Goal: Communication & Community: Ask a question

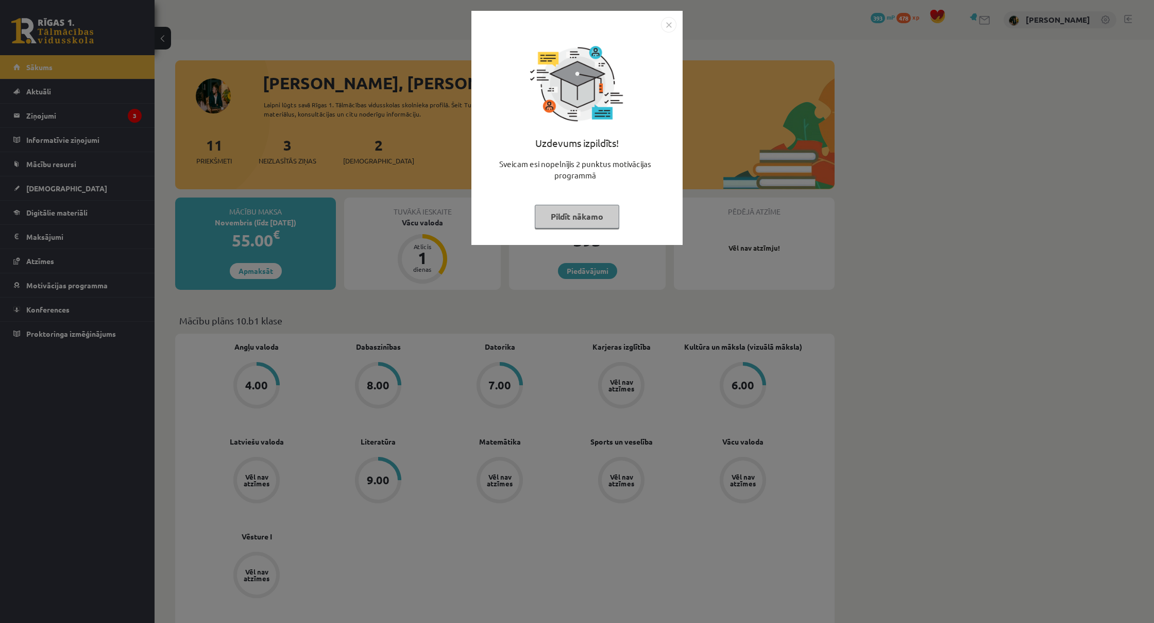
click at [550, 211] on button "Pildīt nākamo" at bounding box center [577, 217] width 85 height 24
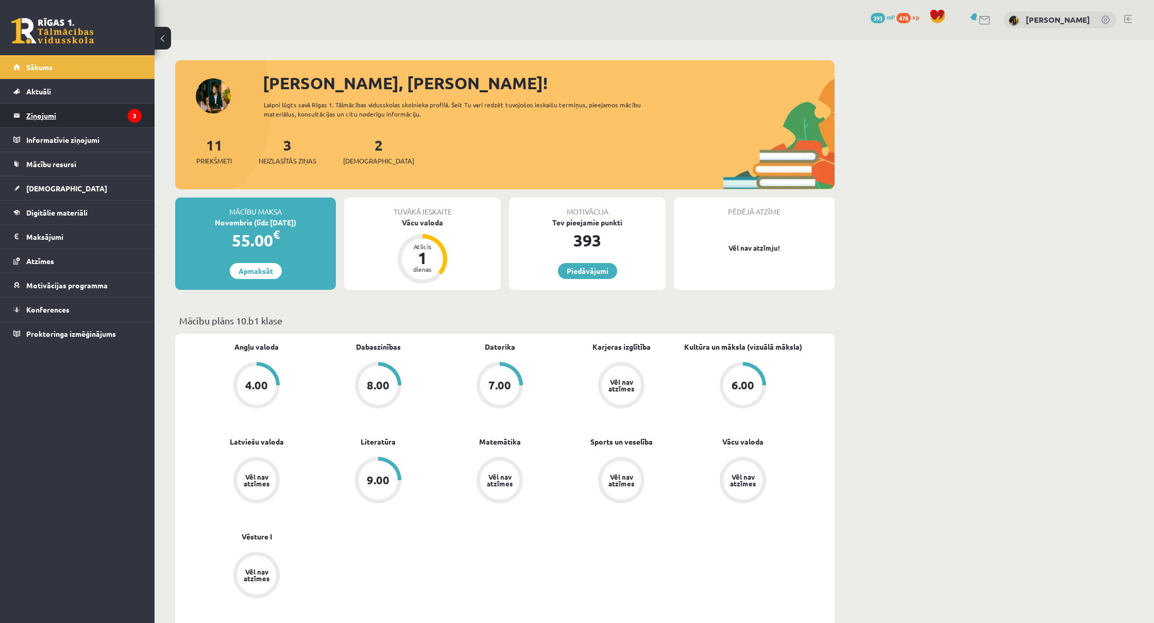
click at [30, 120] on legend "Ziņojumi 3" at bounding box center [83, 116] width 115 height 24
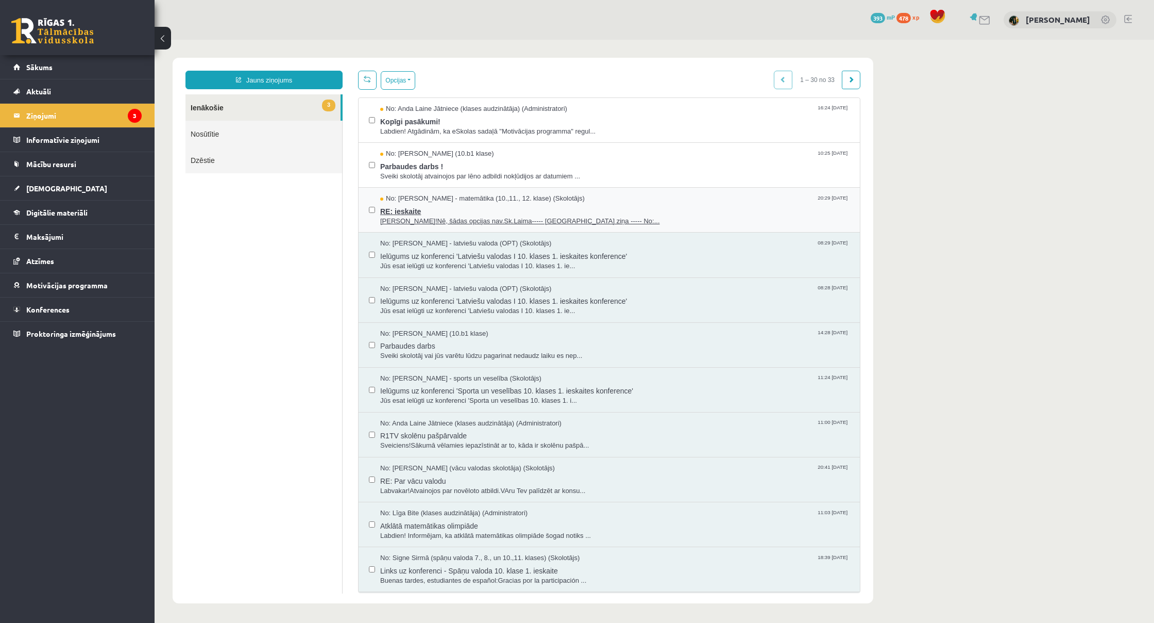
click at [400, 222] on span "[PERSON_NAME]!Nē, šādas opcijas nav.Sk.Laima----- [GEOGRAPHIC_DATA] ziņa ----- …" at bounding box center [615, 221] width 470 height 10
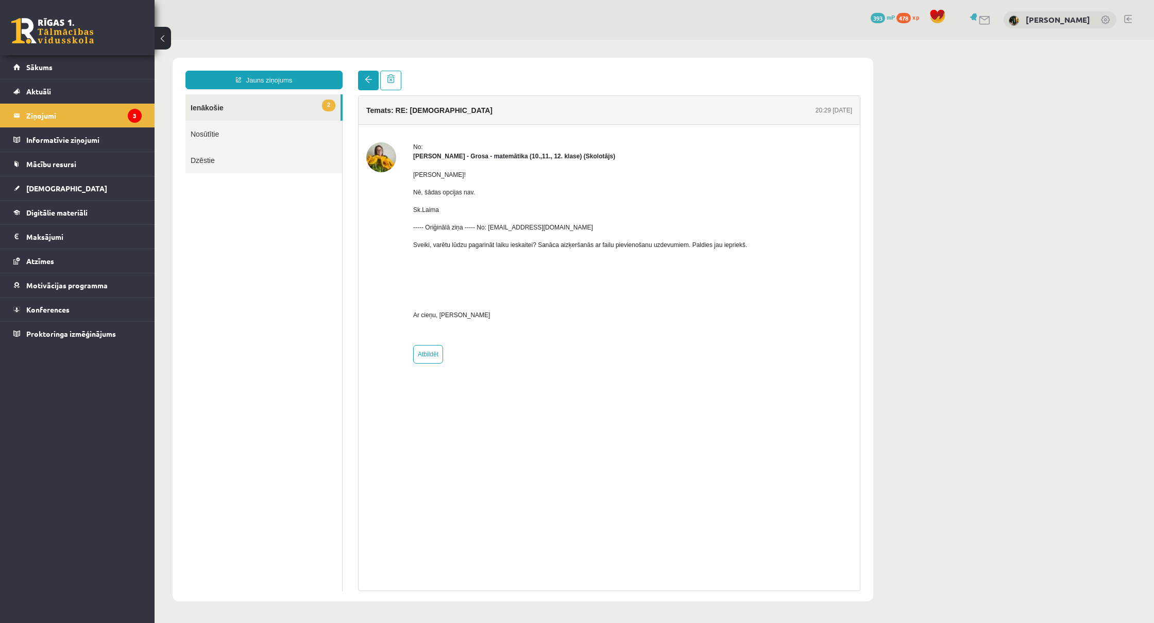
click at [373, 86] on link at bounding box center [368, 81] width 21 height 20
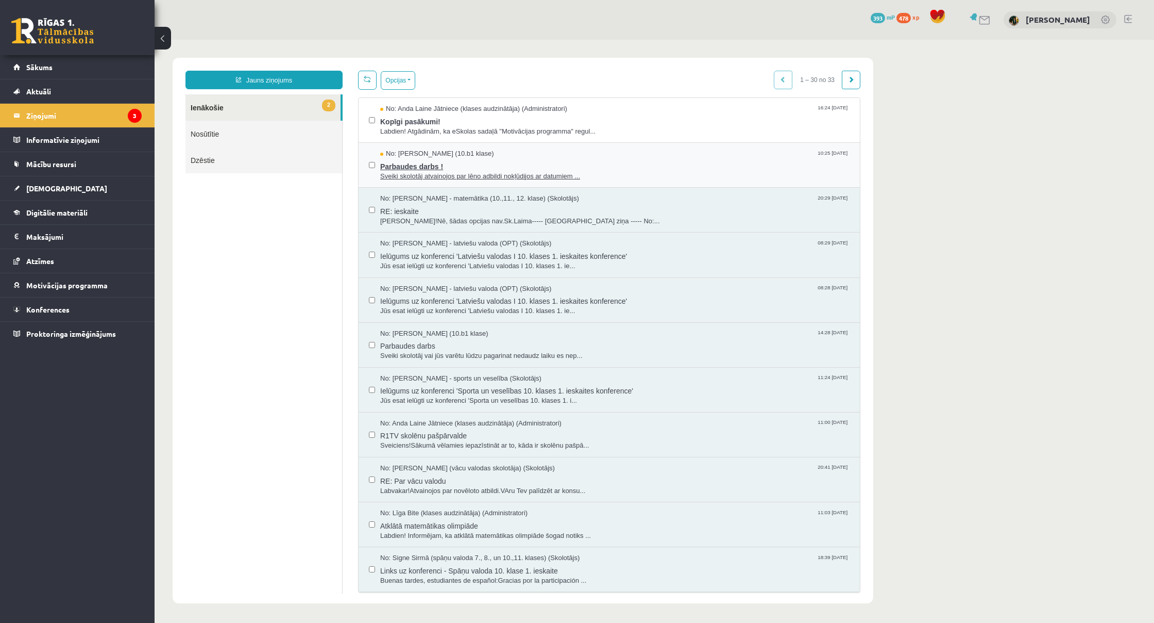
click at [448, 170] on span "Parbaudes darbs !" at bounding box center [615, 165] width 470 height 13
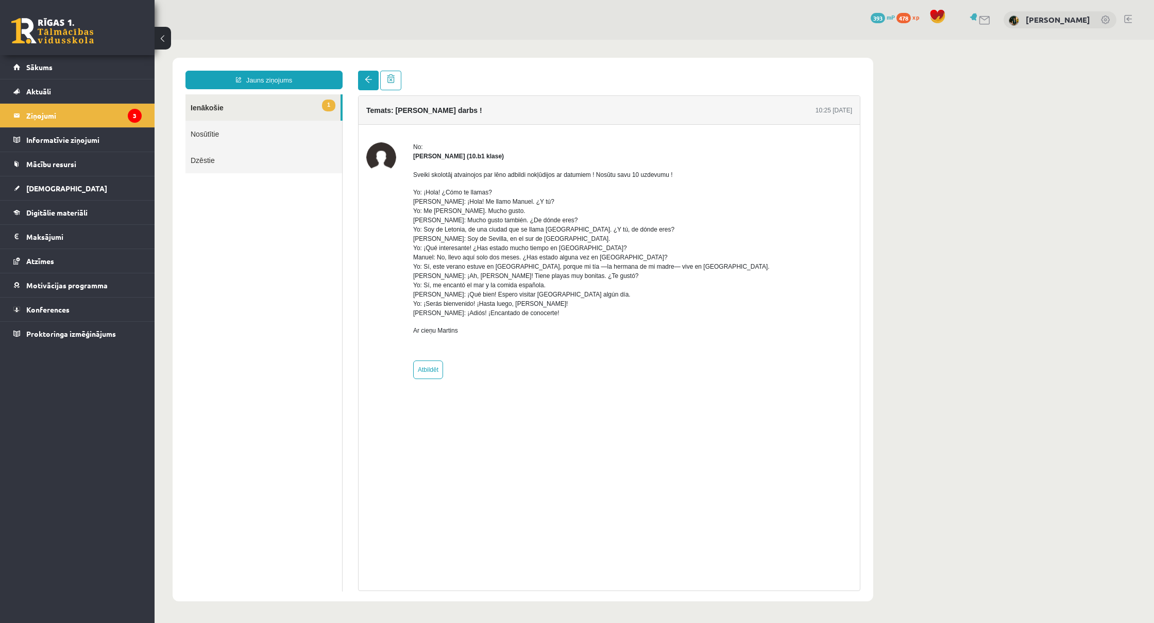
click at [377, 83] on link at bounding box center [368, 81] width 21 height 20
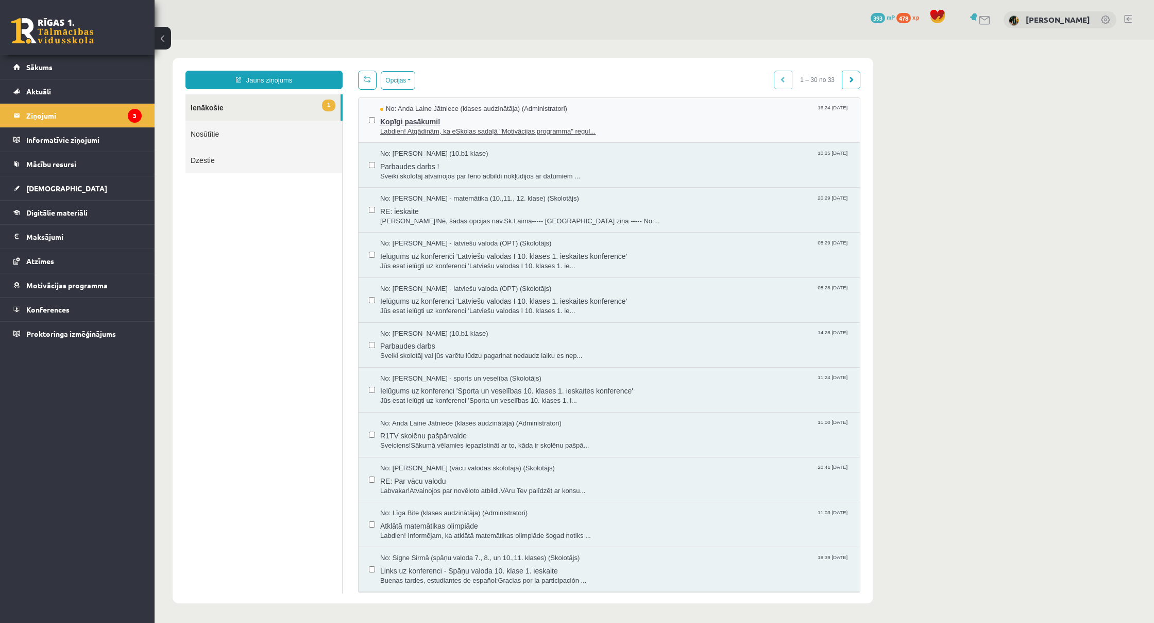
click at [423, 130] on span "Labdien! Atgādinām, ka eSkolas sadaļā "Motivācijas programma" regul..." at bounding box center [615, 132] width 470 height 10
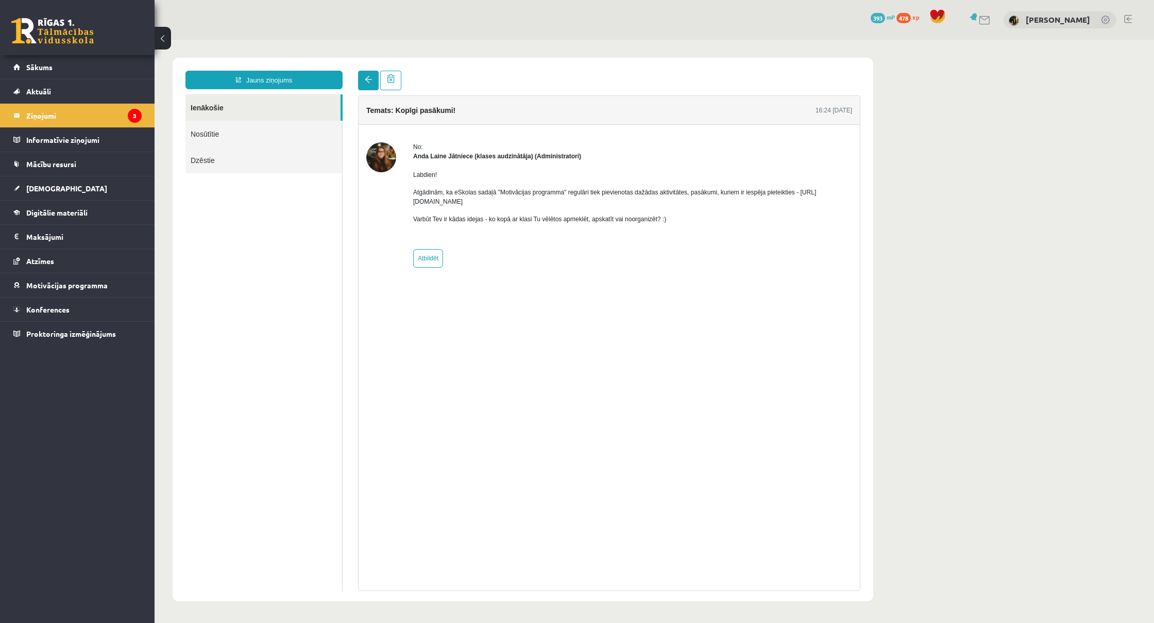
click at [372, 78] on link at bounding box center [368, 81] width 21 height 20
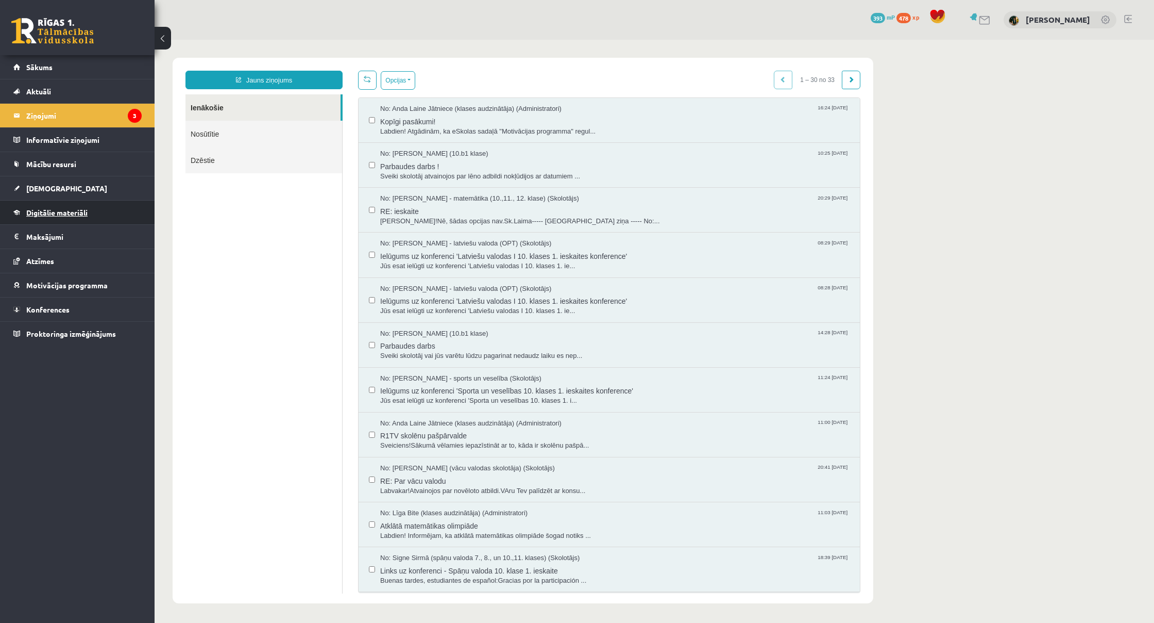
click at [70, 208] on link "Digitālie materiāli" at bounding box center [77, 212] width 128 height 24
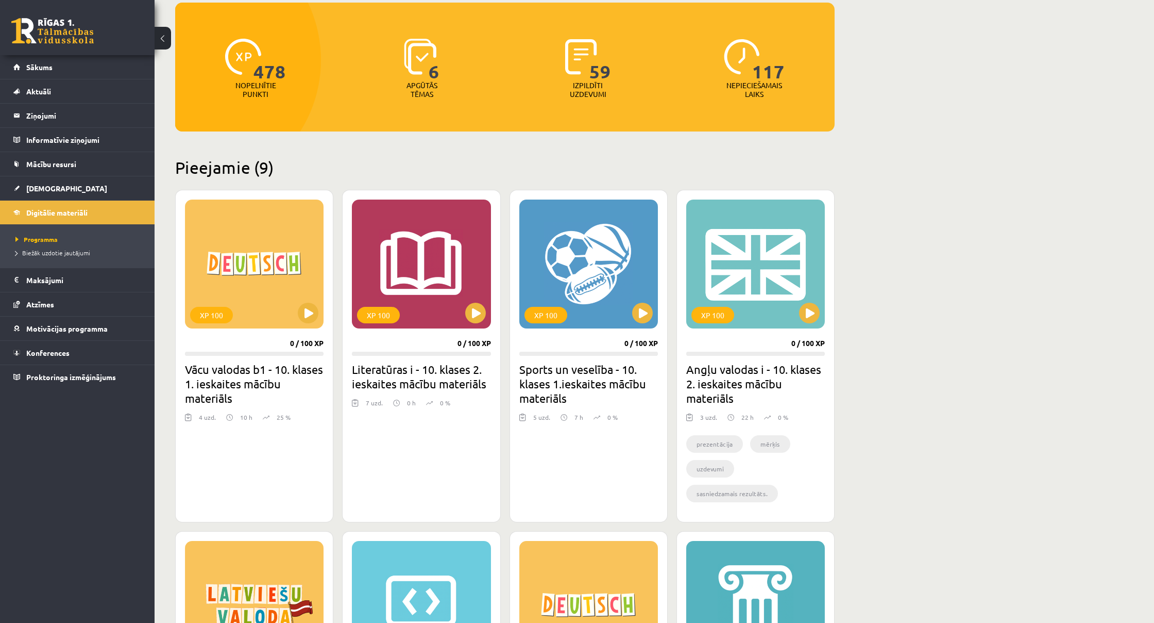
scroll to position [105, 0]
click at [62, 189] on link "[DEMOGRAPHIC_DATA]" at bounding box center [77, 188] width 128 height 24
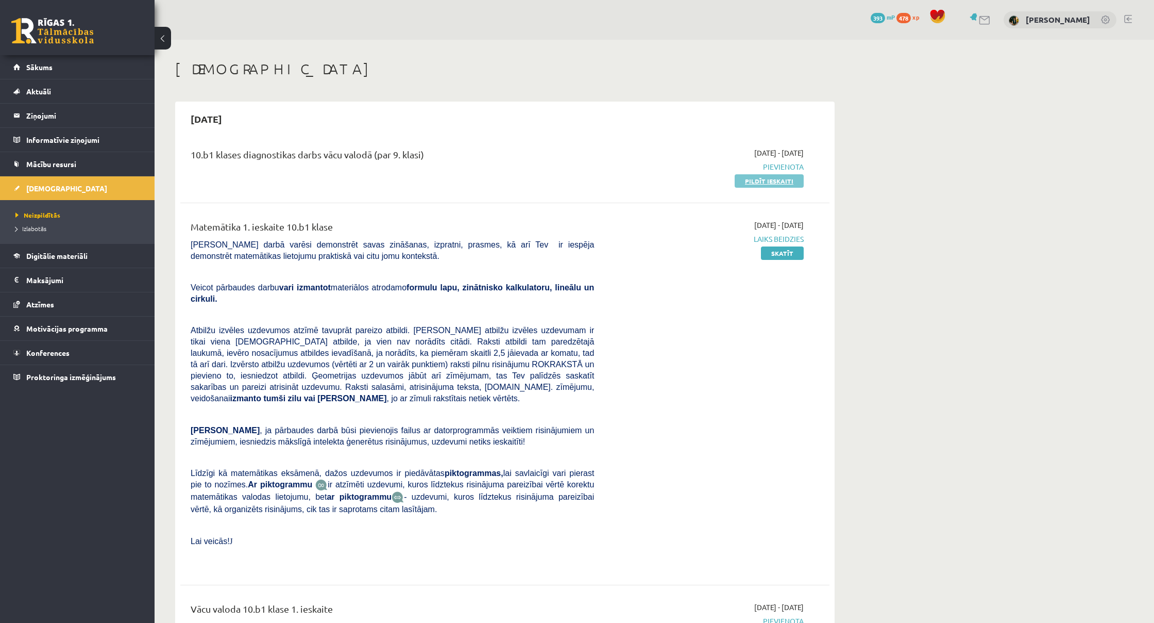
click at [755, 182] on link "Pildīt ieskaiti" at bounding box center [769, 180] width 69 height 13
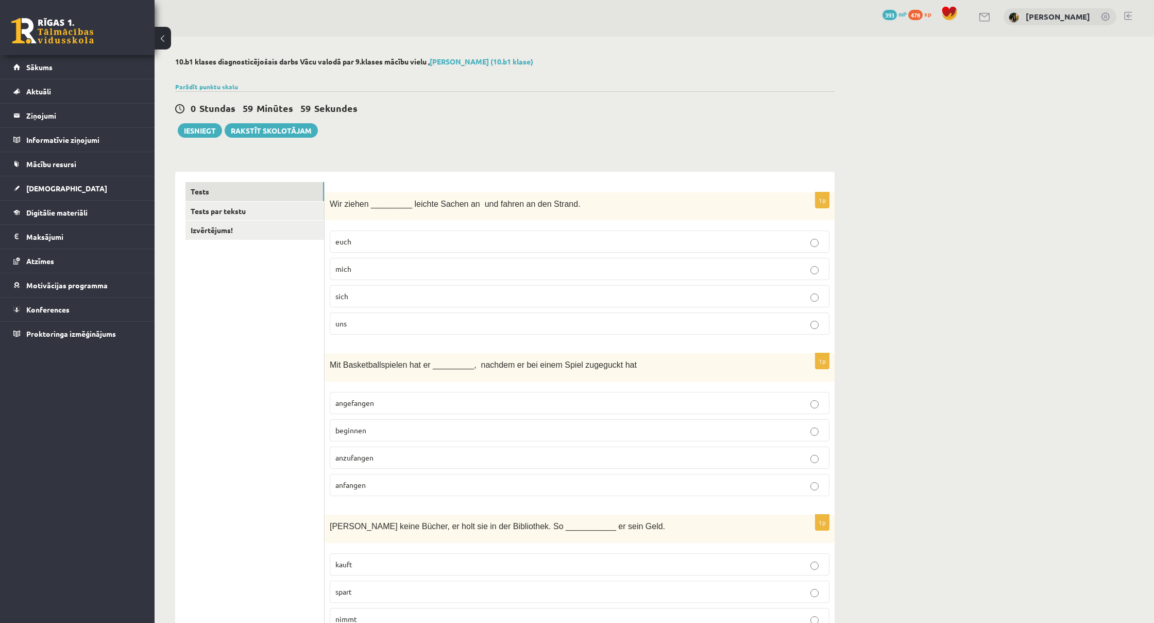
scroll to position [21, 0]
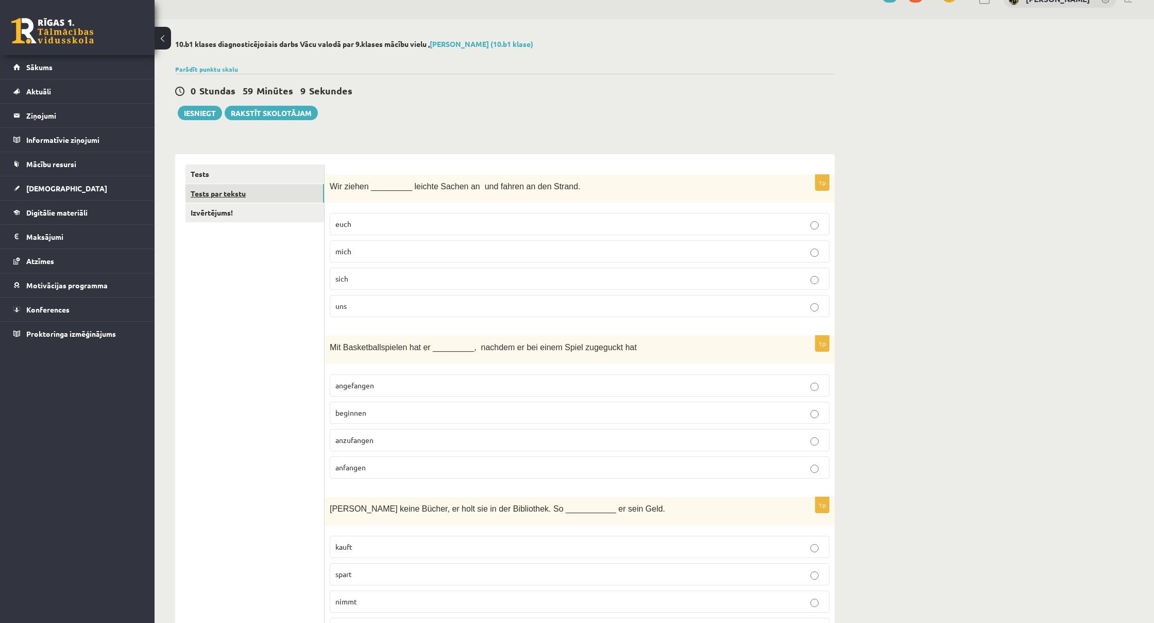
click at [277, 189] on link "Tests par tekstu" at bounding box center [255, 193] width 139 height 19
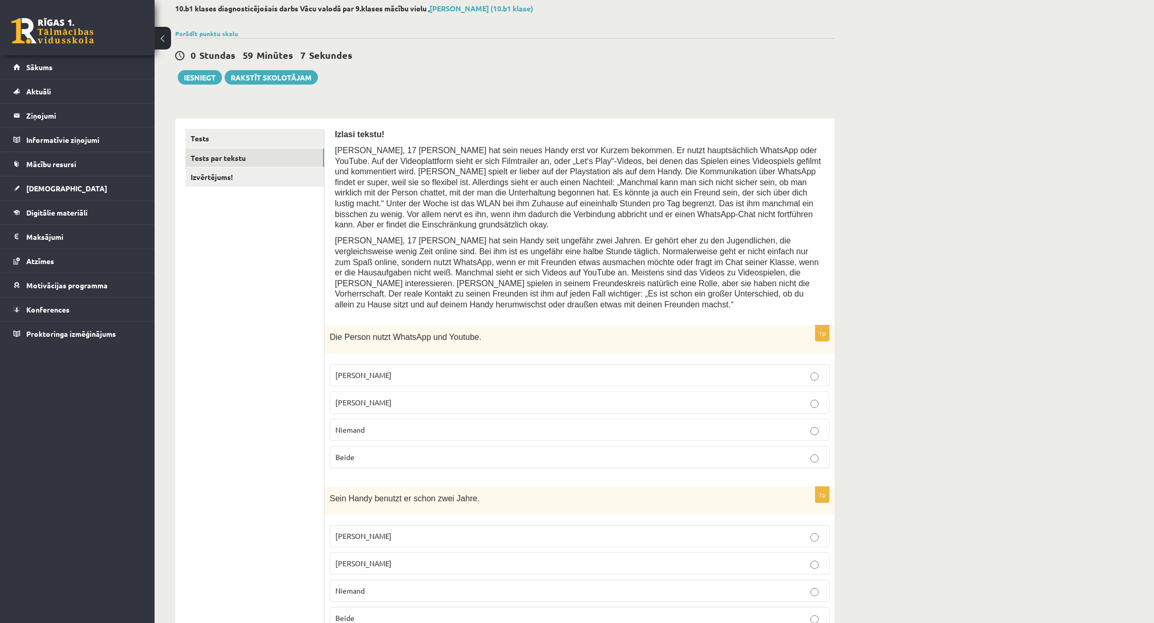
scroll to position [71, 0]
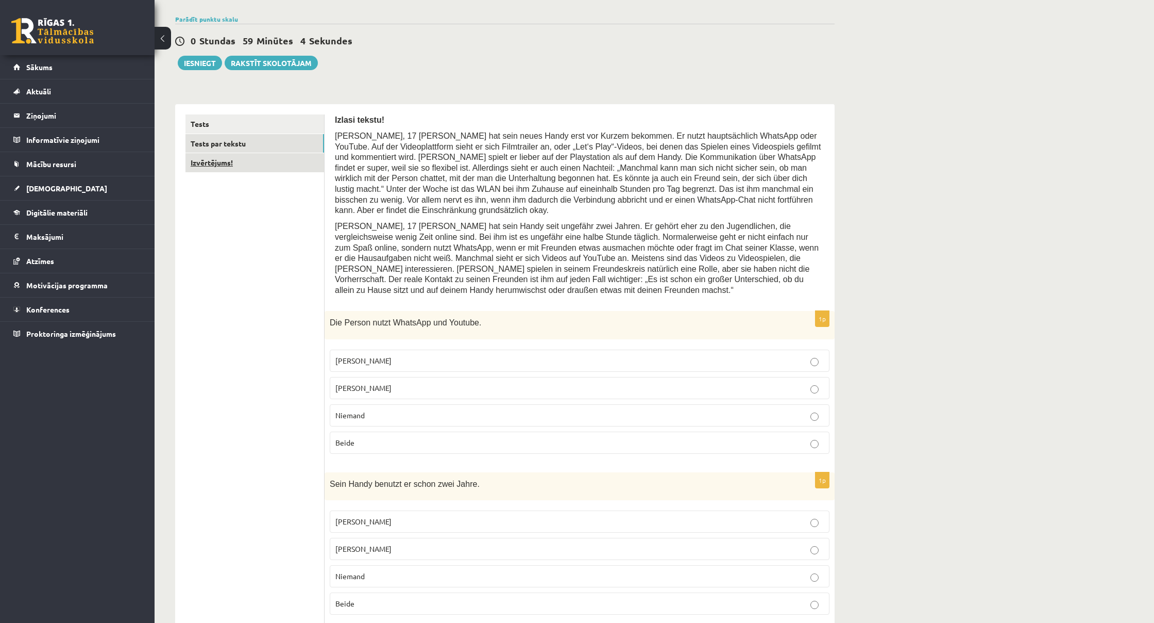
click at [247, 166] on link "Izvērtējums!" at bounding box center [255, 162] width 139 height 19
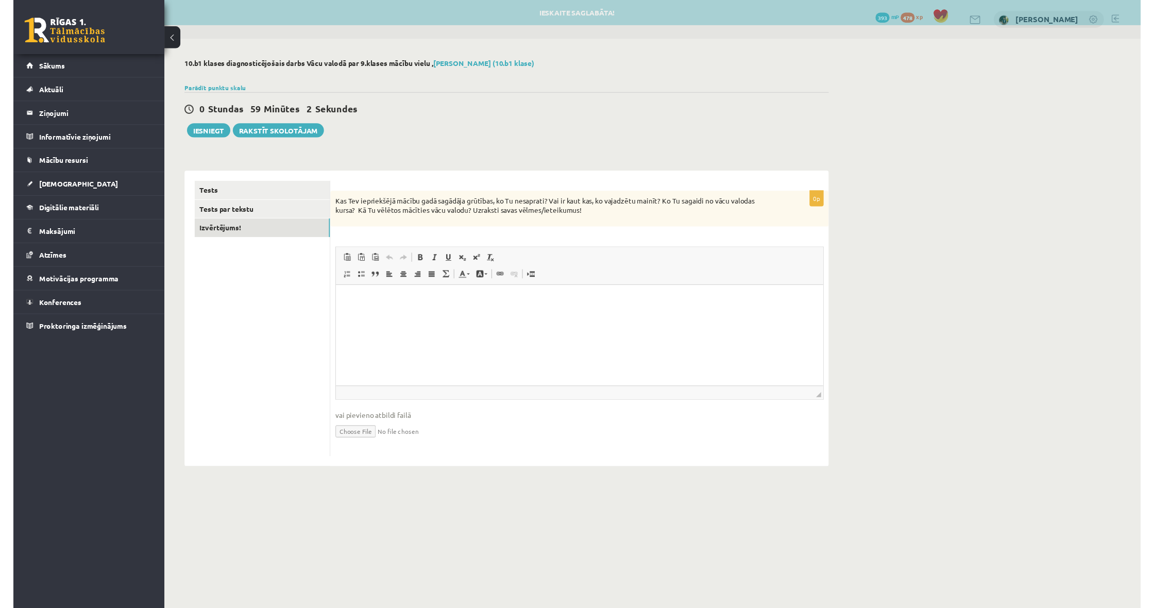
scroll to position [0, 0]
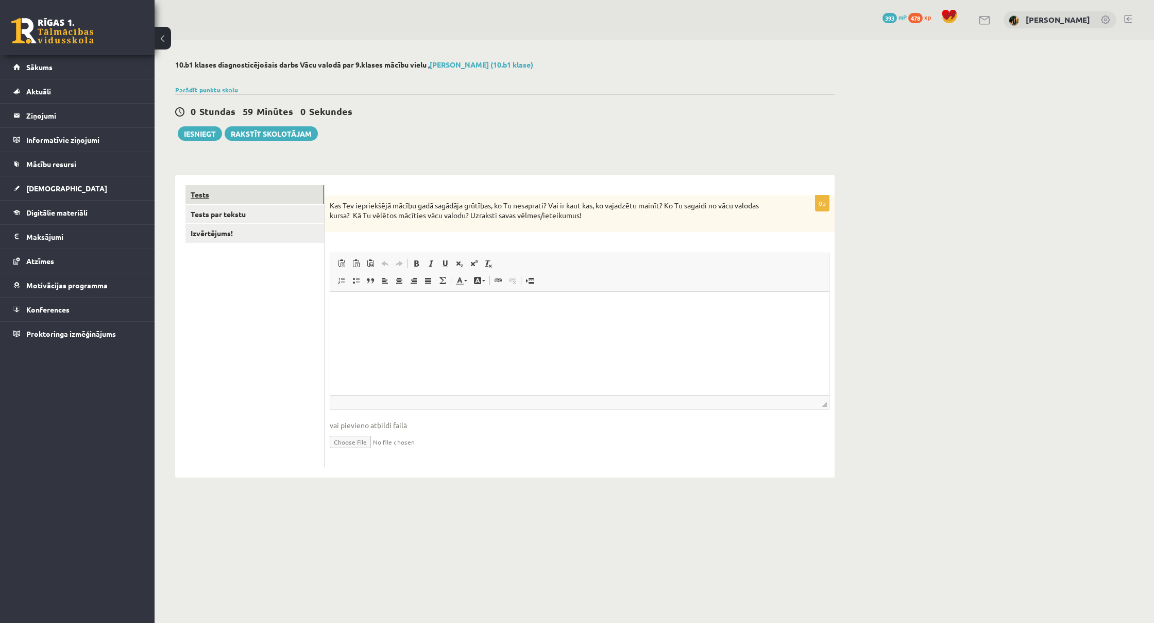
click at [233, 189] on link "Tests" at bounding box center [255, 194] width 139 height 19
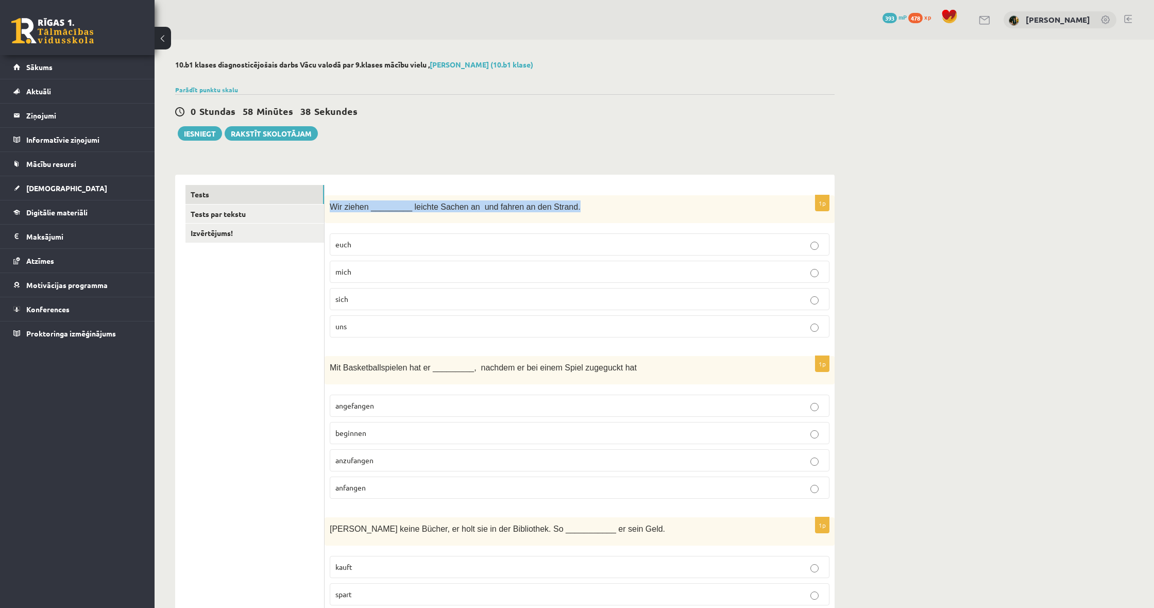
drag, startPoint x: 331, startPoint y: 205, endPoint x: 583, endPoint y: 205, distance: 252.5
click at [583, 205] on p "Wir ziehen _________ leichte Sachen an und fahren an den Strand." at bounding box center [554, 206] width 448 height 12
copy span "Wir ziehen _________ leichte Sachen an und fahren an den Strand."
click at [427, 296] on p "sich" at bounding box center [580, 299] width 489 height 11
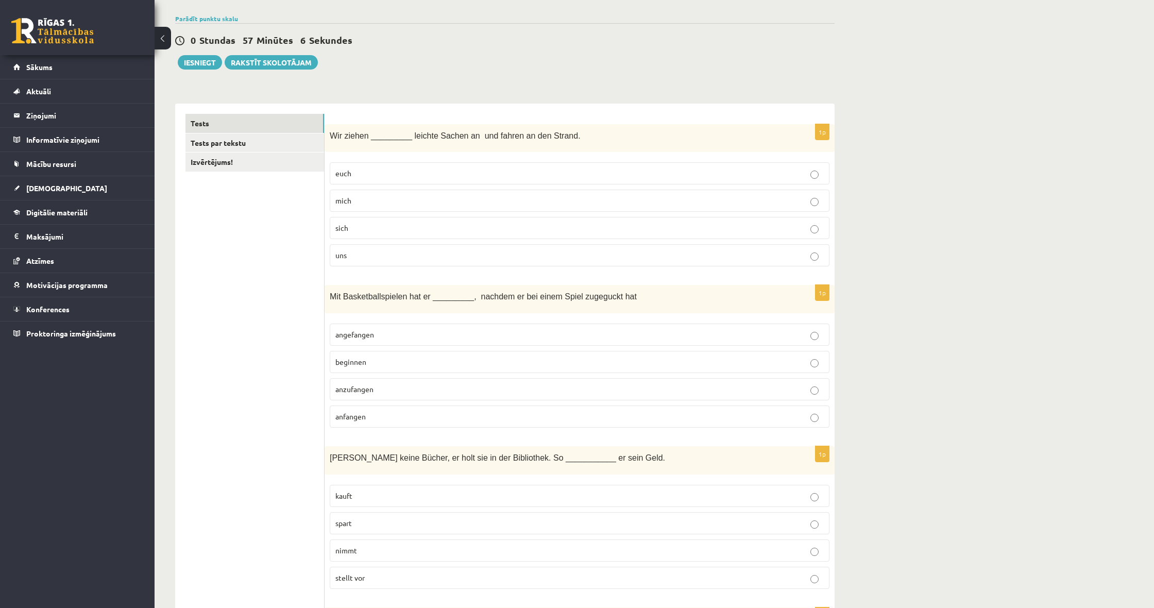
scroll to position [72, 0]
drag, startPoint x: 329, startPoint y: 296, endPoint x: 425, endPoint y: 296, distance: 95.9
click at [431, 297] on div "Mit Basketballspielen hat er _________, nachdem er bei einem Spiel zugeguckt hat" at bounding box center [580, 298] width 510 height 28
click at [676, 293] on p "Mit Basketballspielen hat er _________, nachdem er bei einem Spiel zugeguckt hat" at bounding box center [554, 295] width 448 height 12
click at [525, 327] on label "angefangen" at bounding box center [580, 334] width 500 height 22
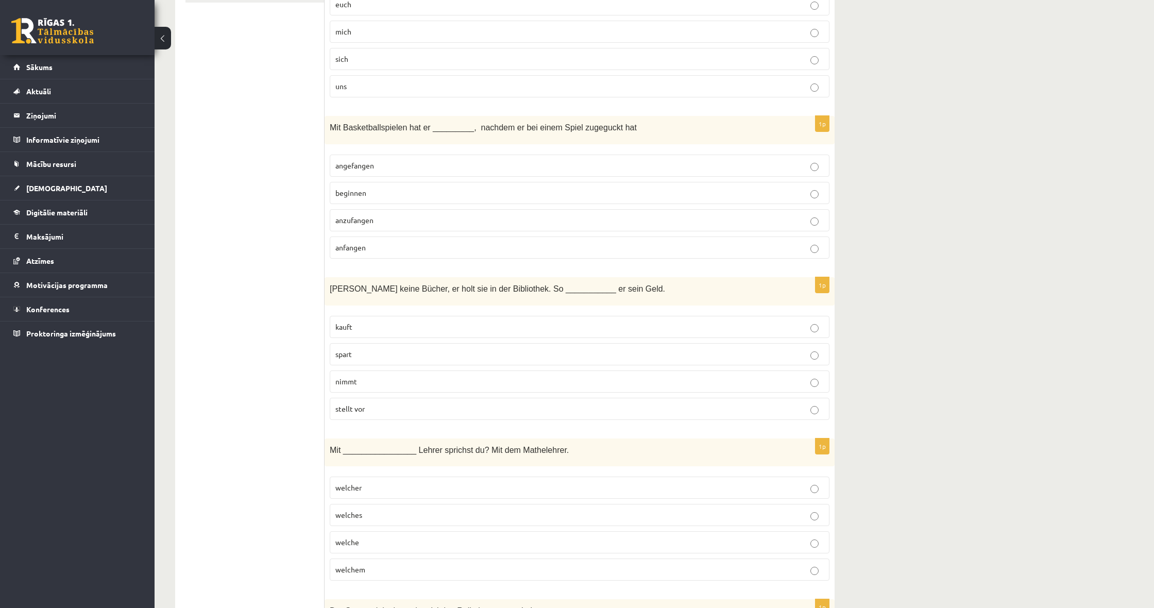
scroll to position [247, 0]
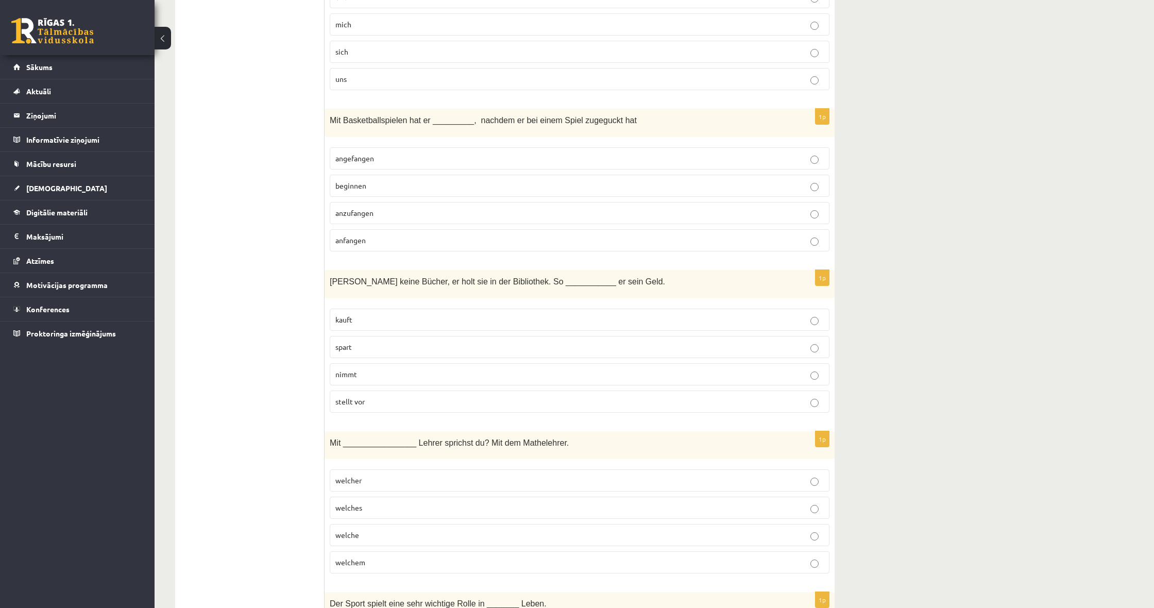
click at [564, 342] on p "spart" at bounding box center [580, 347] width 489 height 11
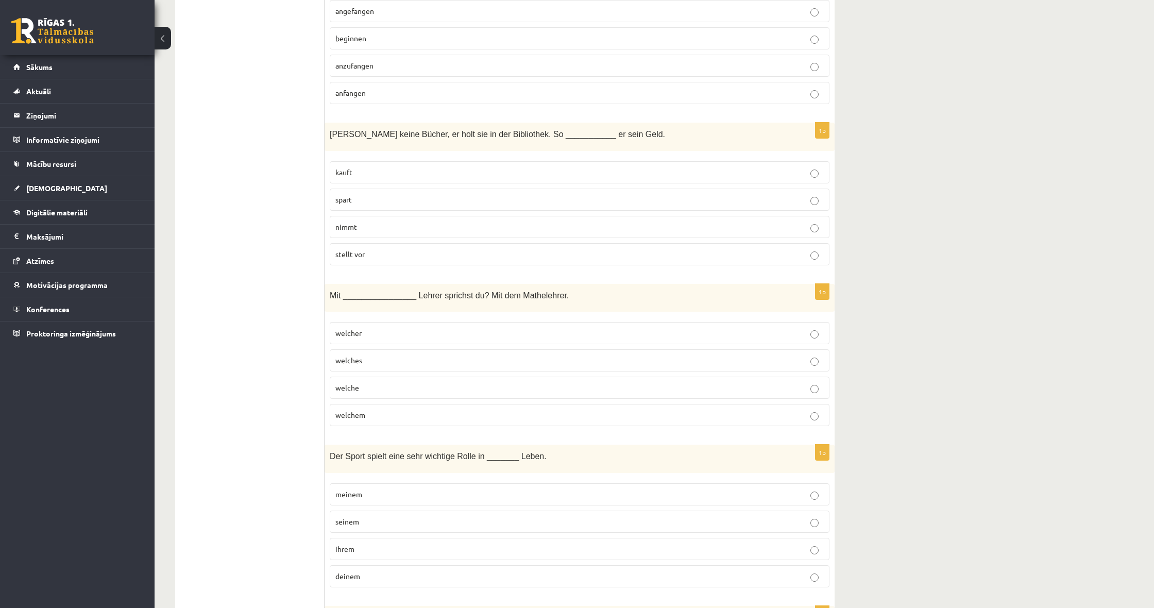
scroll to position [402, 0]
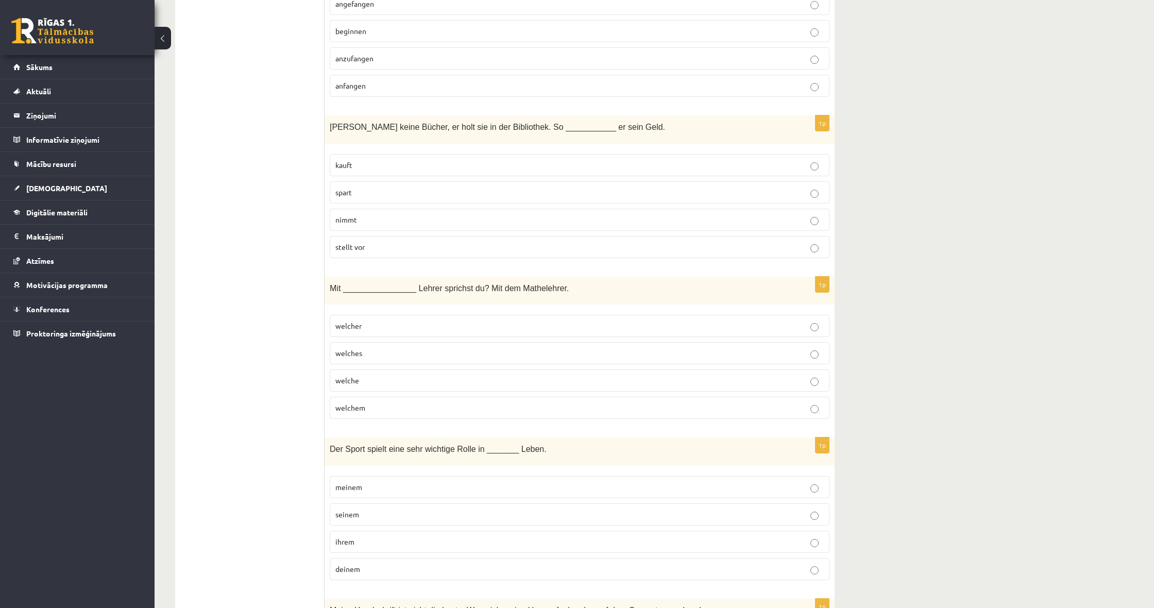
click at [400, 327] on p "welcher" at bounding box center [580, 326] width 489 height 11
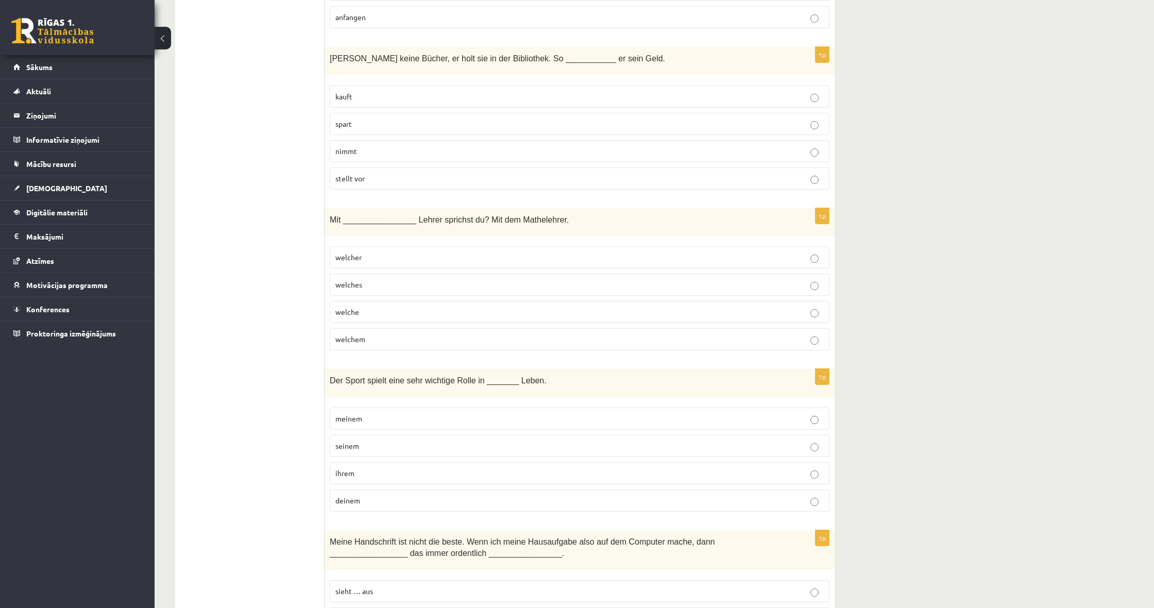
scroll to position [477, 0]
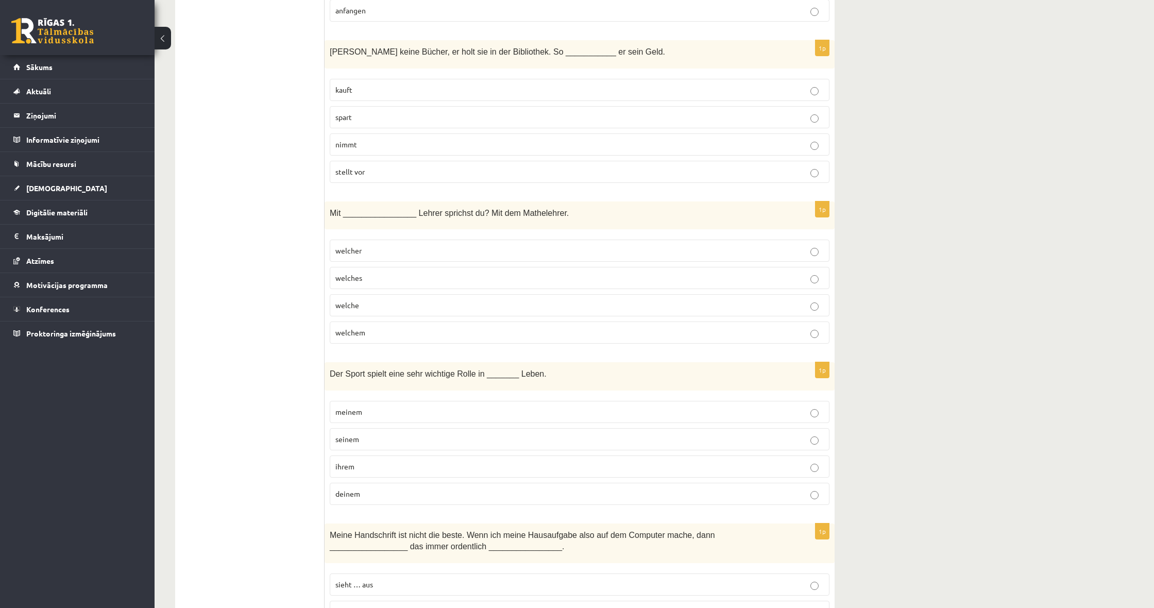
click at [574, 415] on p "meinem" at bounding box center [580, 412] width 489 height 11
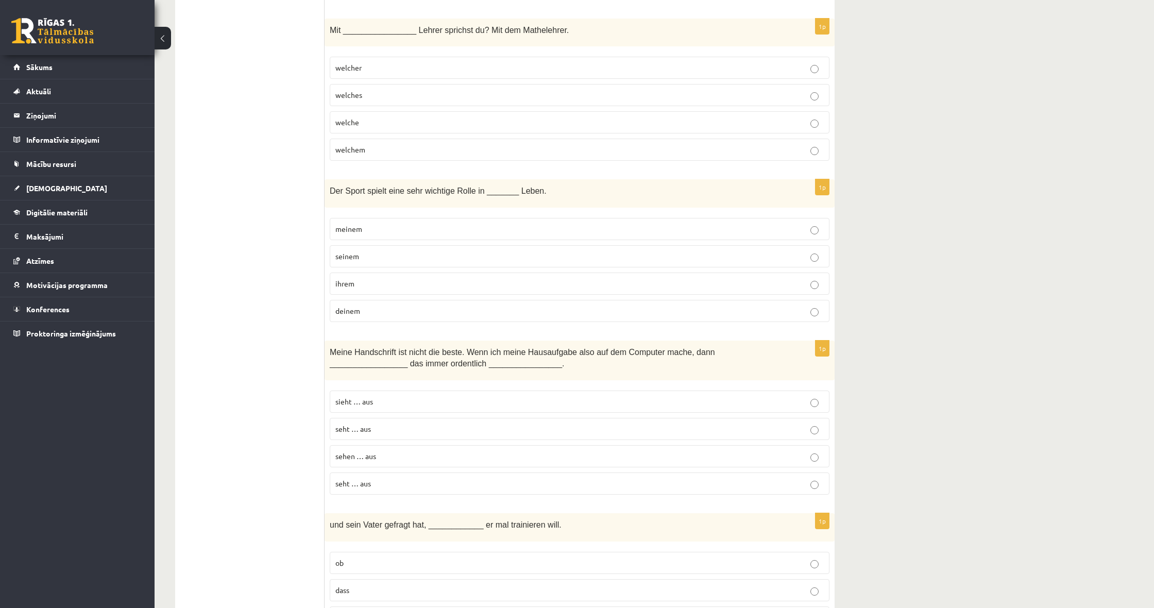
scroll to position [661, 0]
click at [428, 424] on p "seht … aus" at bounding box center [580, 428] width 489 height 11
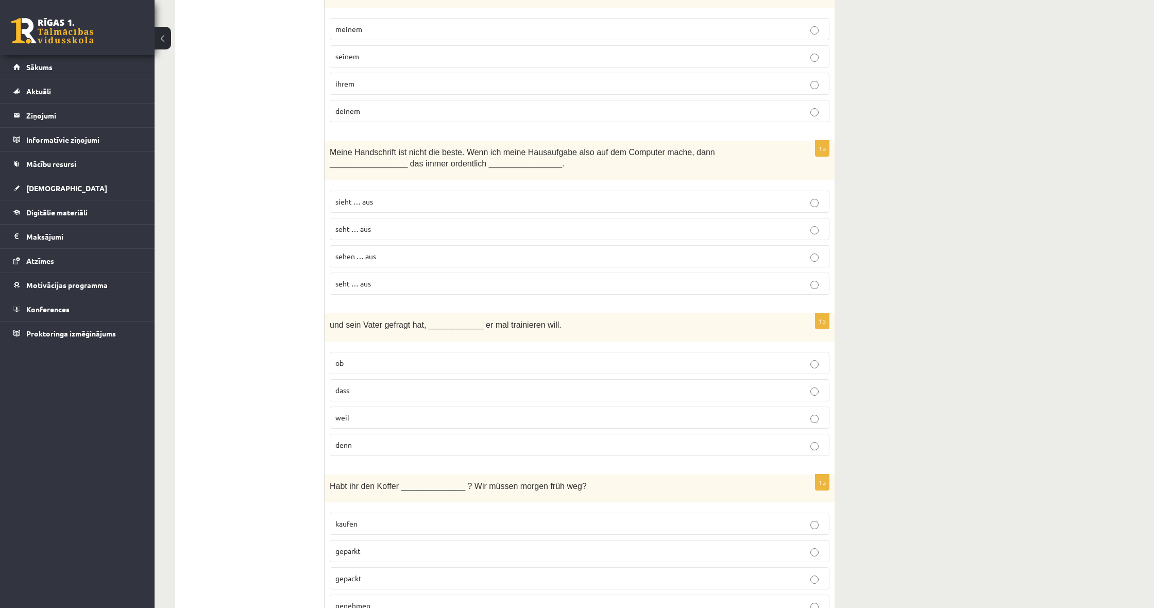
scroll to position [862, 0]
click at [402, 417] on p "weil" at bounding box center [580, 415] width 489 height 11
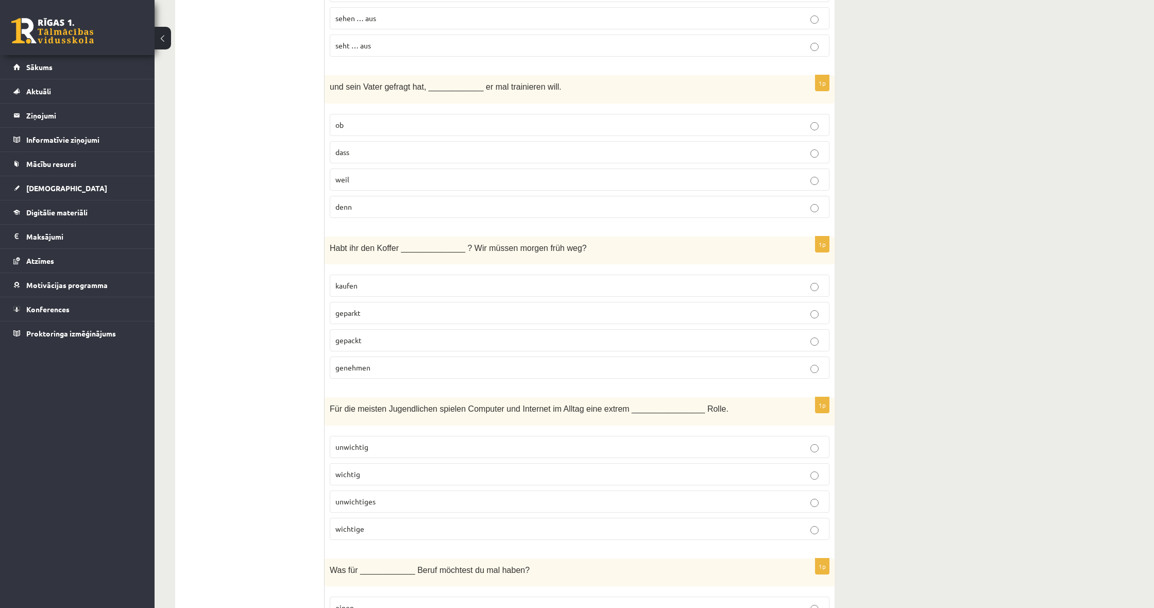
scroll to position [1099, 0]
click at [468, 329] on label "gepackt" at bounding box center [580, 340] width 500 height 22
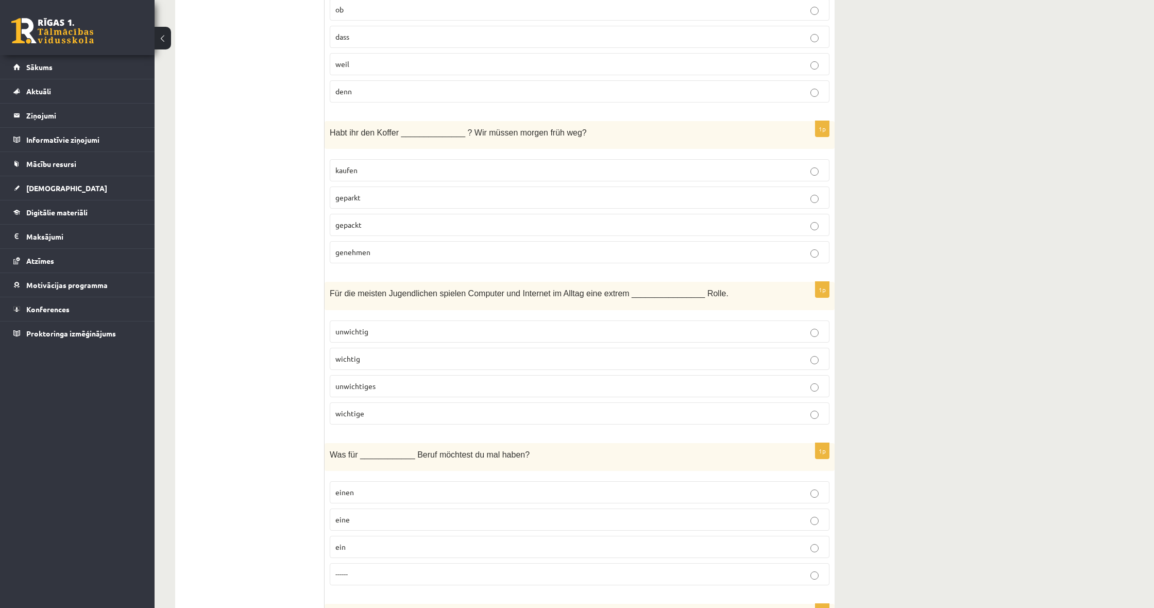
scroll to position [1260, 0]
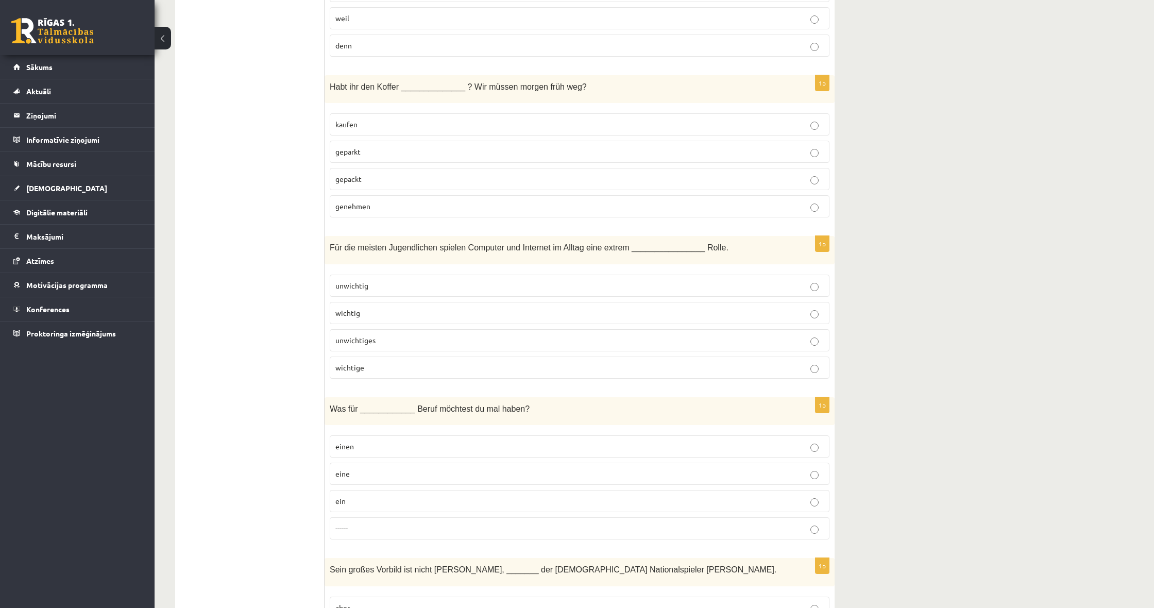
click at [641, 369] on p "wichtige" at bounding box center [580, 367] width 489 height 11
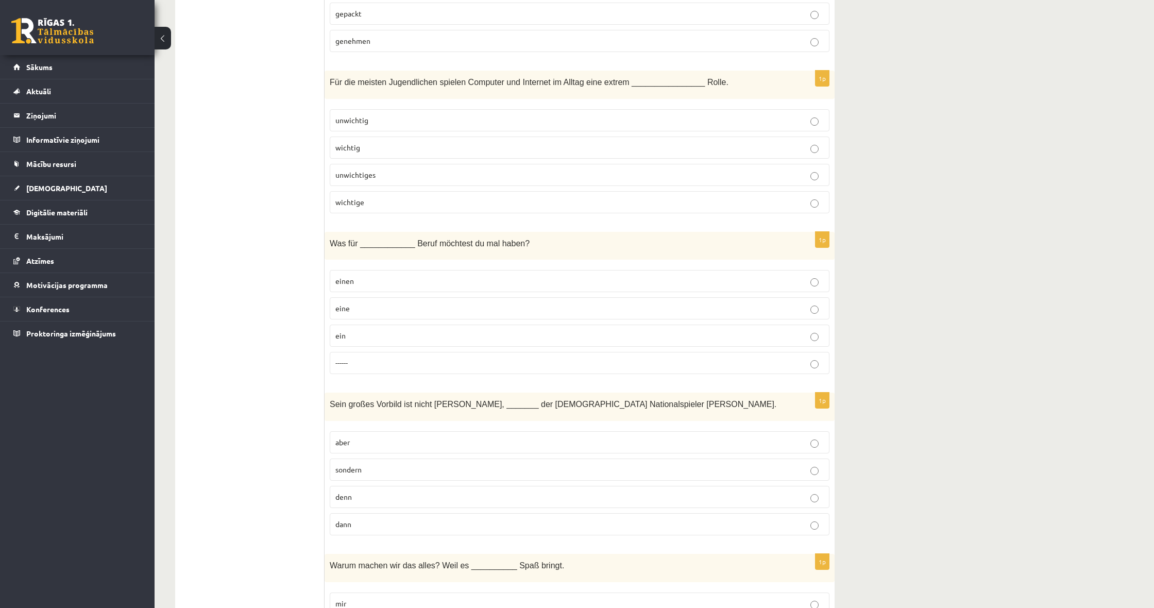
scroll to position [1437, 0]
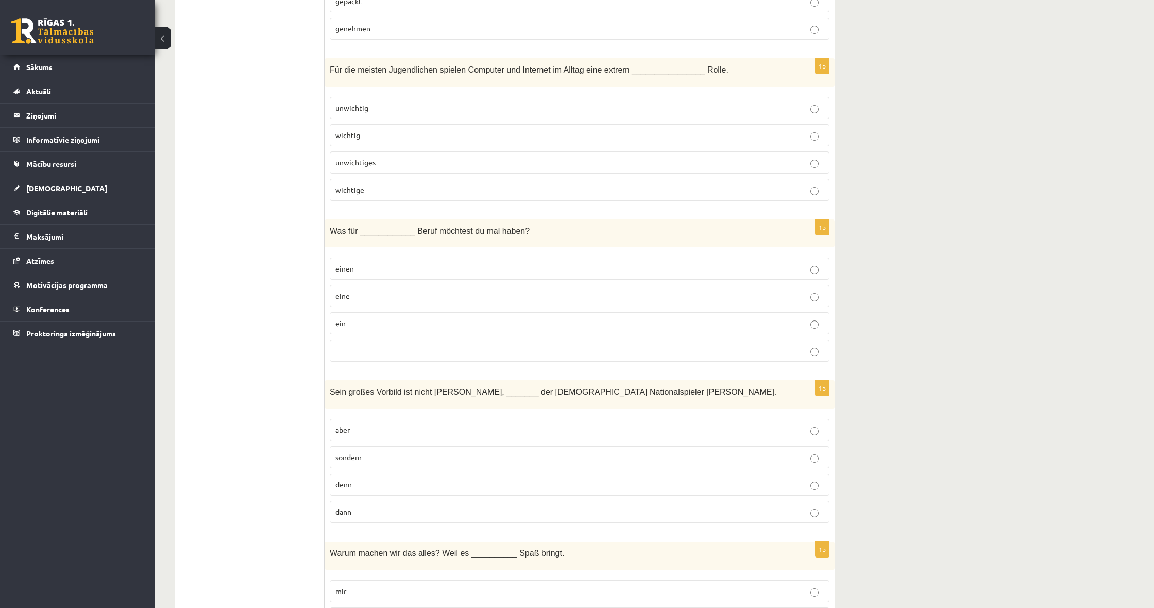
click at [392, 271] on label "einen" at bounding box center [580, 269] width 500 height 22
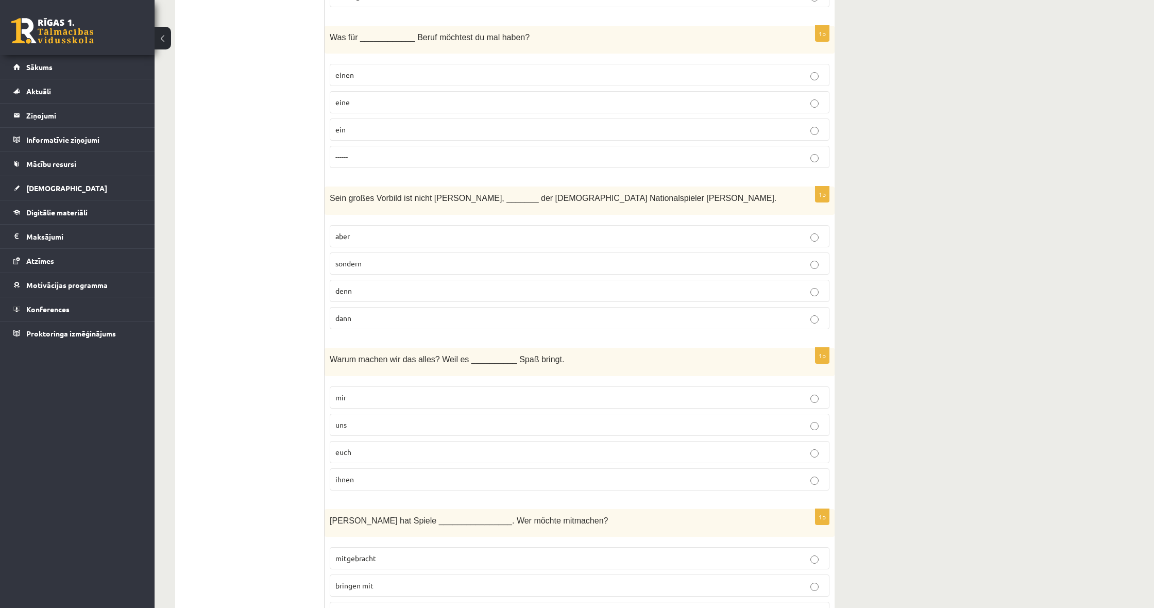
scroll to position [1633, 0]
click at [458, 230] on p "aber" at bounding box center [580, 234] width 489 height 11
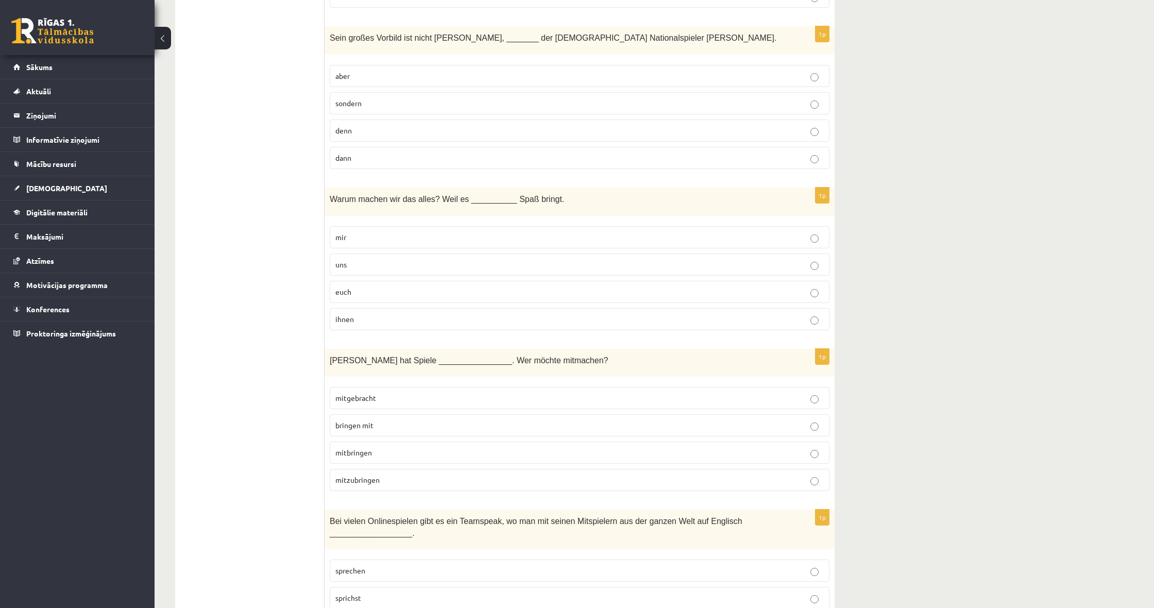
scroll to position [1803, 0]
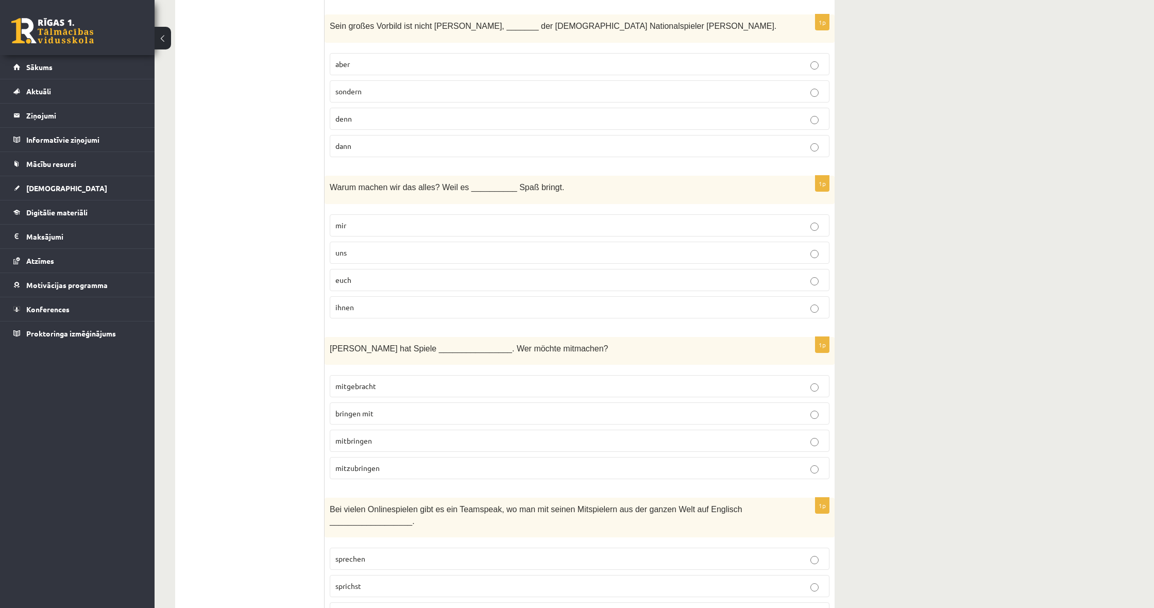
click at [645, 228] on label "mir" at bounding box center [580, 225] width 500 height 22
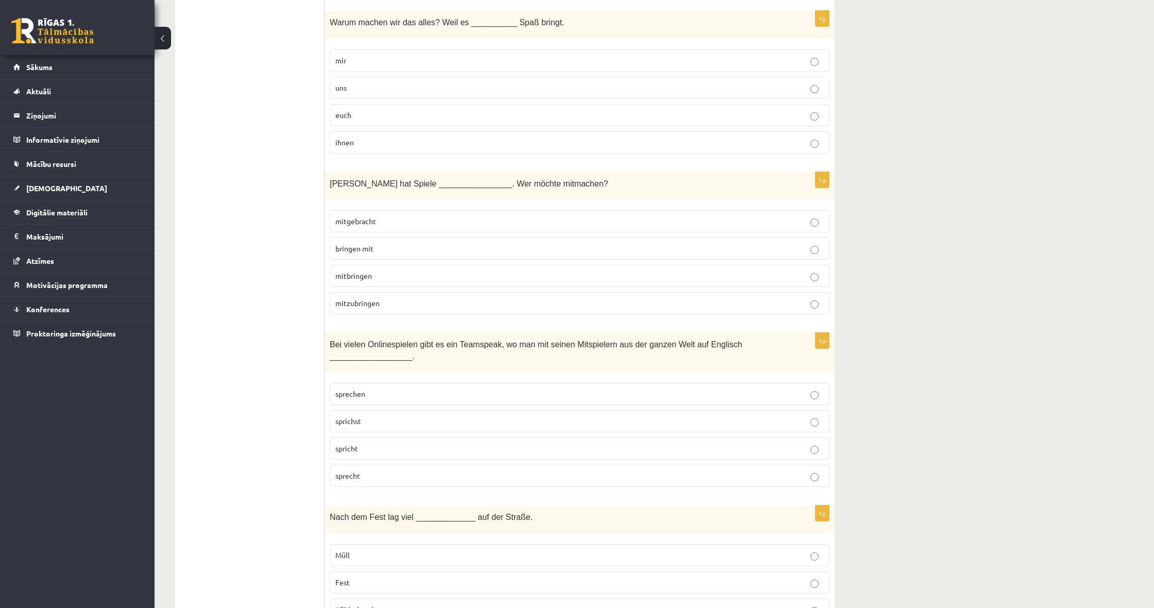
scroll to position [1970, 0]
click at [665, 220] on p "mitgebracht" at bounding box center [580, 219] width 489 height 11
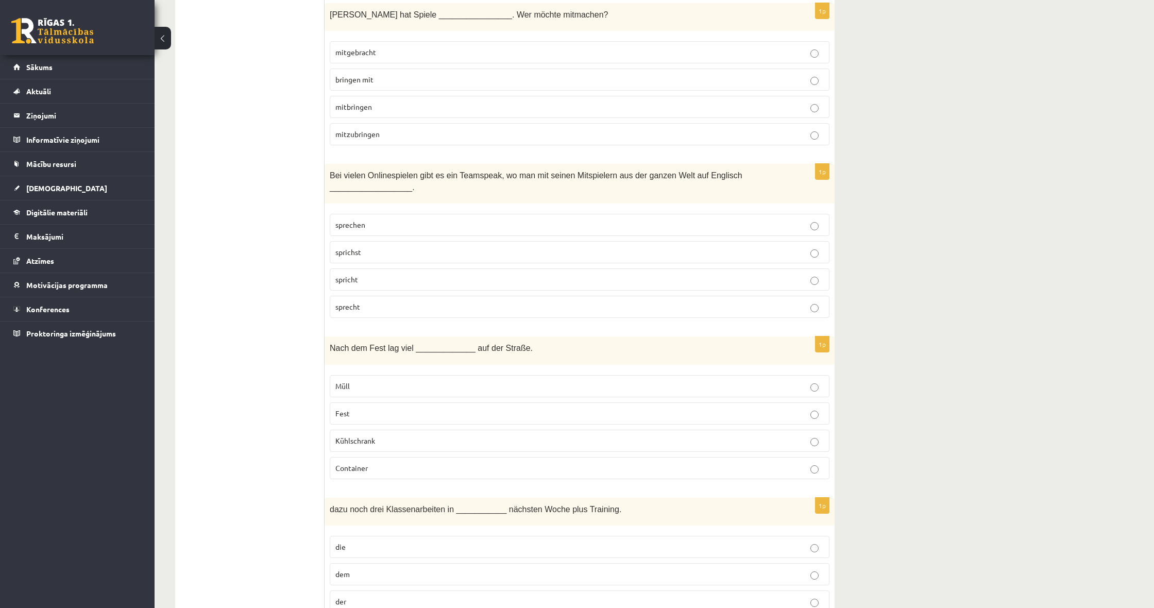
scroll to position [2142, 0]
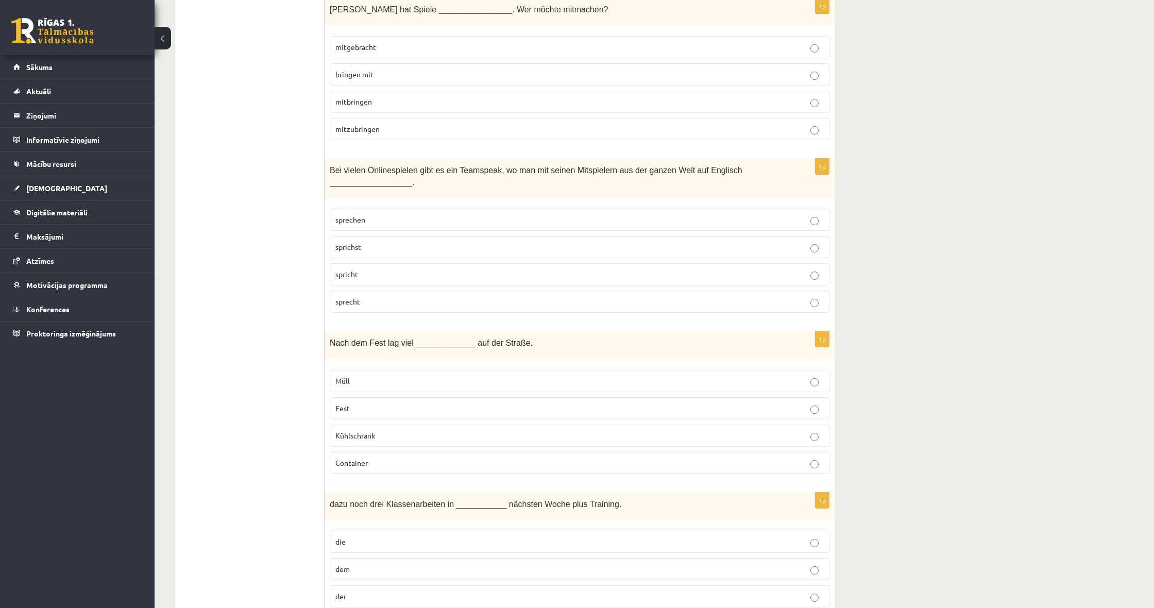
click at [458, 220] on p "sprechen" at bounding box center [580, 219] width 489 height 11
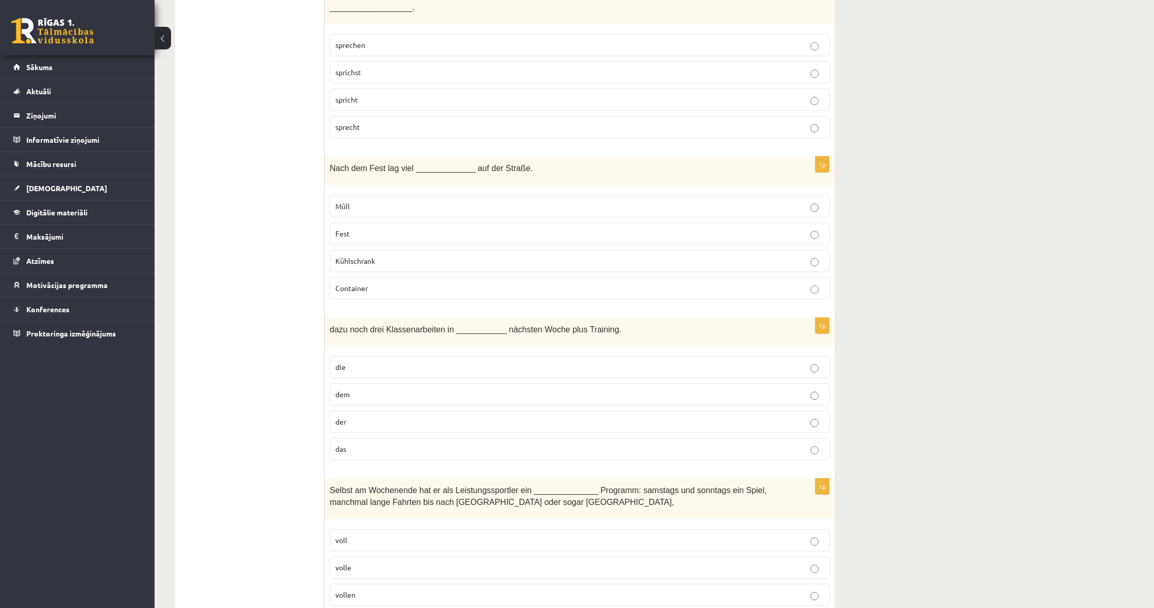
scroll to position [2335, 0]
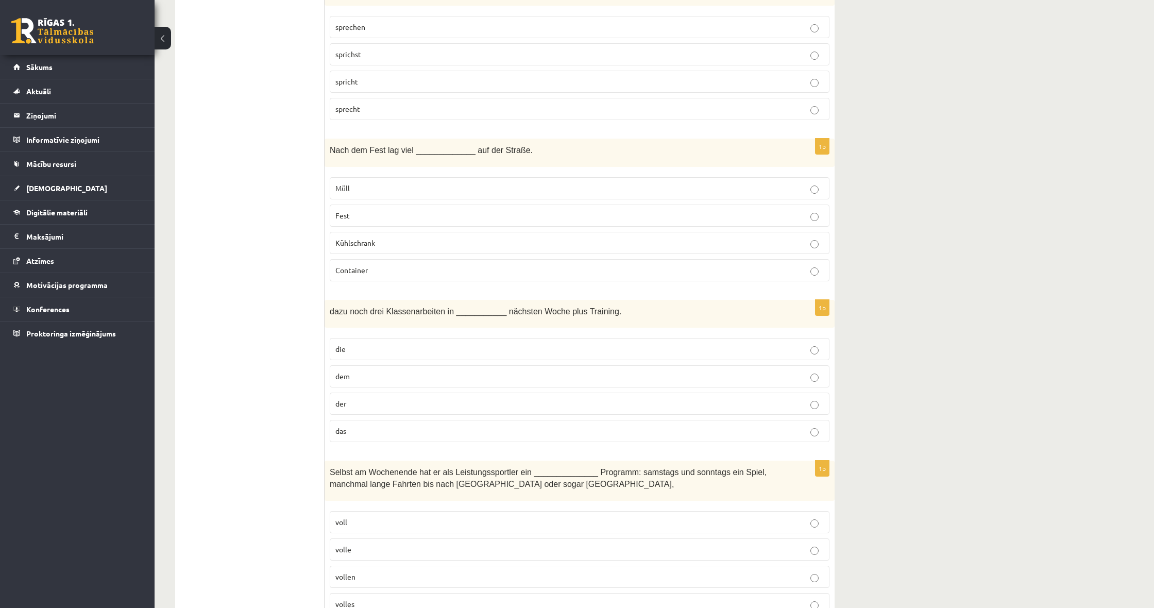
click at [522, 187] on p "Müll" at bounding box center [580, 188] width 489 height 11
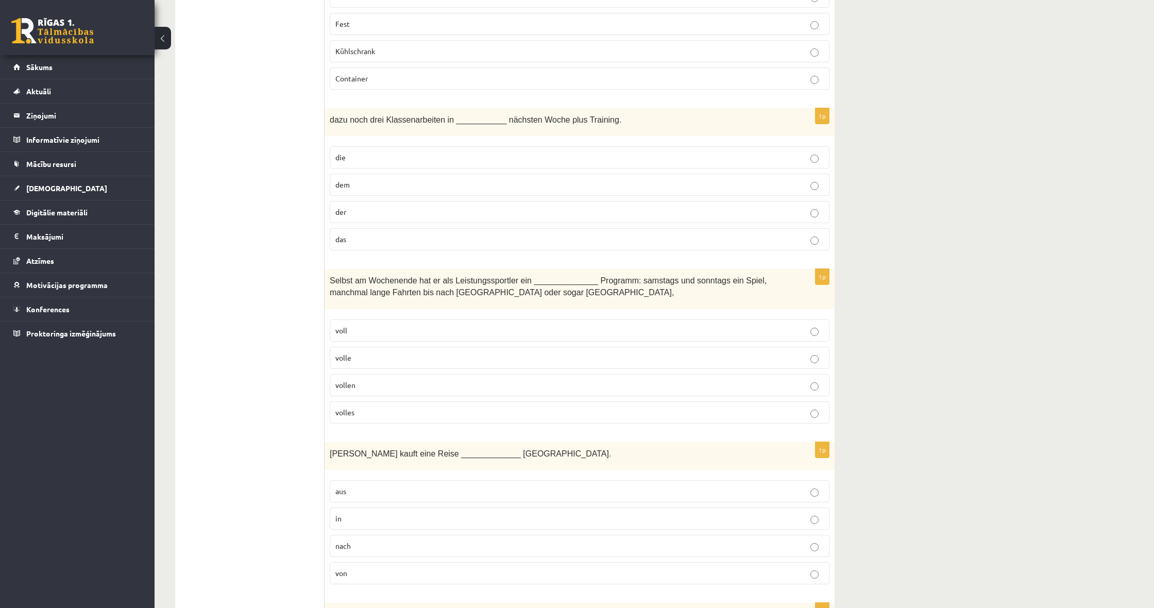
scroll to position [2552, 0]
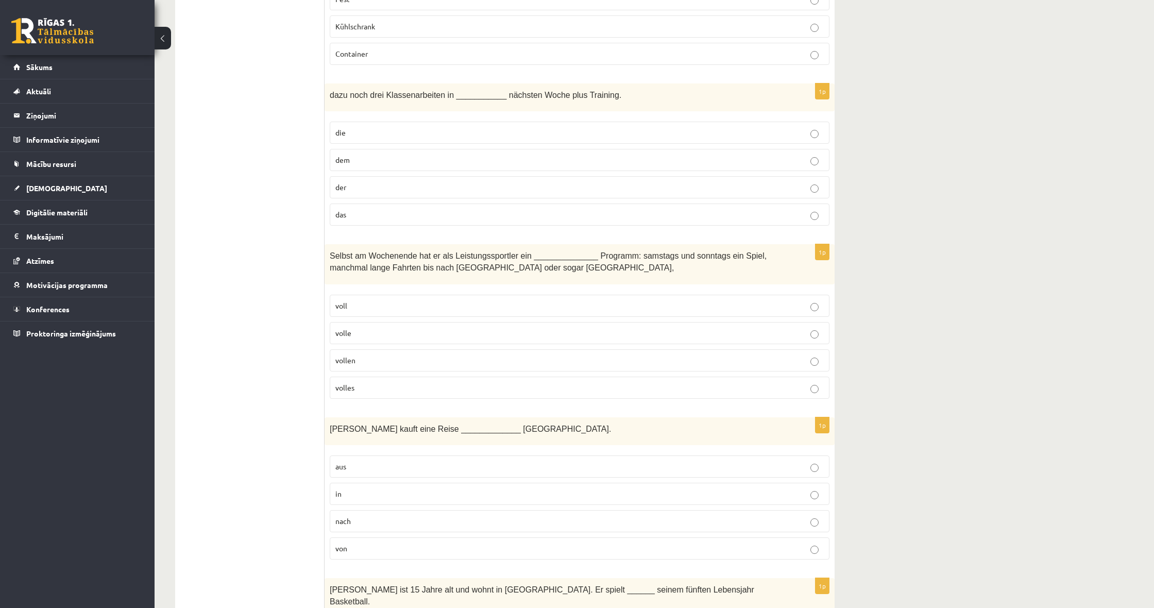
click at [401, 204] on label "das" at bounding box center [580, 215] width 500 height 22
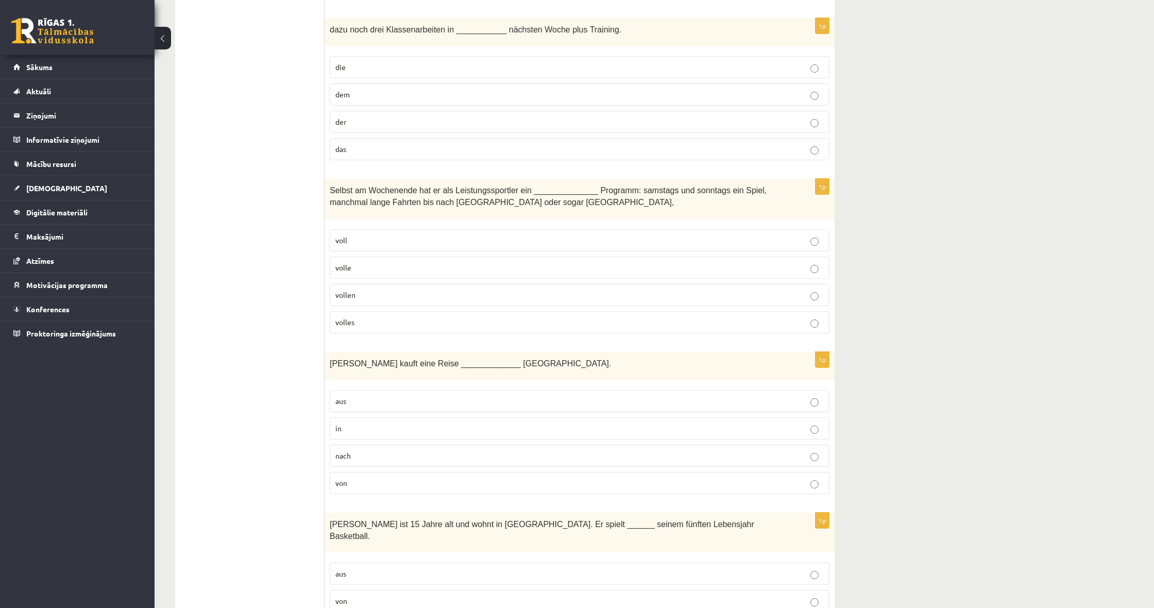
scroll to position [2620, 0]
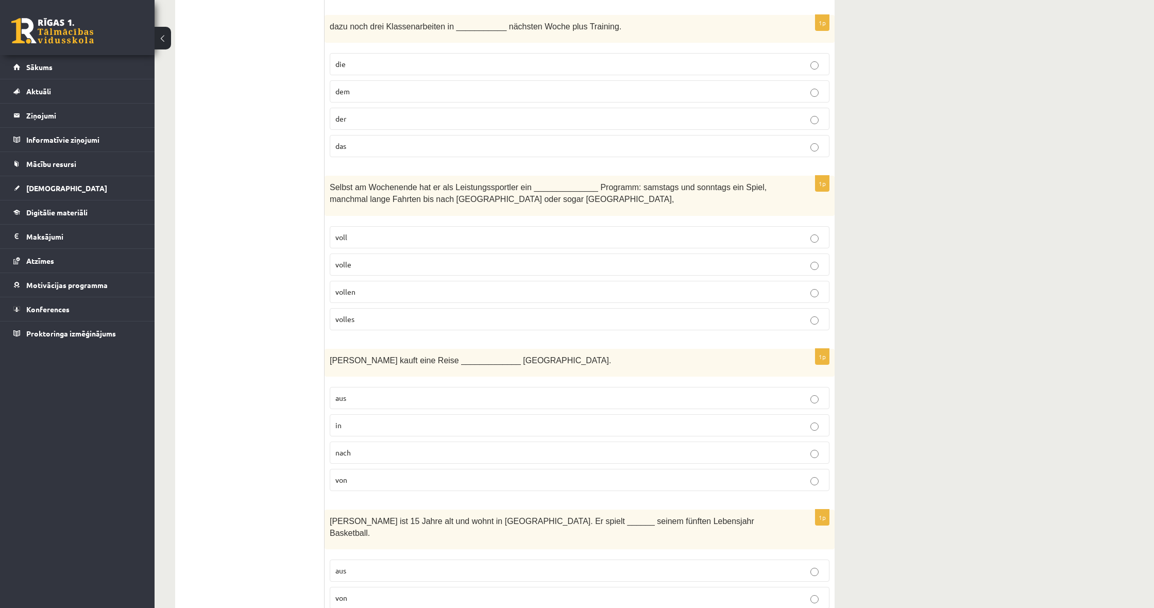
click at [388, 263] on p "volle" at bounding box center [580, 264] width 489 height 11
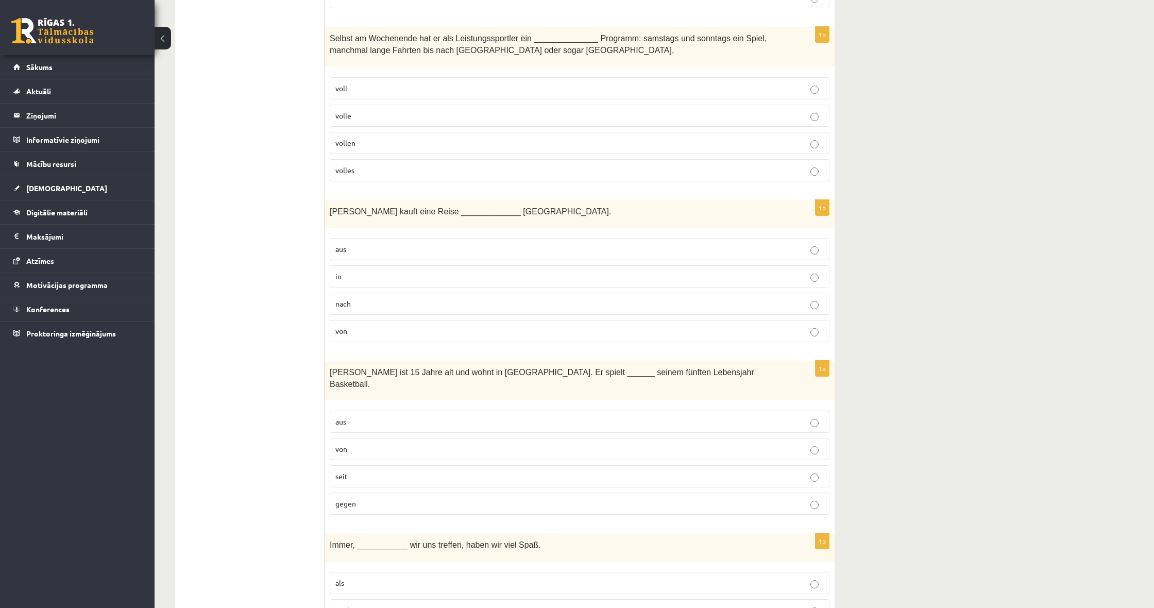
scroll to position [2783, 0]
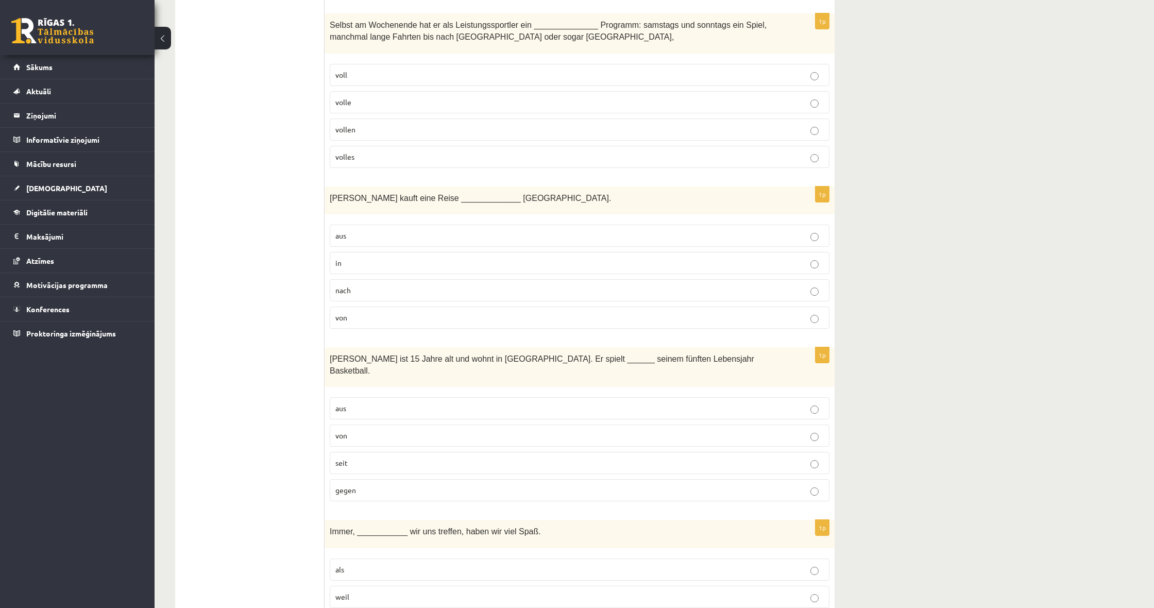
click at [408, 260] on p "in" at bounding box center [580, 263] width 489 height 11
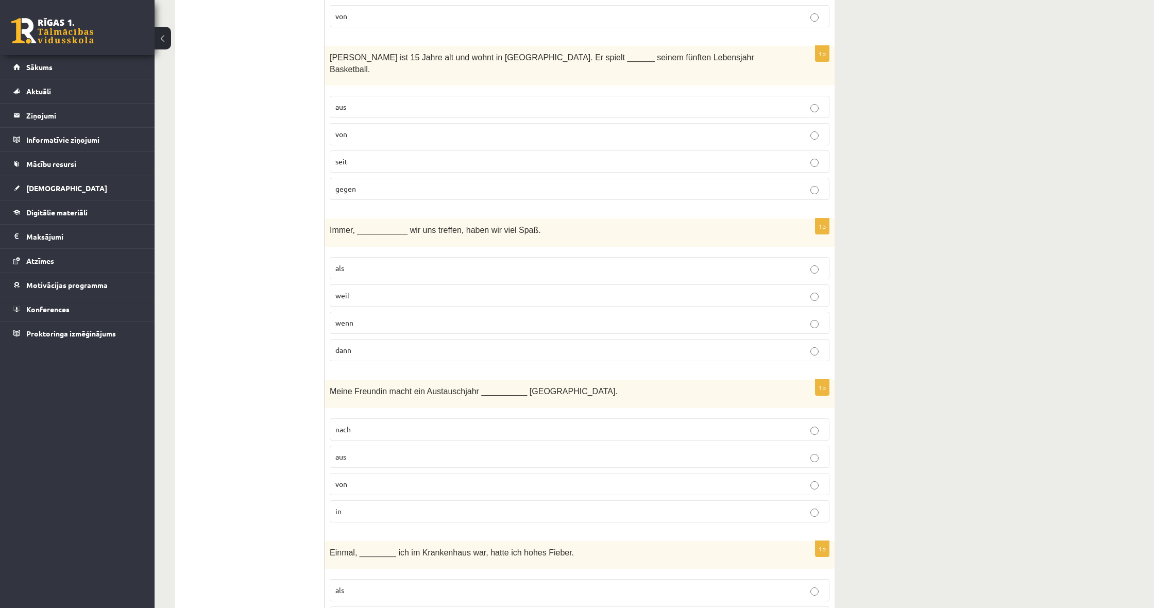
scroll to position [3090, 0]
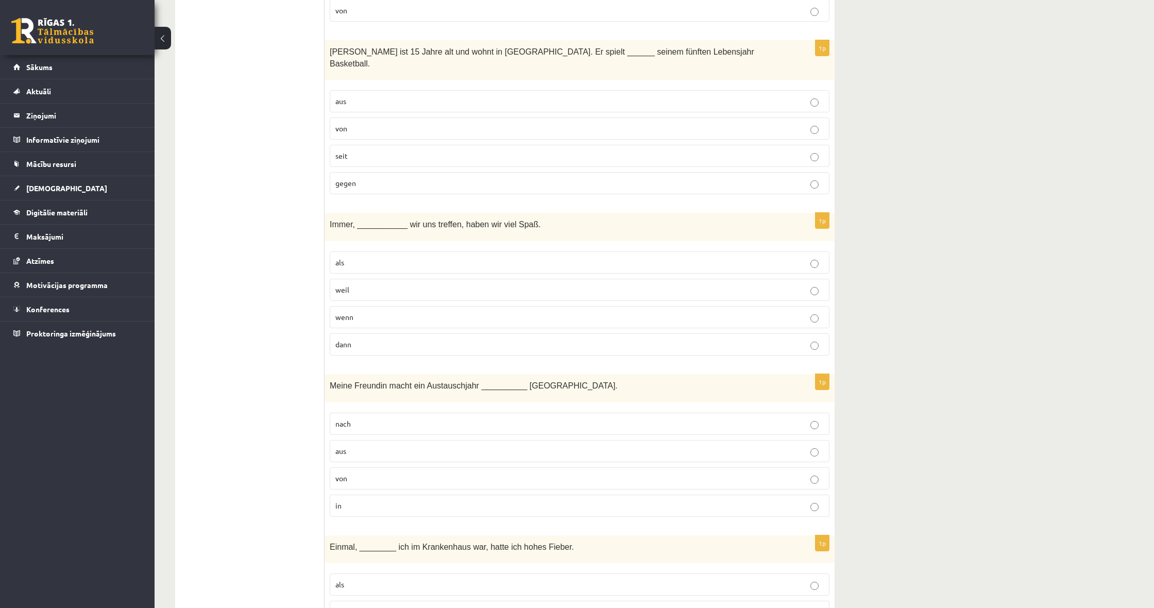
click at [668, 306] on label "wenn" at bounding box center [580, 317] width 500 height 22
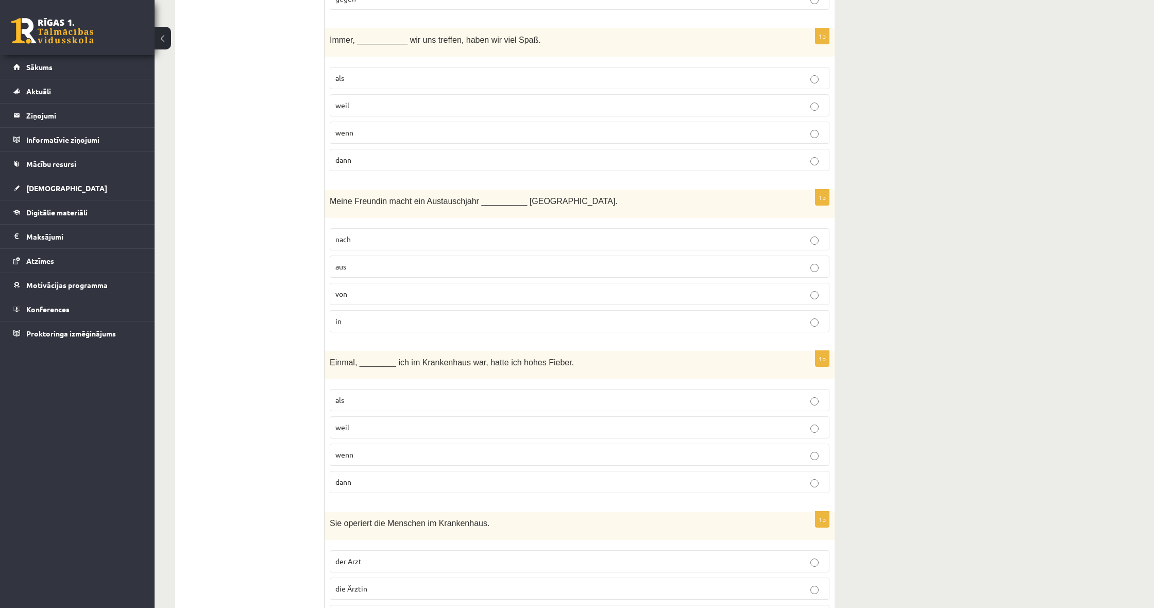
scroll to position [3271, 0]
click at [574, 313] on label "in" at bounding box center [580, 324] width 500 height 22
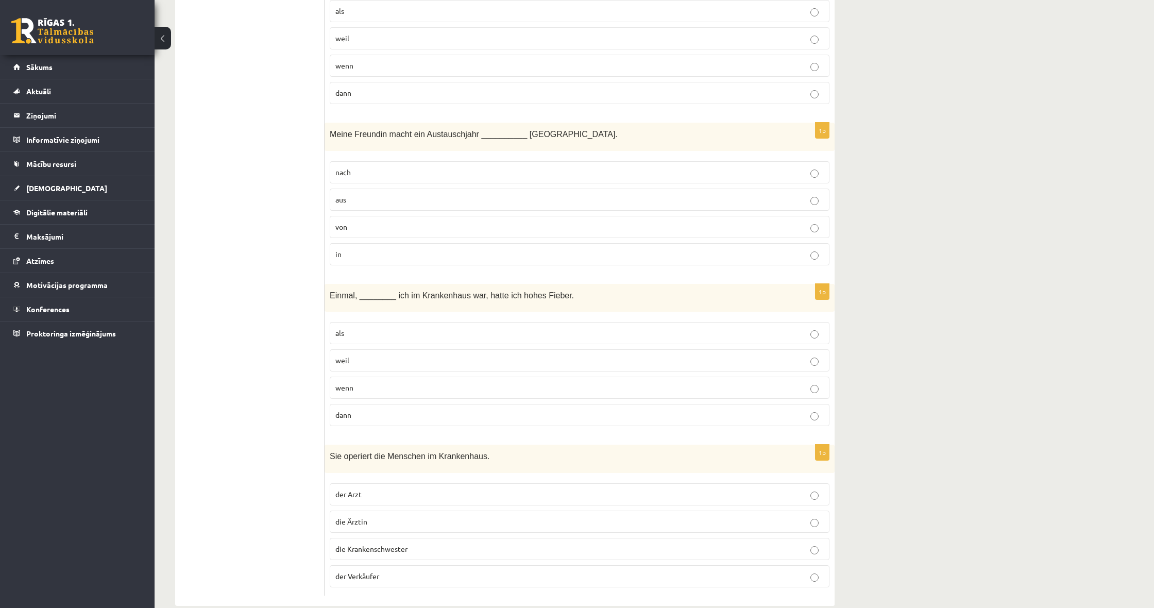
scroll to position [3341, 0]
click at [486, 356] on p "weil" at bounding box center [580, 361] width 489 height 11
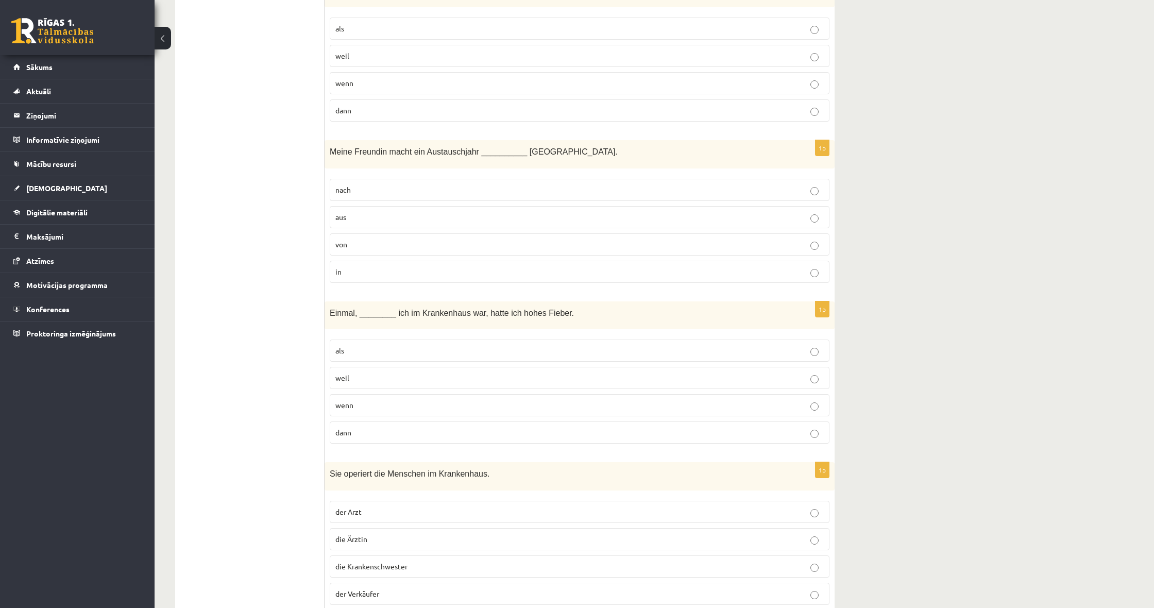
click at [382, 534] on p "die Ärztin" at bounding box center [580, 539] width 489 height 11
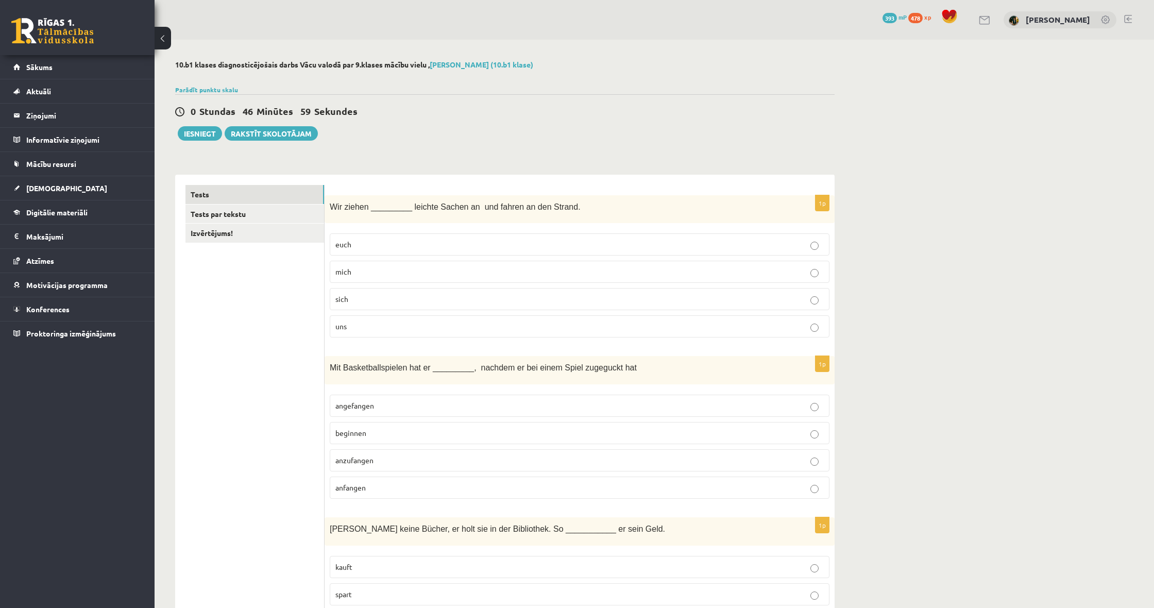
scroll to position [0, 0]
click at [284, 216] on link "Tests par tekstu" at bounding box center [255, 214] width 139 height 19
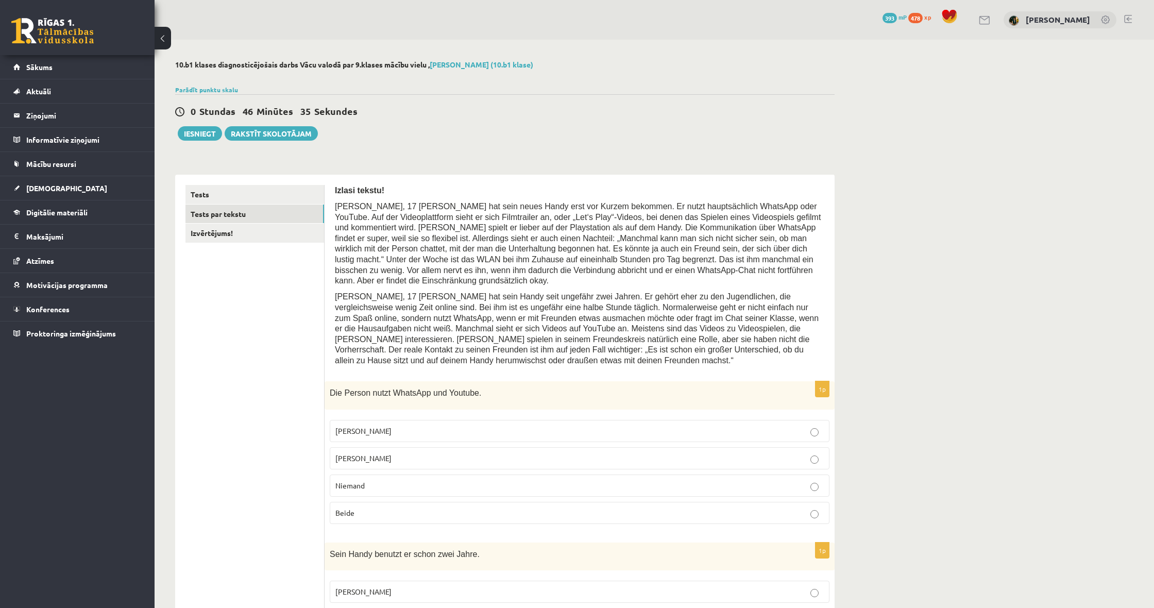
click at [368, 426] on p "Jacob" at bounding box center [580, 431] width 489 height 11
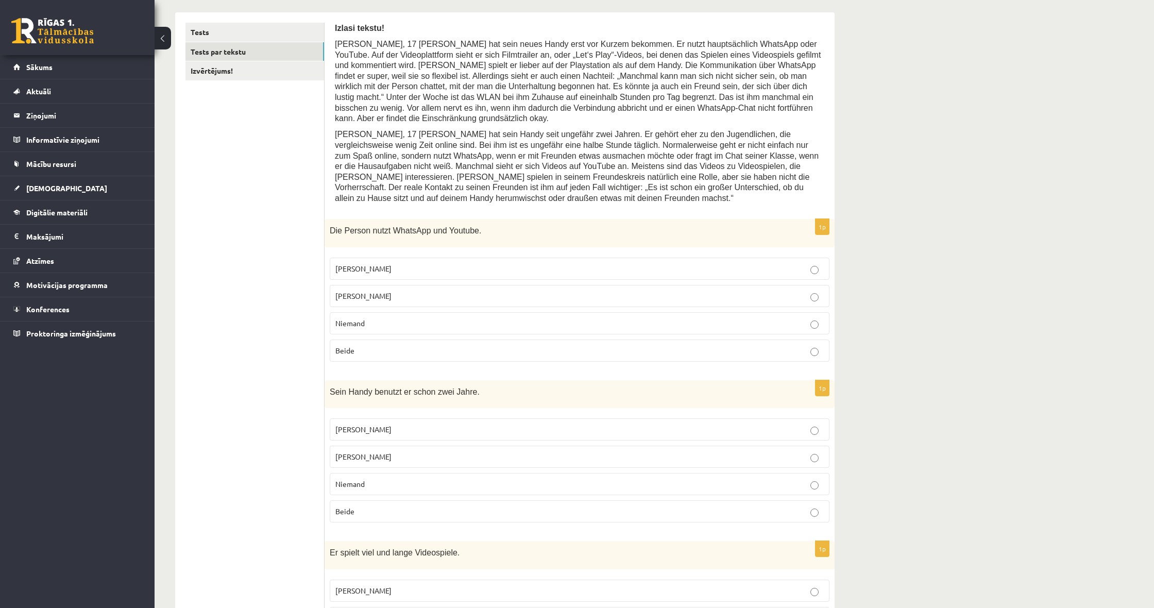
scroll to position [164, 0]
click at [366, 347] on p "Beide" at bounding box center [580, 348] width 489 height 11
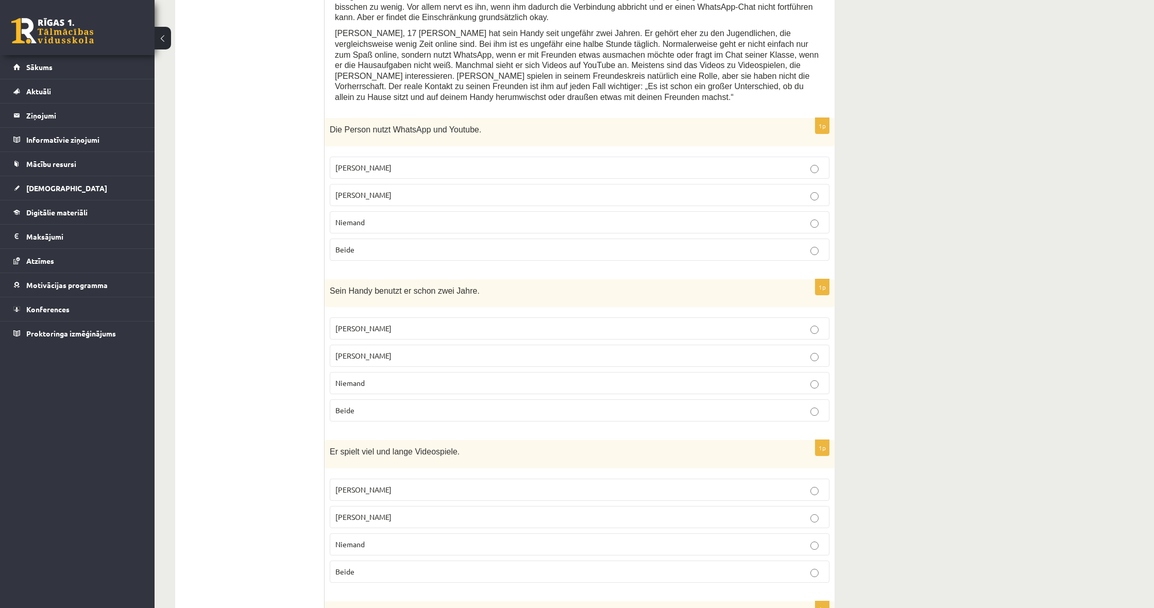
scroll to position [278, 0]
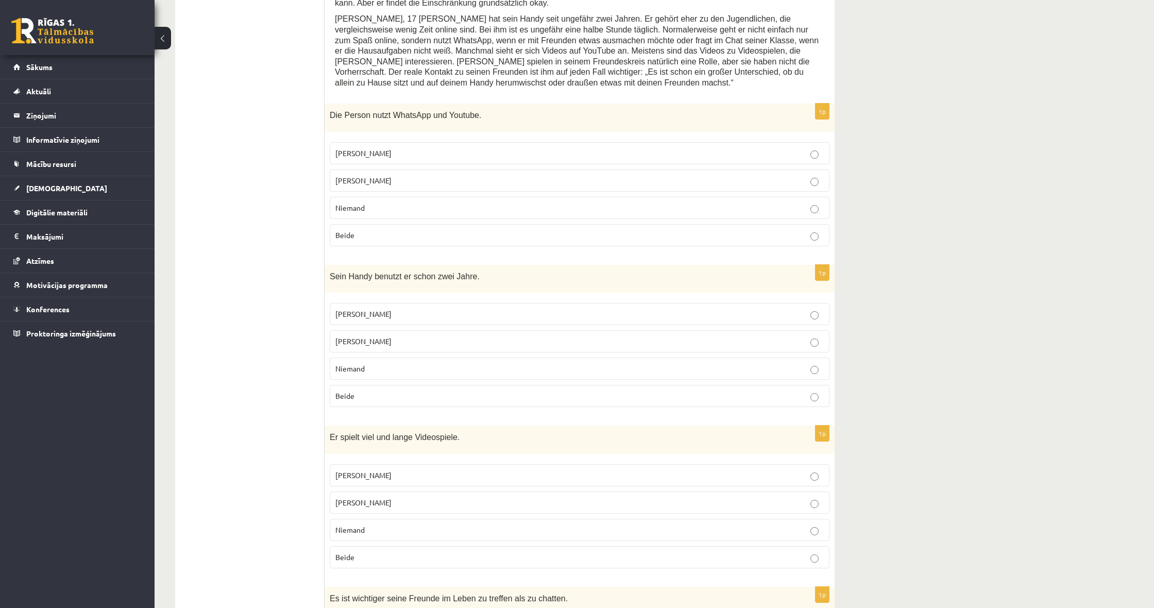
click at [370, 343] on label "Jonathan" at bounding box center [580, 341] width 500 height 22
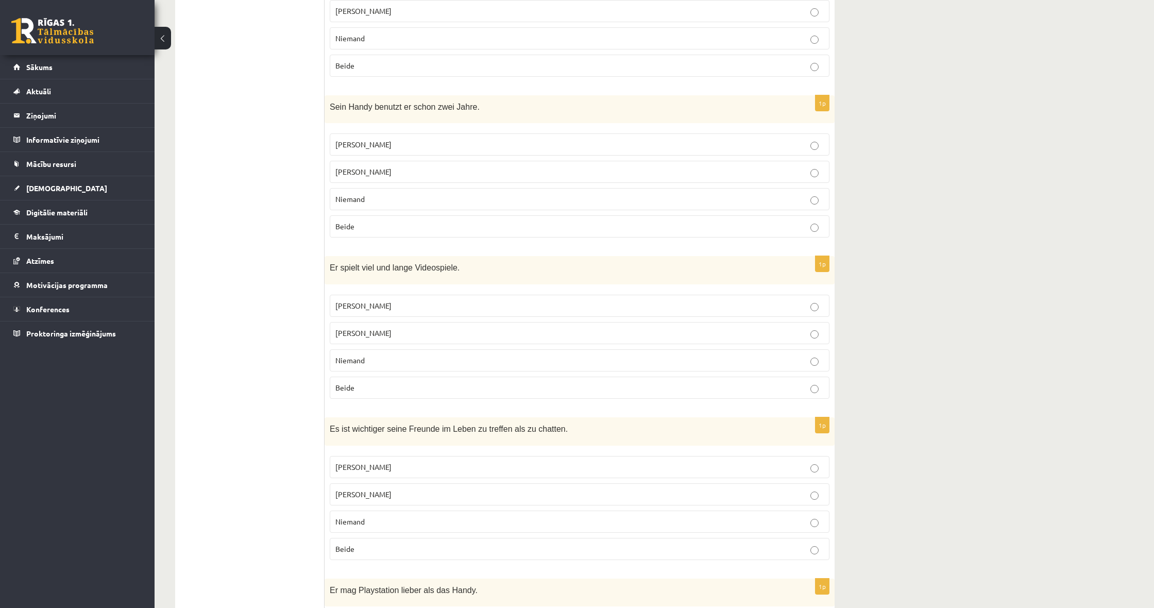
scroll to position [468, 1]
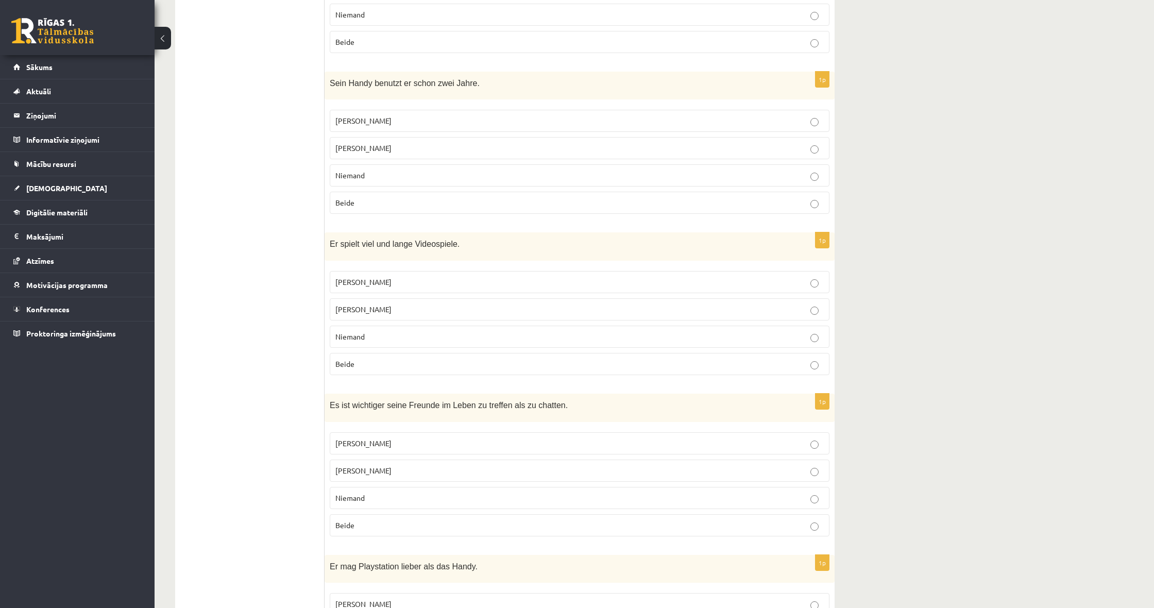
click at [344, 277] on span "Jacob" at bounding box center [364, 281] width 56 height 9
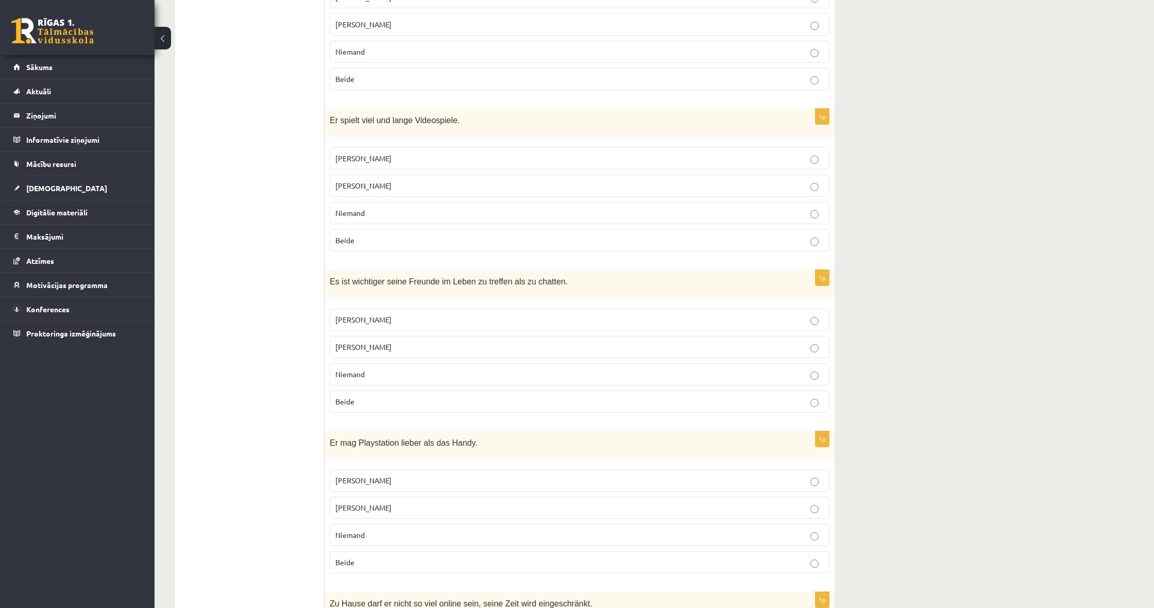
scroll to position [594, 0]
click at [353, 345] on span "Jonathan" at bounding box center [364, 347] width 56 height 9
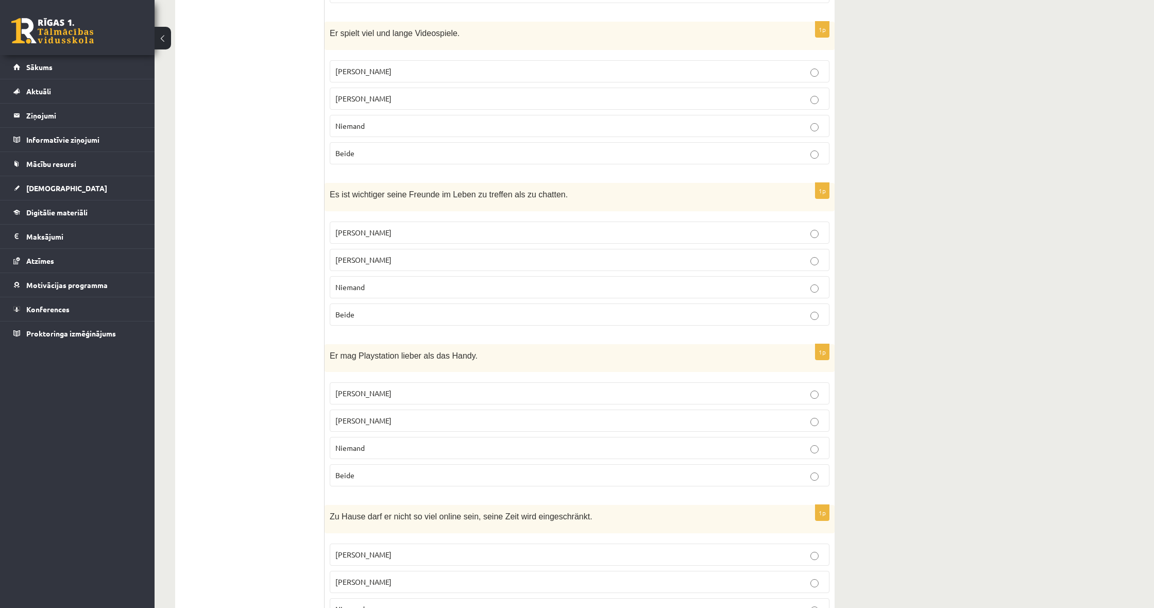
scroll to position [683, 0]
click at [362, 390] on p "Jacob" at bounding box center [580, 392] width 489 height 11
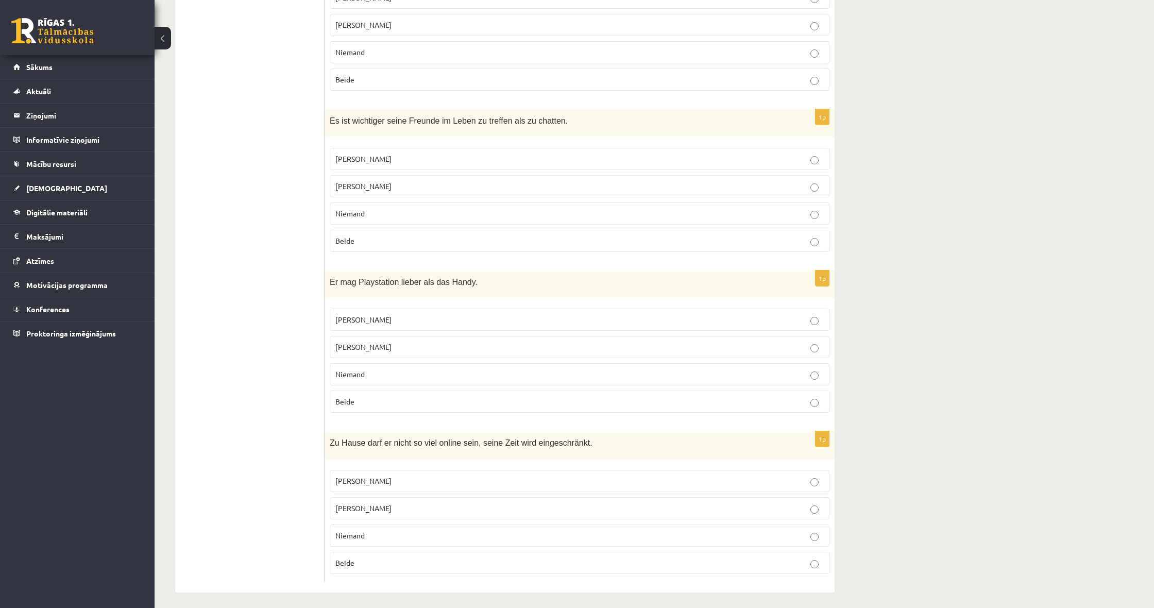
scroll to position [755, 0]
click at [396, 482] on label "Jacob" at bounding box center [580, 482] width 500 height 22
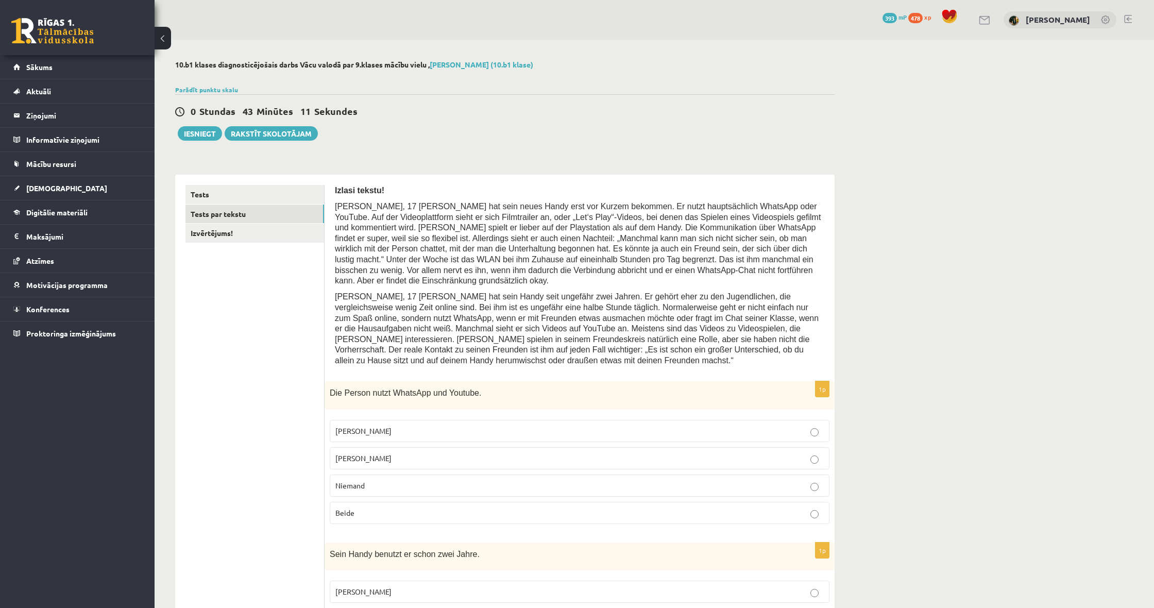
scroll to position [0, 0]
click at [229, 230] on link "Izvērtējums!" at bounding box center [255, 233] width 139 height 19
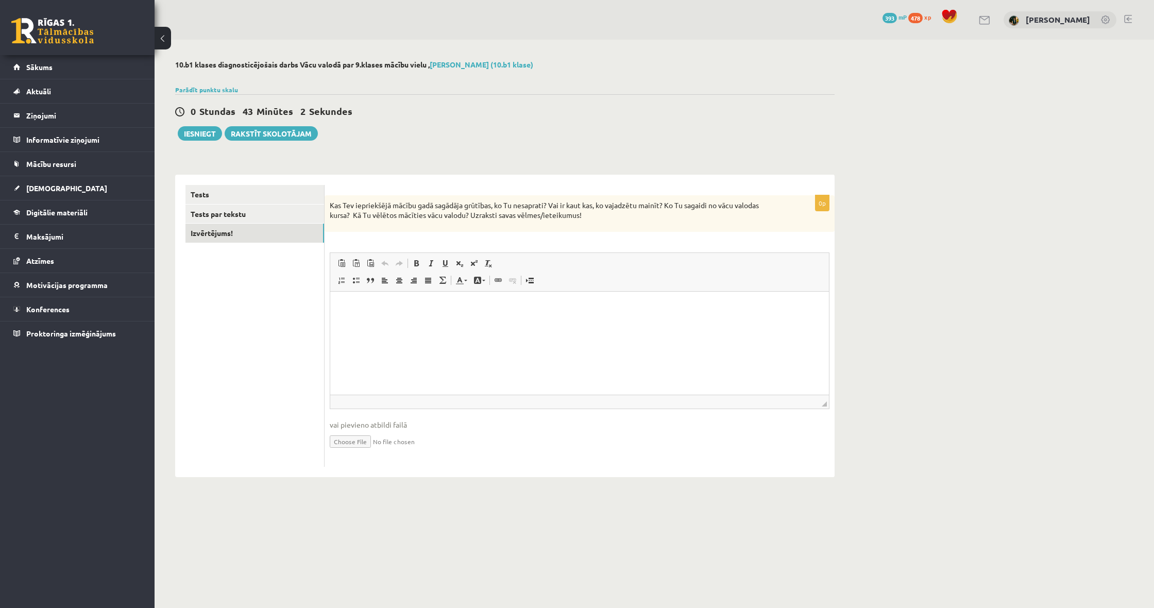
click at [452, 317] on html at bounding box center [579, 306] width 499 height 31
click at [216, 136] on button "Iesniegt" at bounding box center [200, 133] width 44 height 14
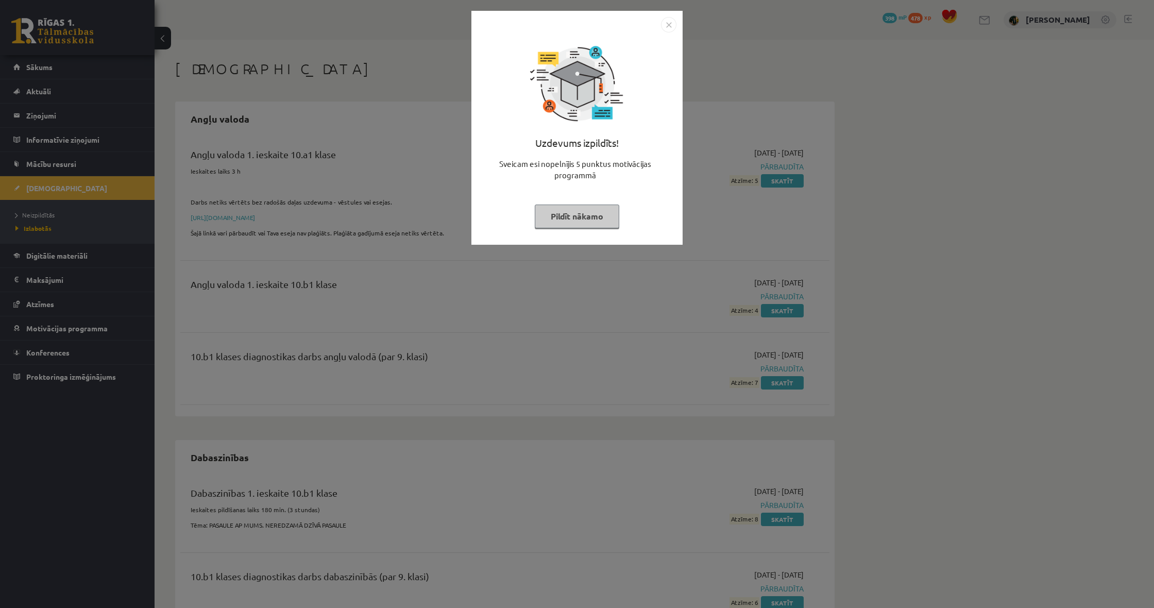
click at [570, 211] on button "Pildīt nākamo" at bounding box center [577, 217] width 85 height 24
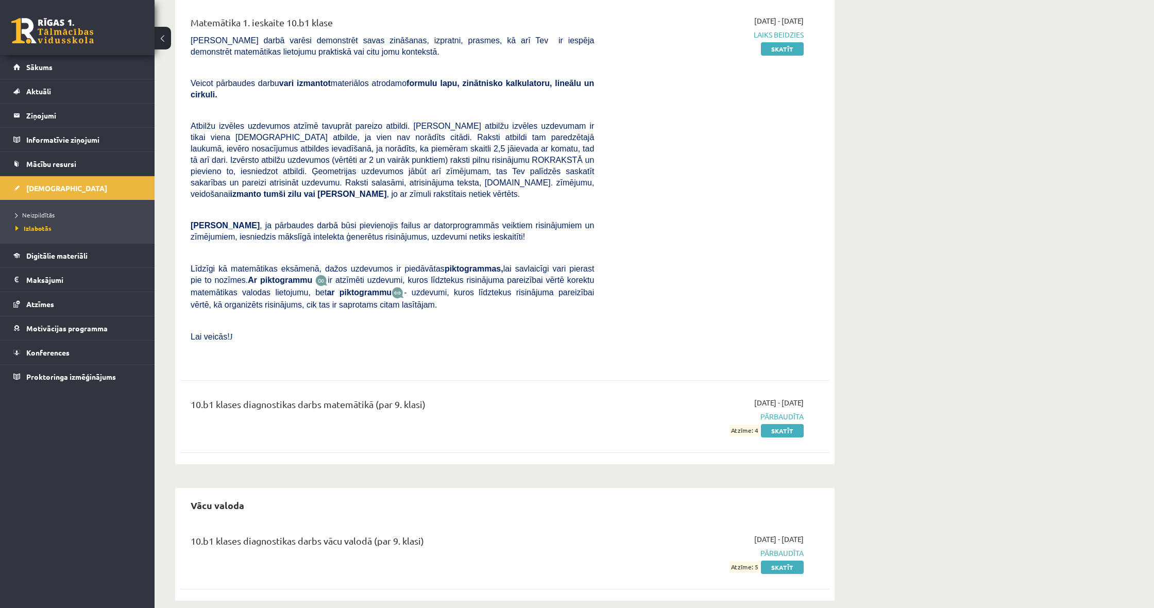
scroll to position [1610, 0]
click at [784, 561] on link "Skatīt" at bounding box center [782, 567] width 43 height 13
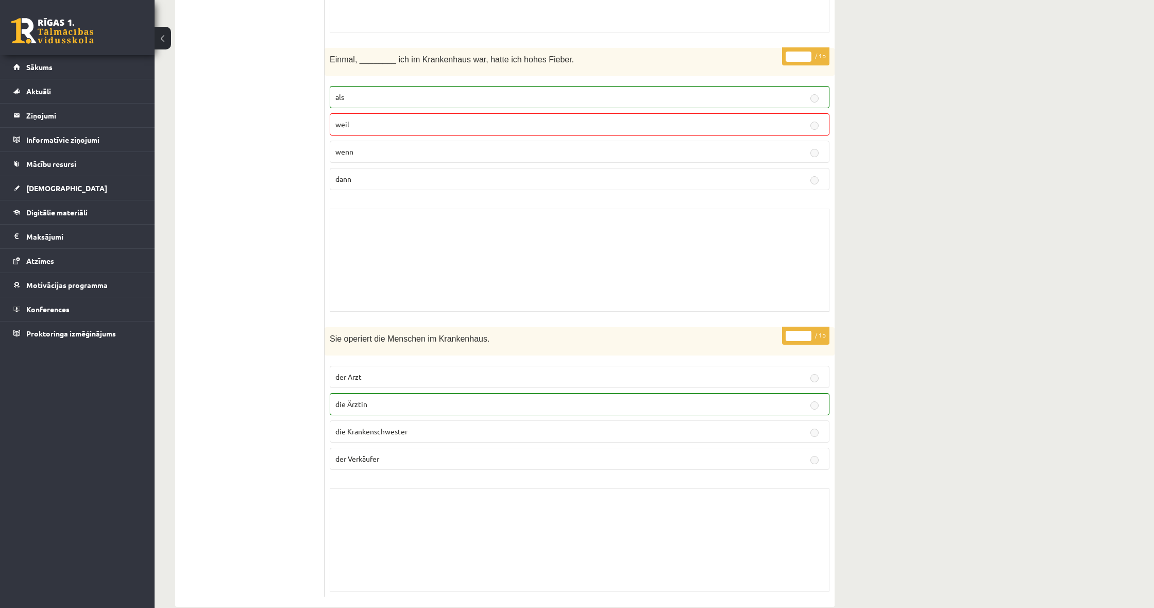
scroll to position [6046, 0]
click at [699, 512] on div "Skolotāja pielikums" at bounding box center [580, 540] width 500 height 103
click at [699, 511] on div "Skolotāja pielikums" at bounding box center [580, 540] width 500 height 103
click at [700, 511] on div "Skolotāja pielikums" at bounding box center [580, 540] width 500 height 103
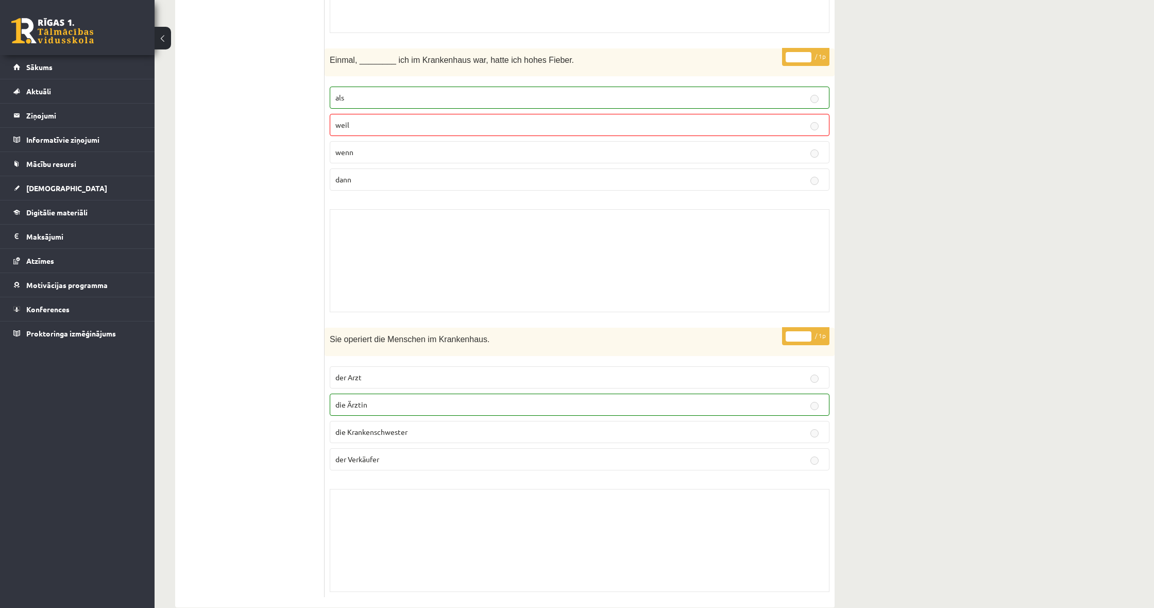
click at [701, 511] on div "Skolotāja pielikums" at bounding box center [580, 540] width 500 height 103
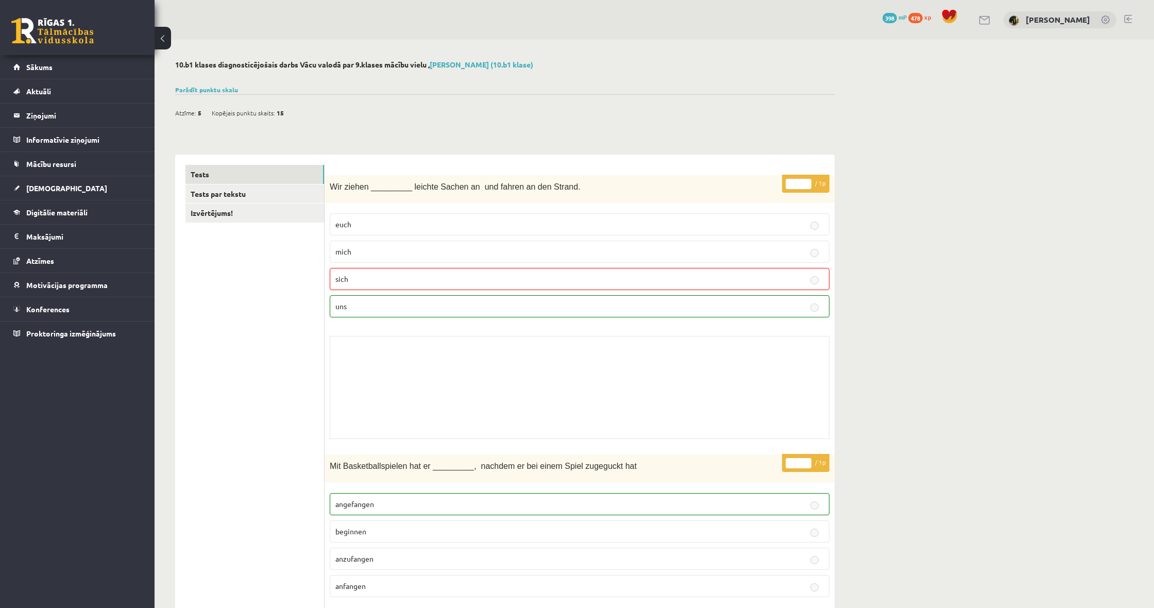
scroll to position [0, 0]
click at [62, 193] on link "[DEMOGRAPHIC_DATA]" at bounding box center [77, 188] width 128 height 24
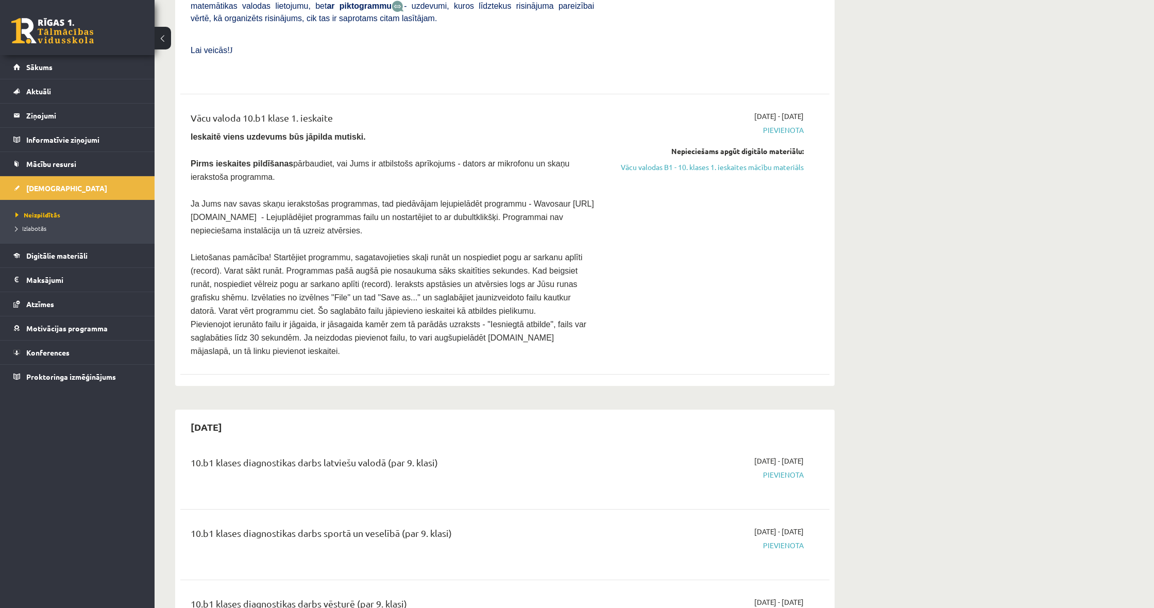
scroll to position [419, 0]
click at [49, 253] on span "Digitālie materiāli" at bounding box center [56, 255] width 61 height 9
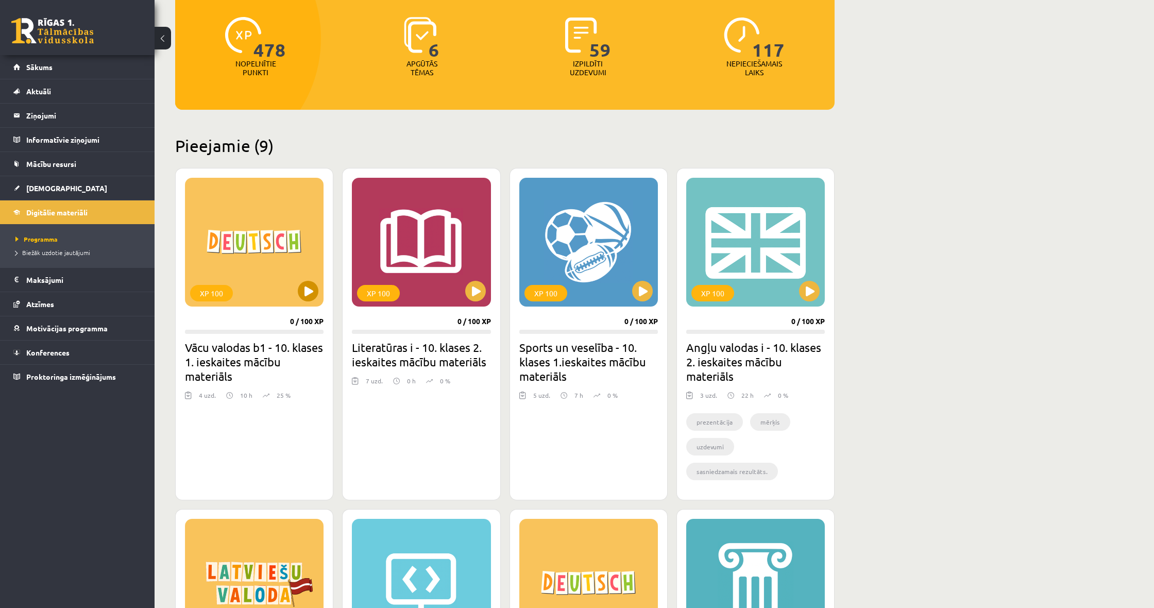
scroll to position [125, 0]
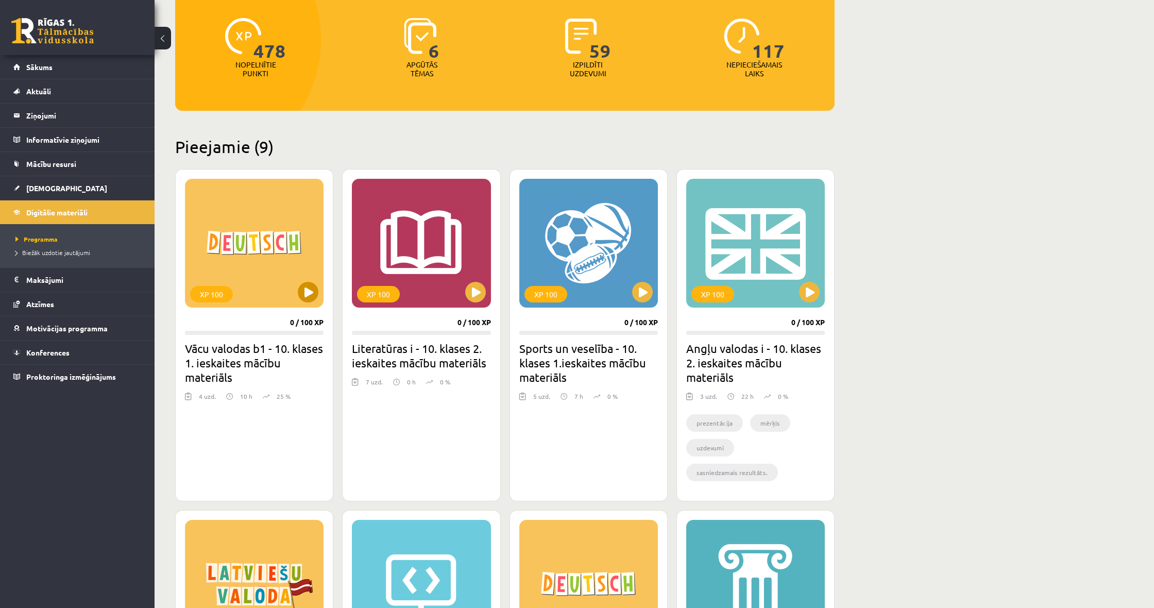
click at [309, 289] on button at bounding box center [308, 292] width 21 height 21
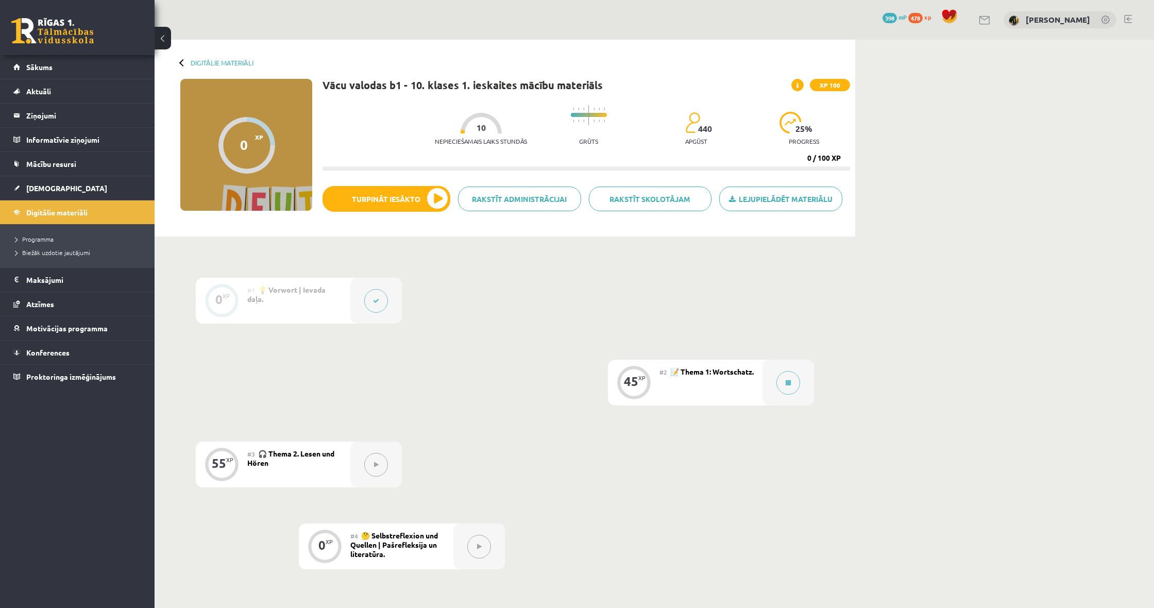
click at [359, 298] on div at bounding box center [376, 301] width 52 height 46
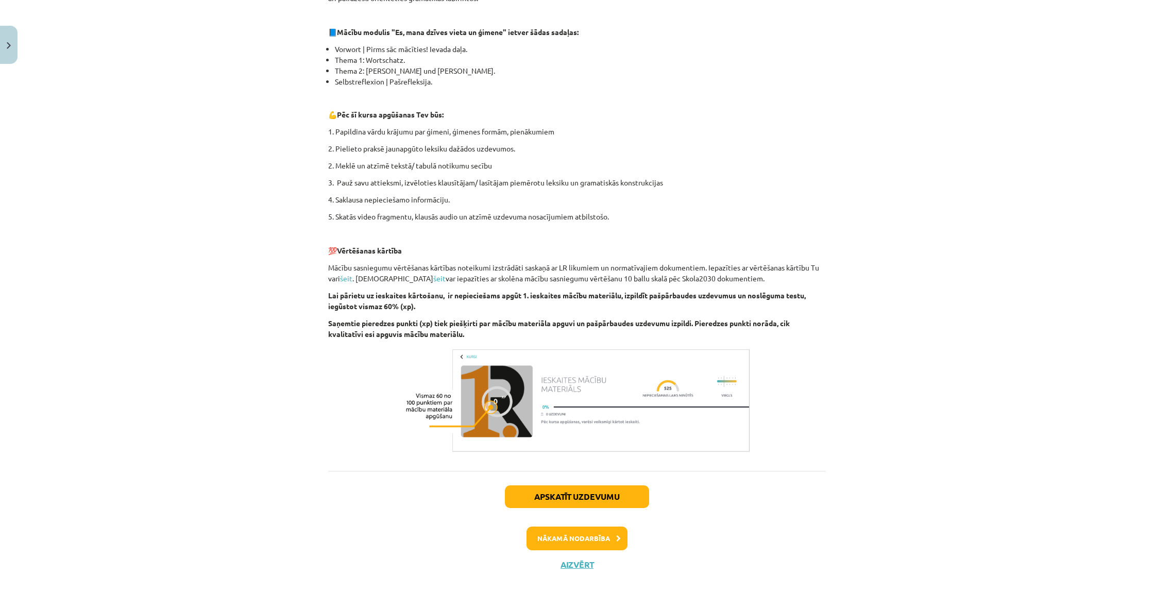
scroll to position [221, 0]
click at [579, 492] on button "Apskatīt uzdevumu" at bounding box center [577, 496] width 144 height 23
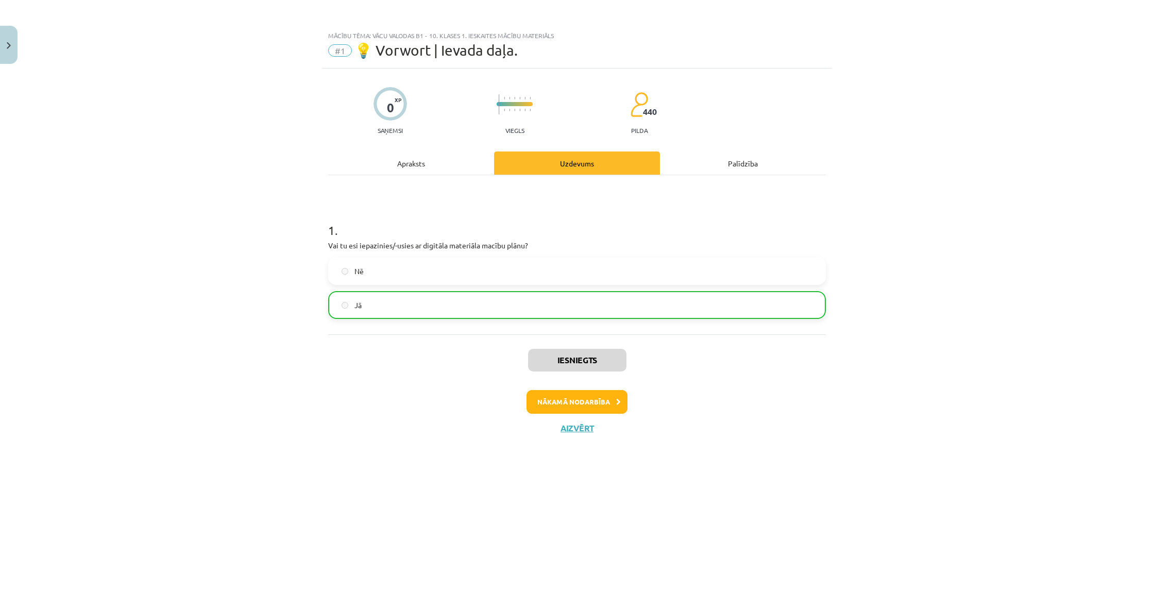
click at [580, 401] on button "Nākamā nodarbība" at bounding box center [577, 402] width 101 height 24
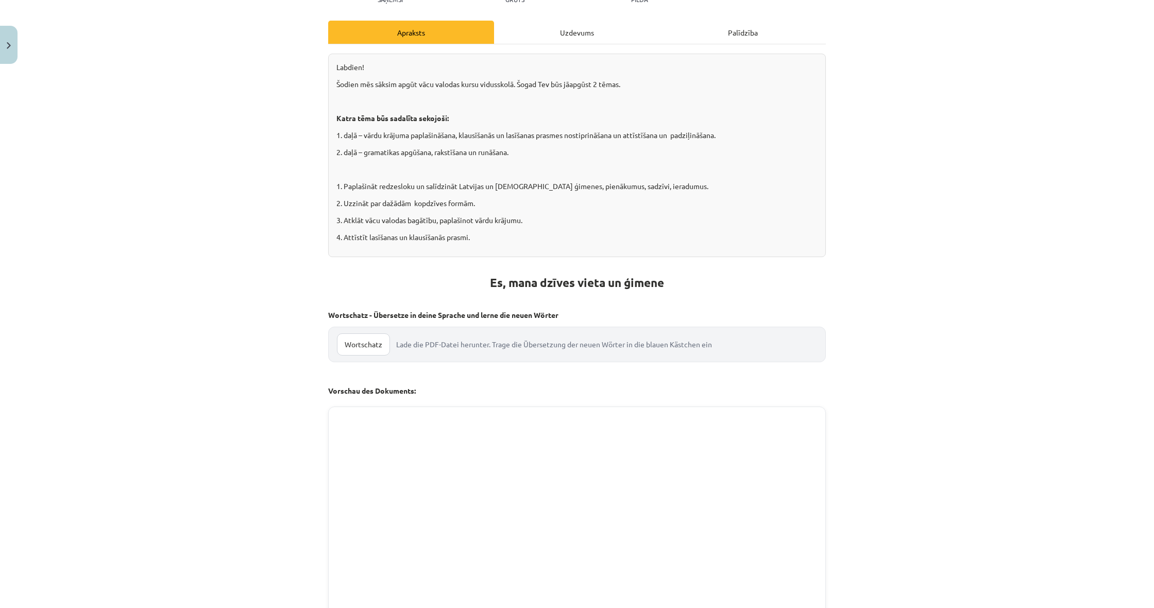
scroll to position [131, 0]
click at [392, 317] on strong "Wortschatz - Übersetze in deine Sprache und lerne die neuen Wörter" at bounding box center [443, 314] width 230 height 9
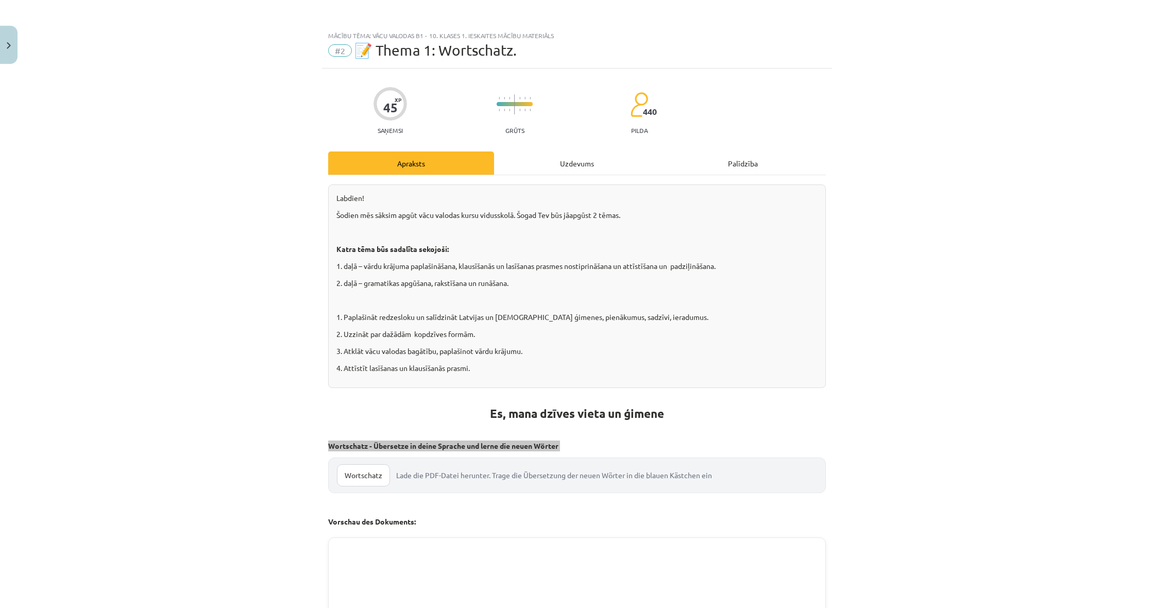
scroll to position [0, 0]
click at [746, 161] on div "Palīdzība" at bounding box center [743, 163] width 166 height 23
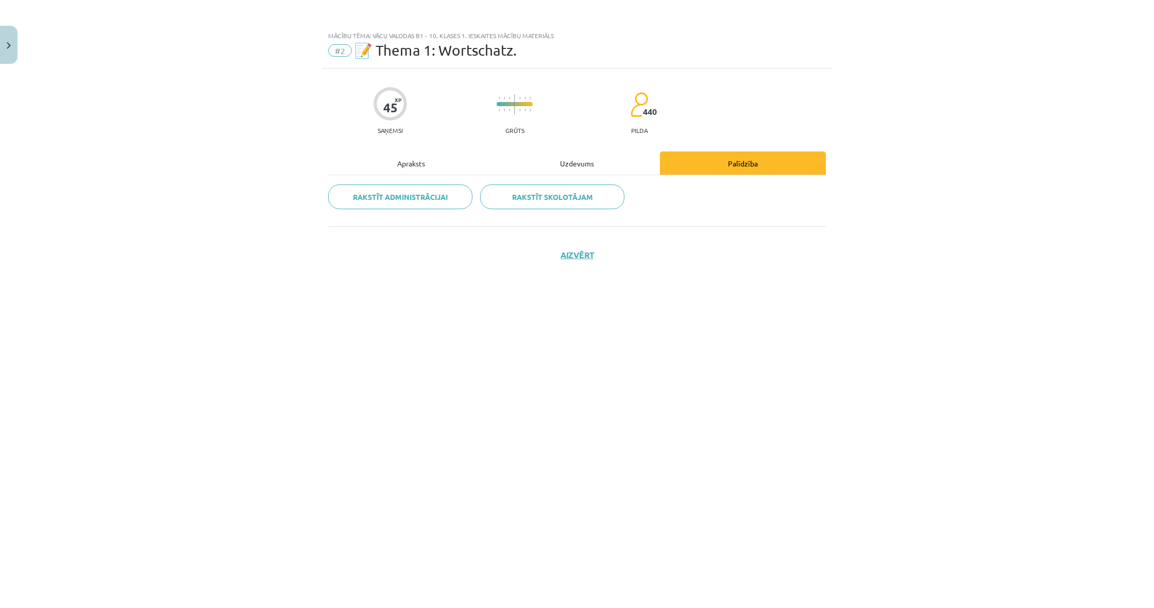
click at [432, 163] on div "Apraksts" at bounding box center [411, 163] width 166 height 23
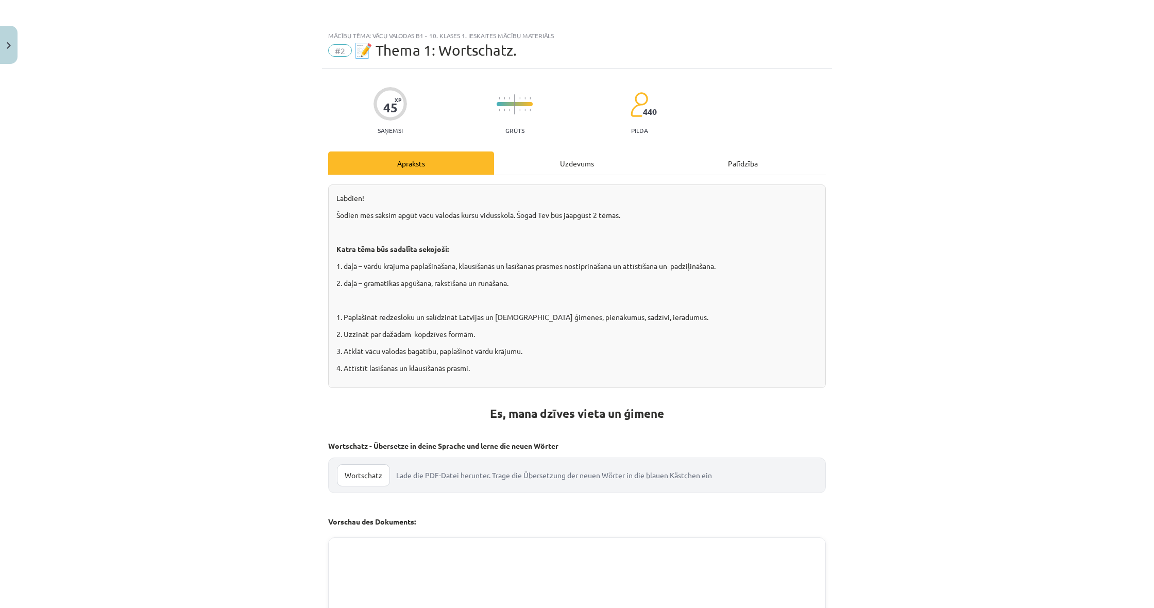
click at [377, 476] on link "Wortschatz" at bounding box center [363, 475] width 53 height 22
click at [366, 477] on link "Wortschatz" at bounding box center [363, 475] width 53 height 22
click at [960, 296] on div "Mācību tēma: Vācu valodas b1 - 10. klases 1. ieskaites mācību materiāls #2 📝 Th…" at bounding box center [577, 304] width 1154 height 608
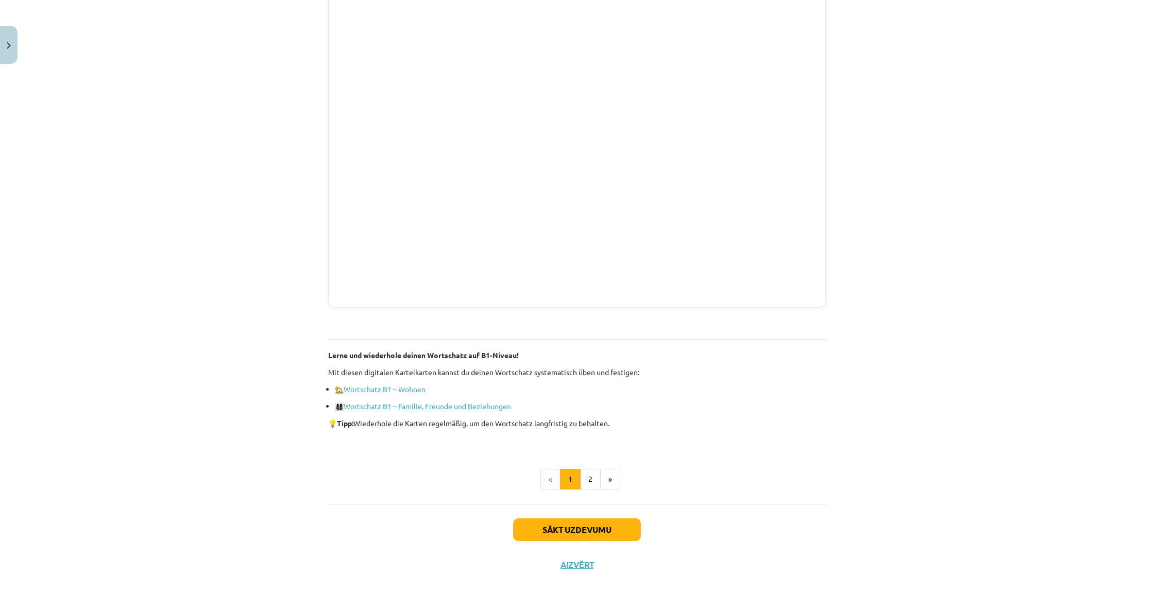
scroll to position [721, 0]
click at [584, 474] on button "2" at bounding box center [590, 479] width 21 height 21
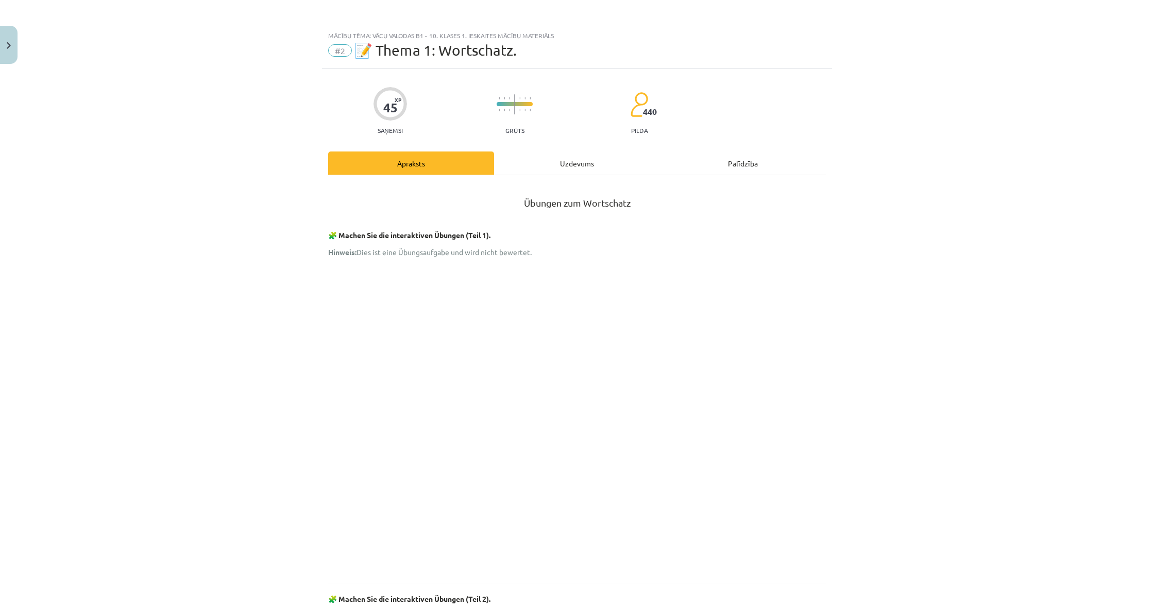
scroll to position [0, 0]
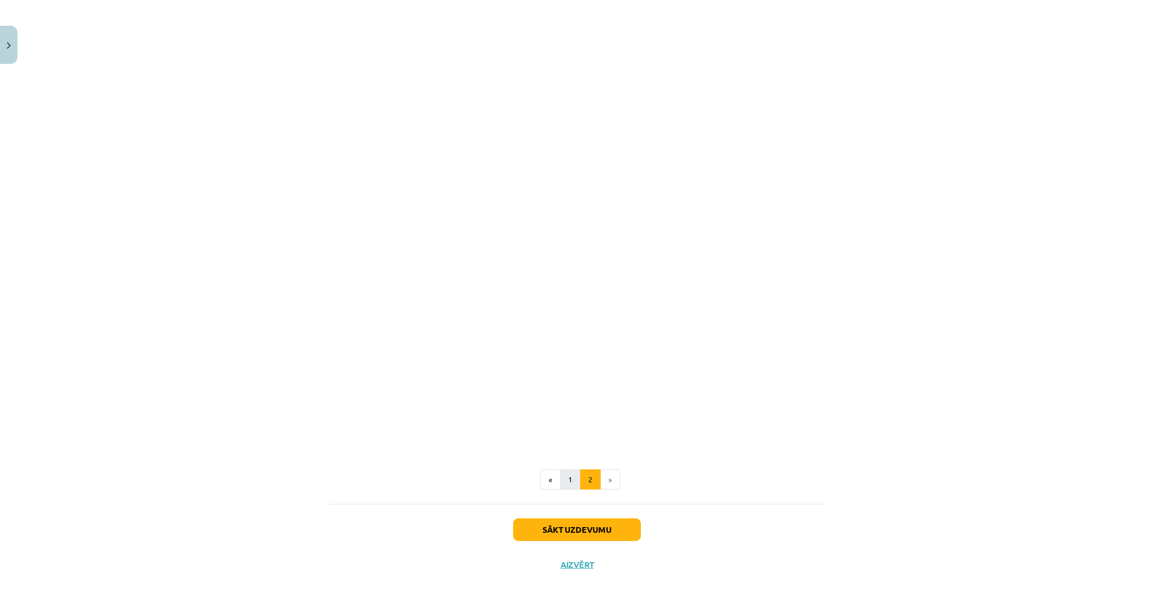
click at [568, 482] on button "1" at bounding box center [570, 480] width 21 height 21
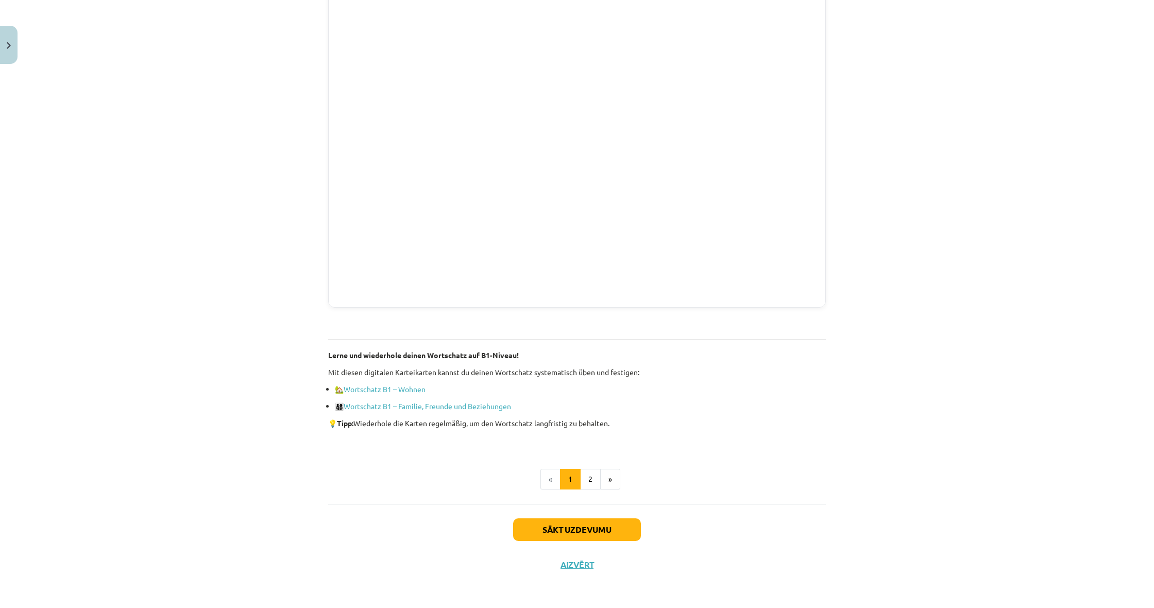
scroll to position [659, 0]
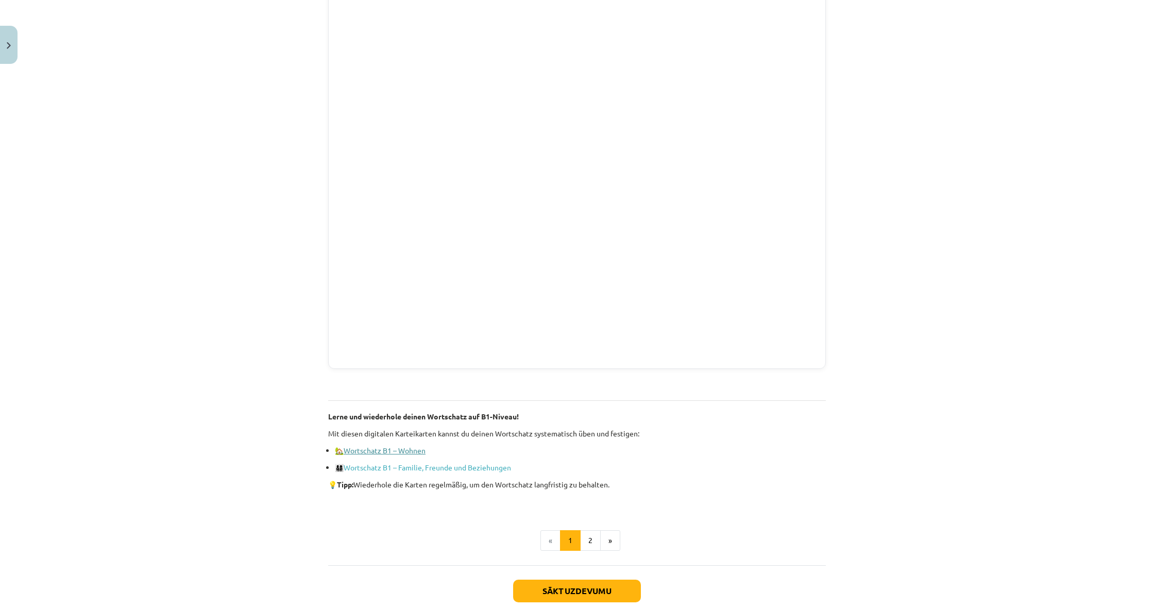
click at [362, 454] on link "Wortschatz B1 – Wohnen" at bounding box center [385, 450] width 82 height 9
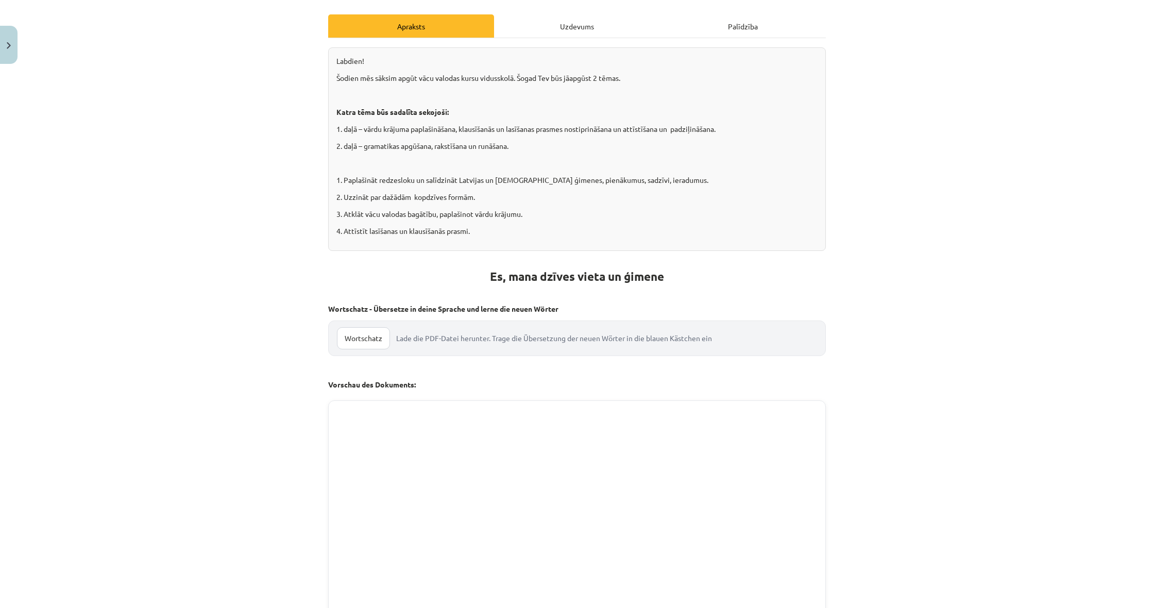
scroll to position [138, 0]
drag, startPoint x: 328, startPoint y: 306, endPoint x: 555, endPoint y: 308, distance: 226.3
click at [559, 309] on strong "Wortschatz - Übersetze in deine Sprache und lerne die neuen Wörter" at bounding box center [443, 308] width 230 height 9
copy strong "Wortschatz - Übersetze in deine Sprache und lerne die neuen Wörte"
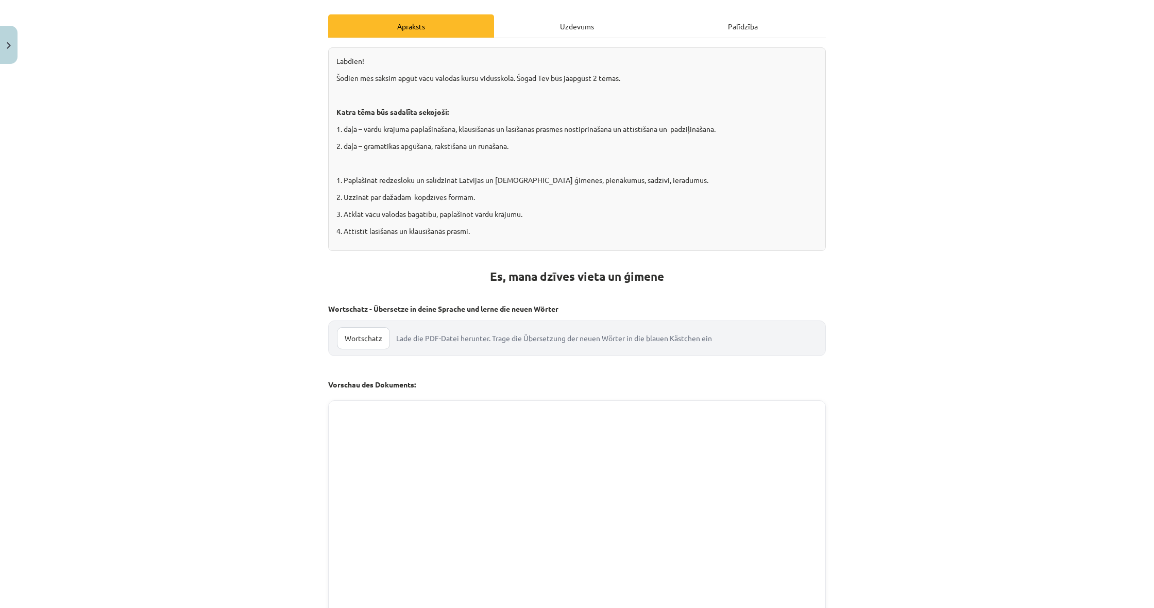
click at [312, 354] on div "Mācību tēma: Vācu valodas b1 - 10. klases 1. ieskaites mācību materiāls #2 📝 Th…" at bounding box center [577, 304] width 1154 height 608
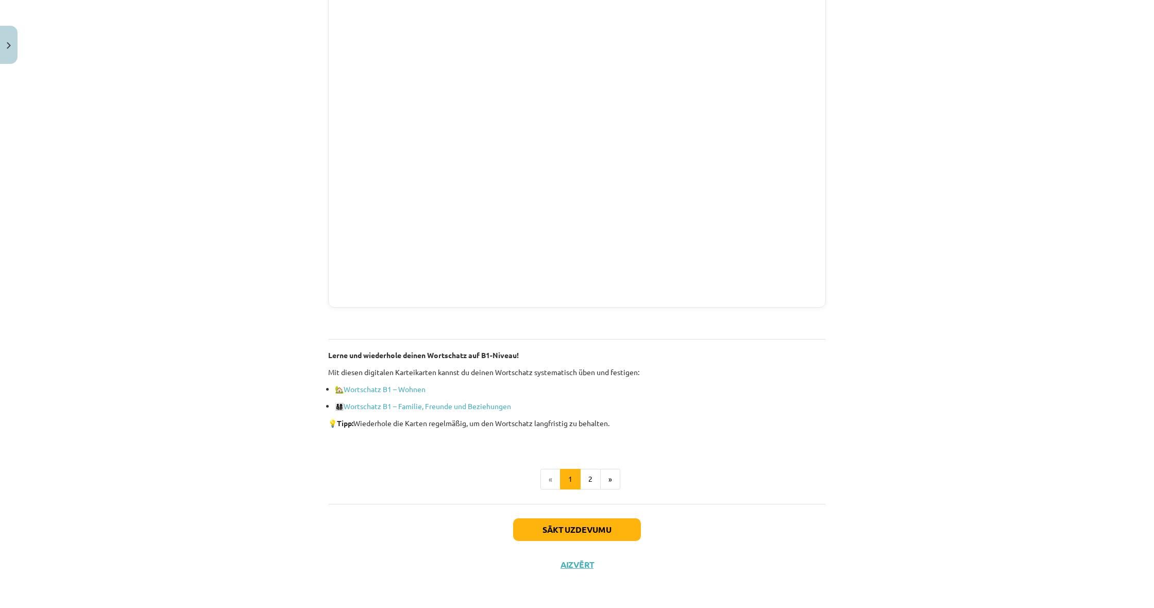
scroll to position [721, 0]
click at [593, 482] on button "2" at bounding box center [590, 479] width 21 height 21
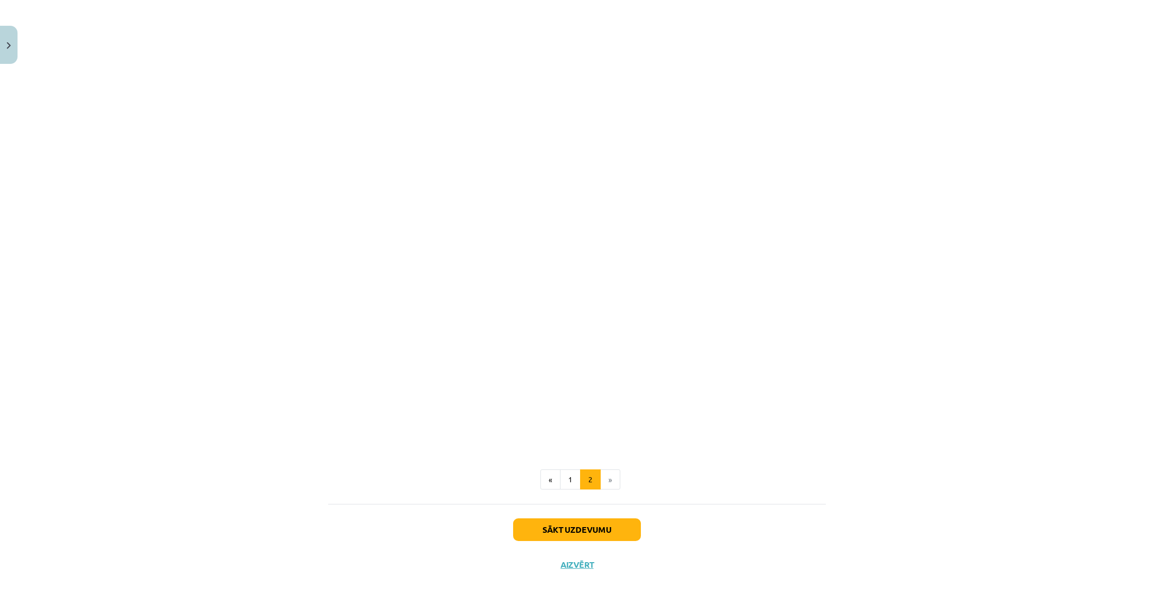
scroll to position [920, 0]
click at [577, 562] on button "Aizvērt" at bounding box center [577, 565] width 39 height 10
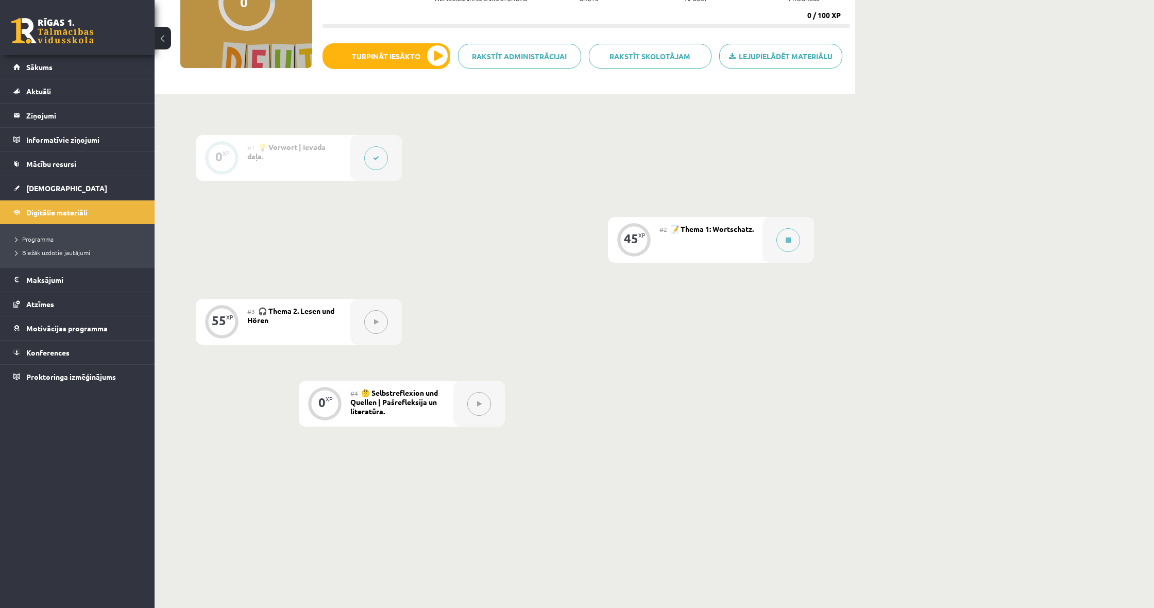
scroll to position [142, 0]
click at [94, 237] on link "Programma" at bounding box center [79, 239] width 129 height 9
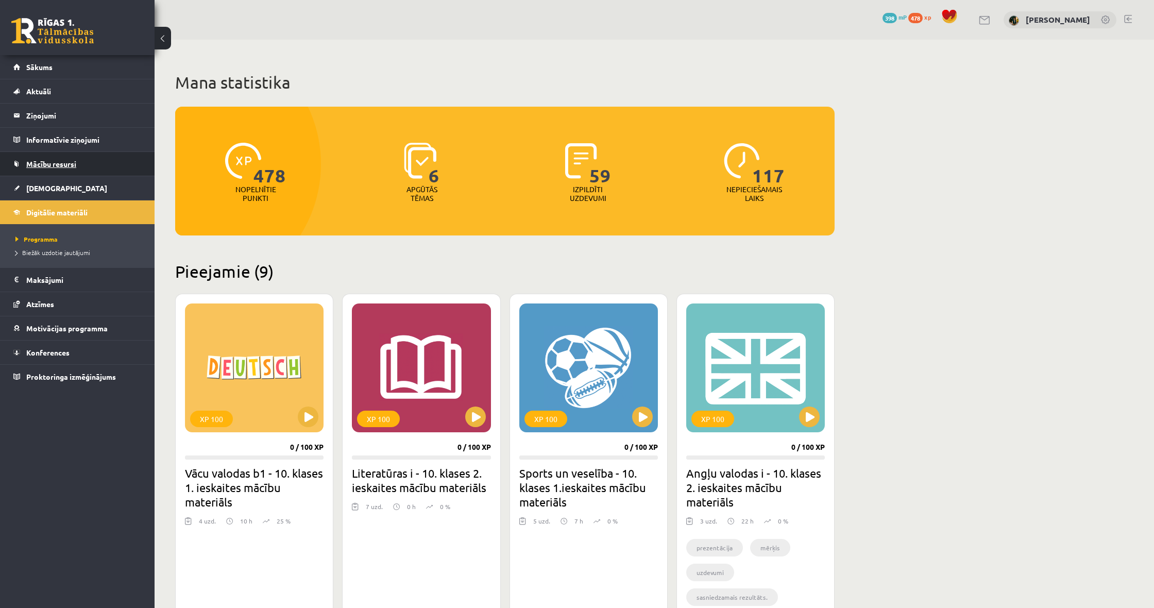
click at [83, 166] on link "Mācību resursi" at bounding box center [77, 164] width 128 height 24
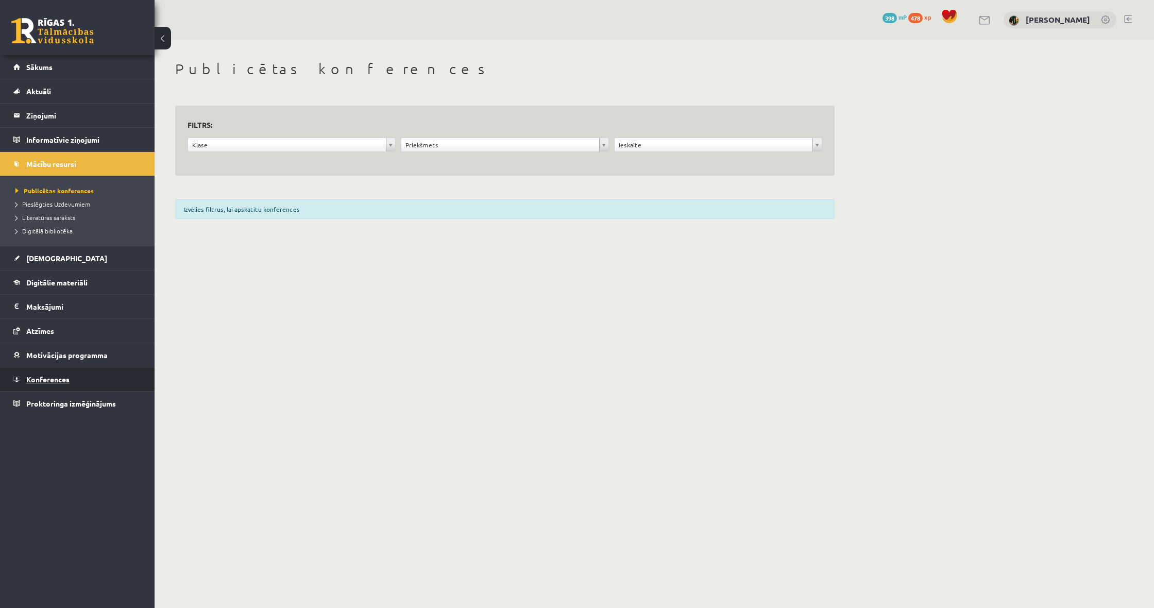
click at [91, 387] on link "Konferences" at bounding box center [77, 379] width 128 height 24
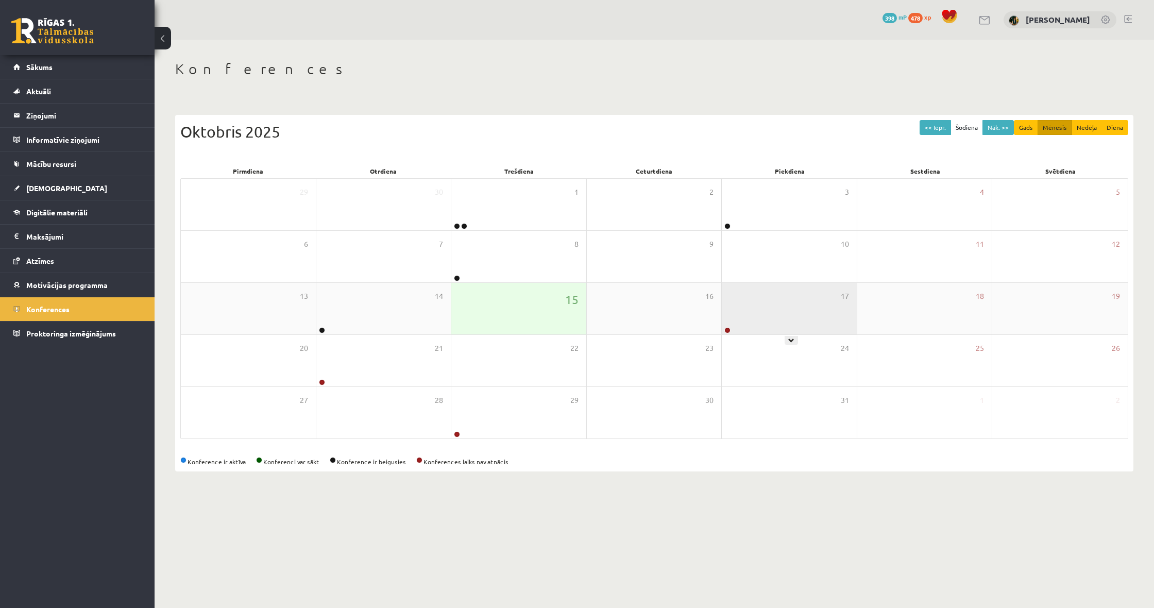
click at [749, 319] on div "17" at bounding box center [789, 309] width 135 height 52
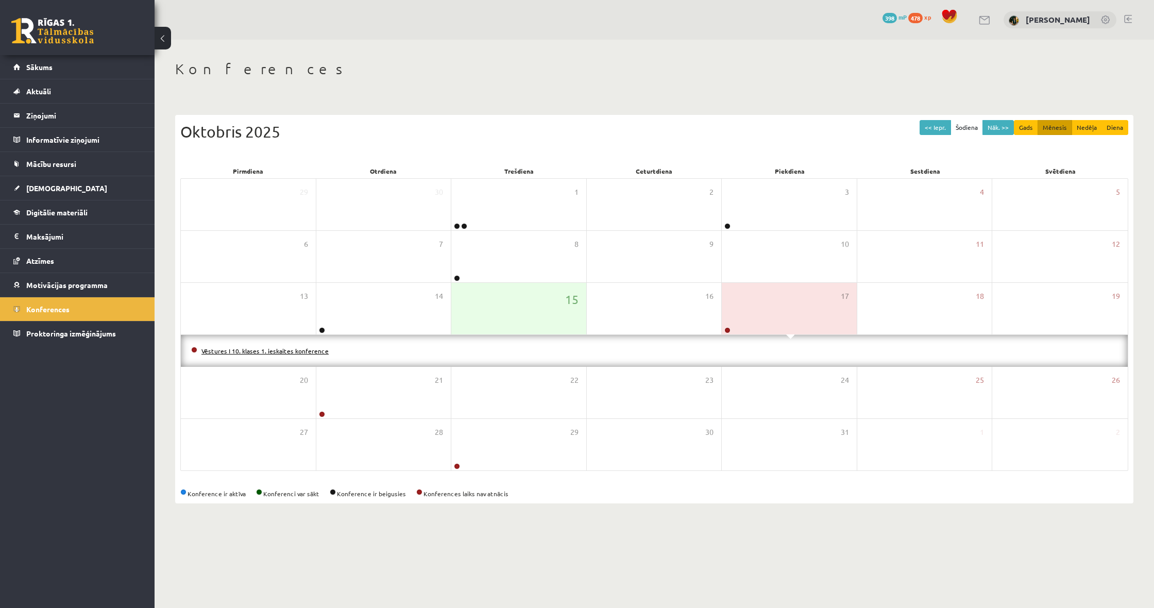
click at [300, 352] on link "Vēstures I 10. klases 1. ieskaites konference" at bounding box center [265, 351] width 127 height 8
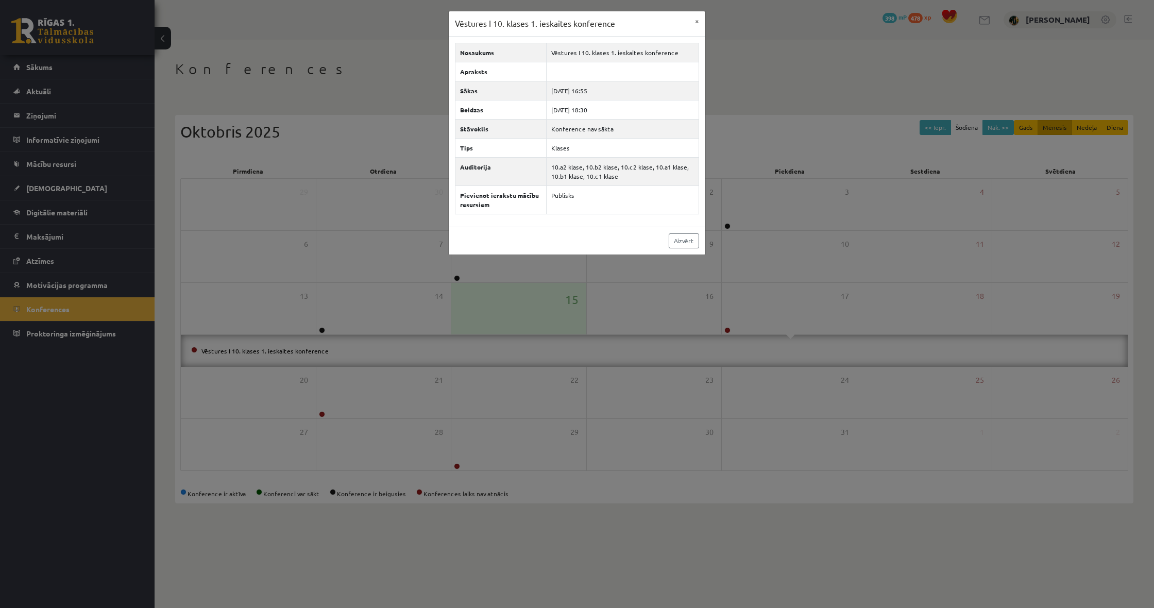
click at [783, 218] on div "Vēstures I 10. klases 1. ieskaites konference × Nosaukums Vēstures I 10. klases…" at bounding box center [577, 304] width 1154 height 608
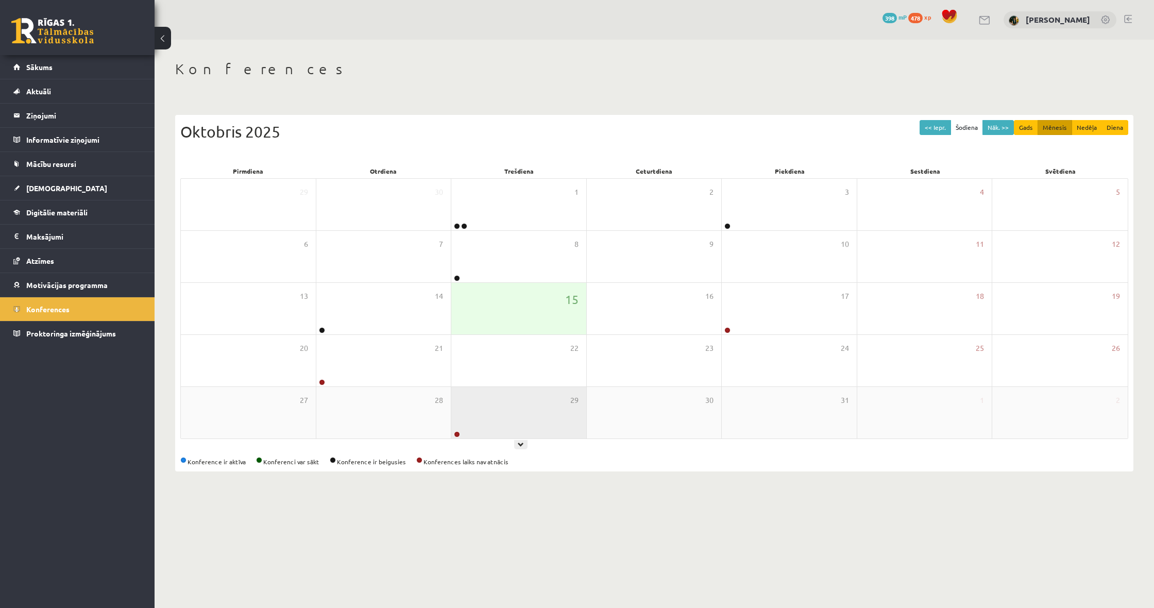
click at [535, 402] on div "29" at bounding box center [518, 413] width 135 height 52
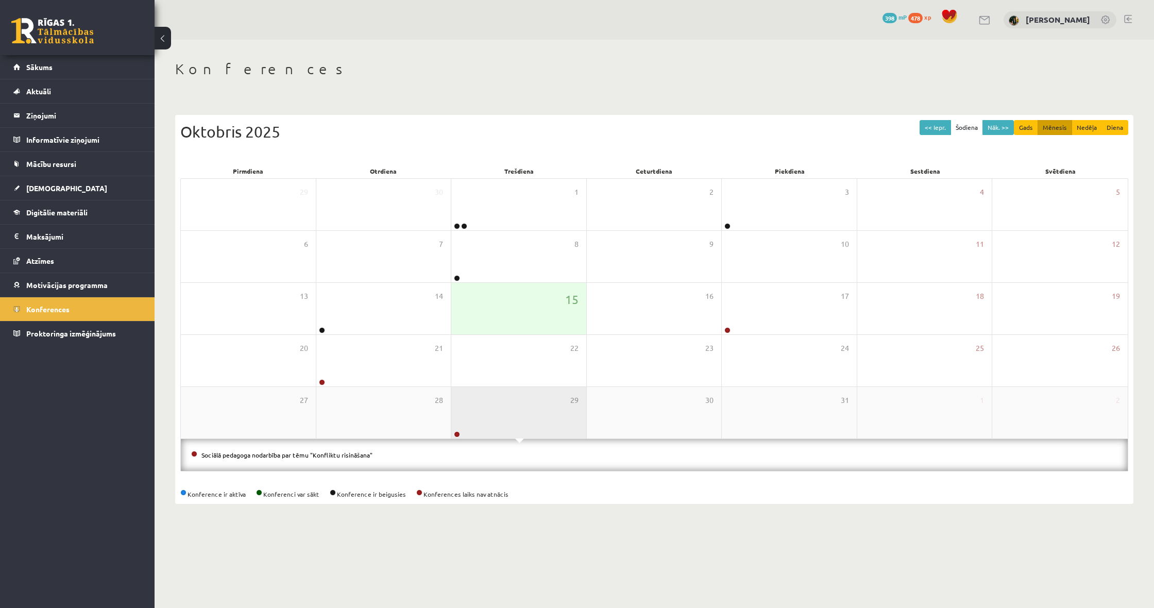
click at [535, 402] on div "29" at bounding box center [518, 413] width 135 height 52
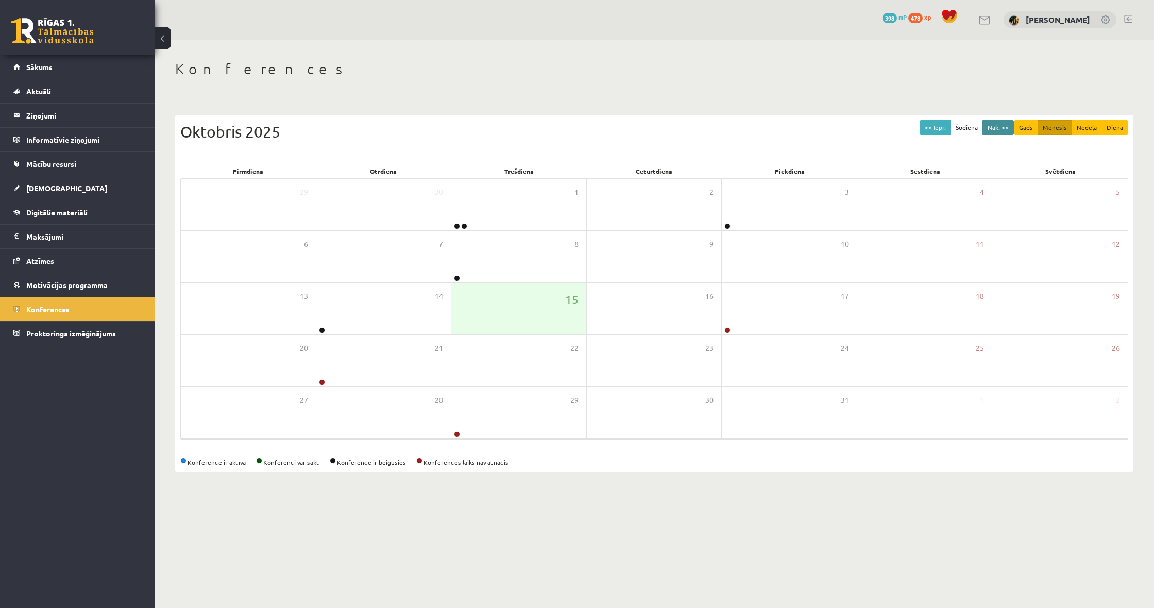
click at [1007, 127] on button "Nāk. >>" at bounding box center [998, 127] width 31 height 15
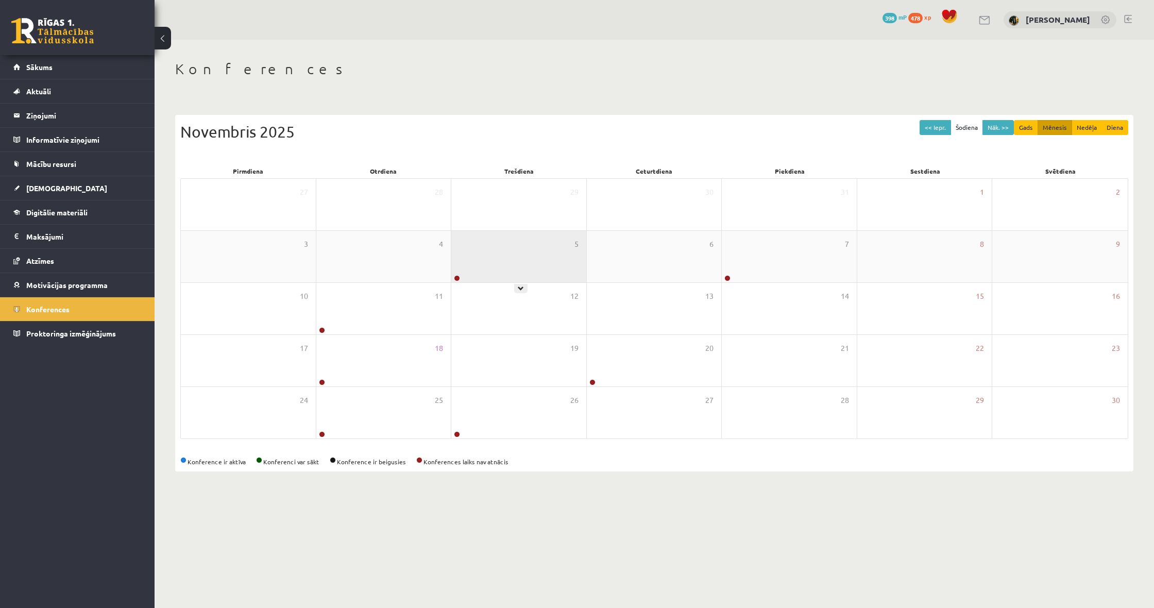
click at [511, 259] on div "5" at bounding box center [518, 257] width 135 height 52
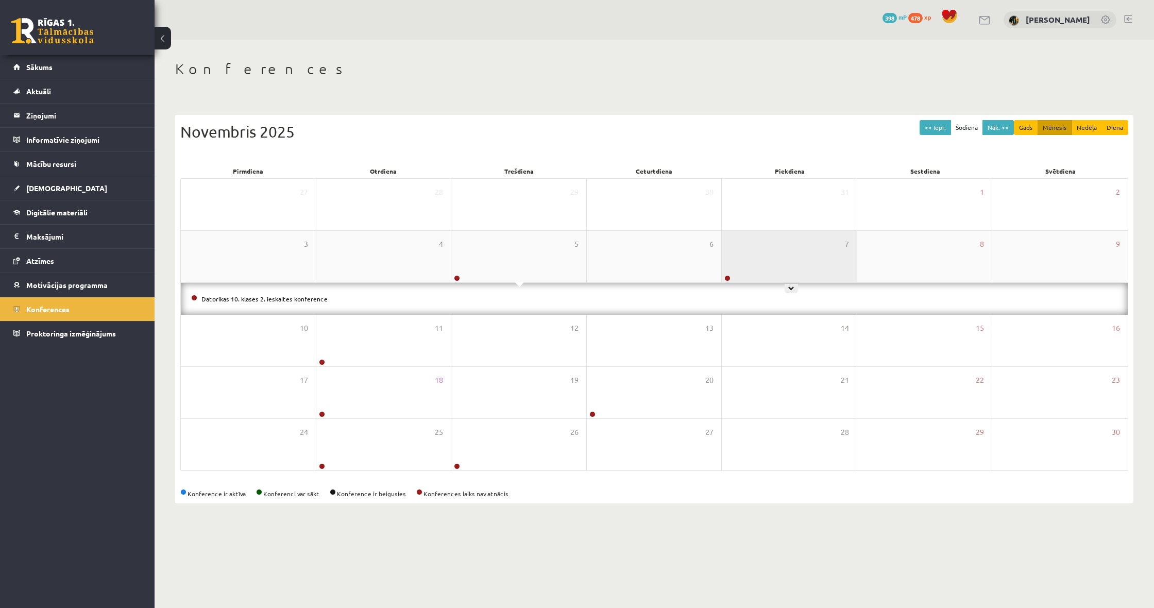
click at [757, 249] on div "7" at bounding box center [789, 257] width 135 height 52
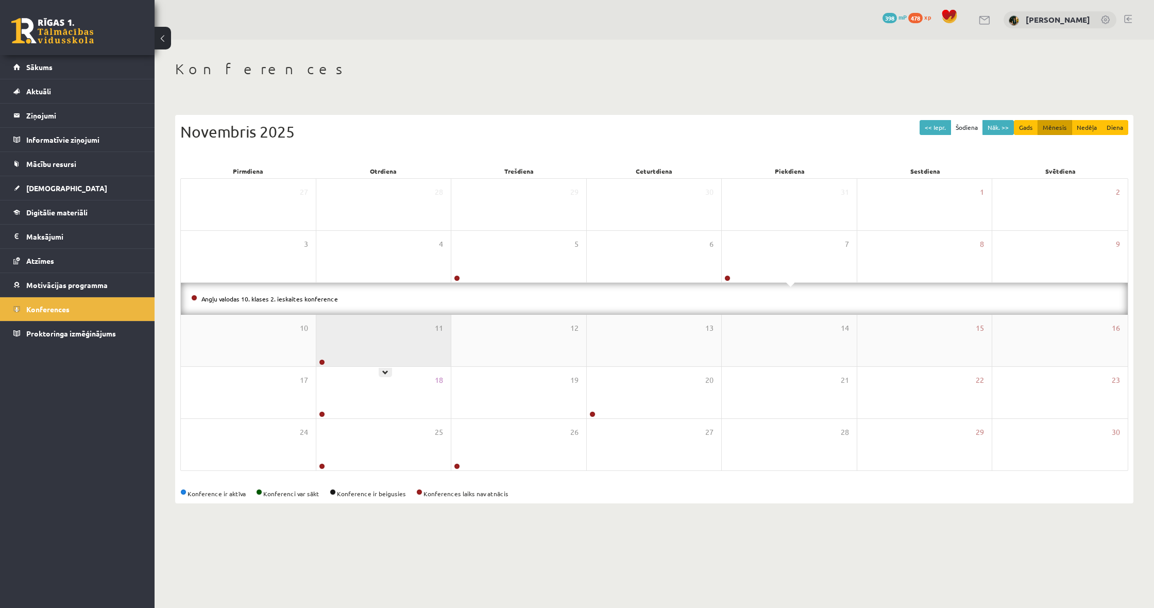
click at [384, 336] on div "11" at bounding box center [383, 341] width 135 height 52
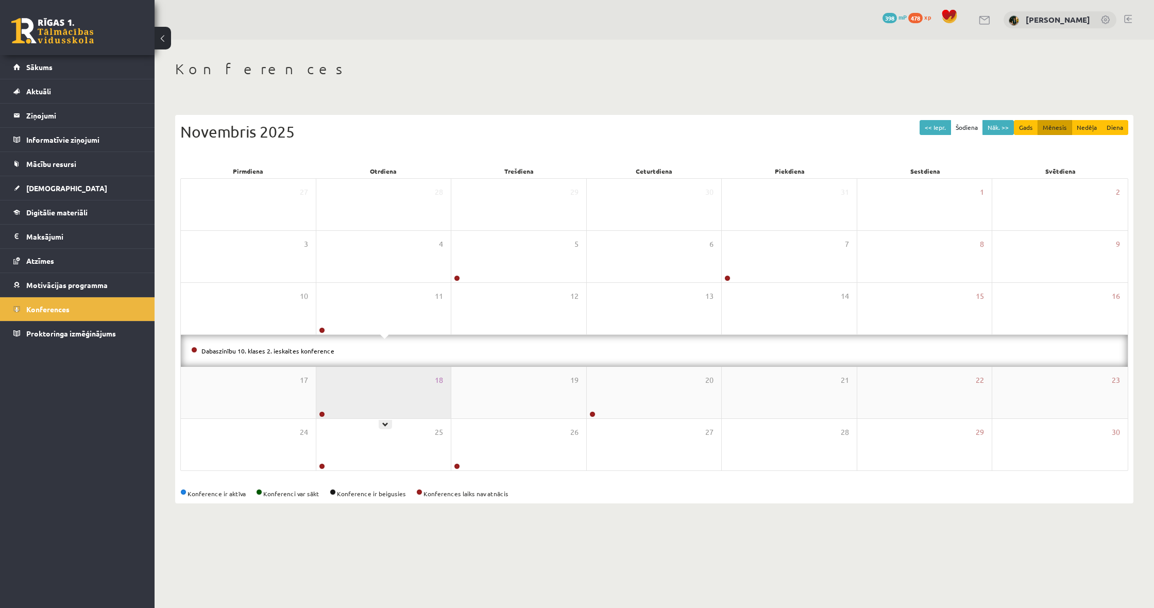
click at [366, 377] on div "18" at bounding box center [383, 393] width 135 height 52
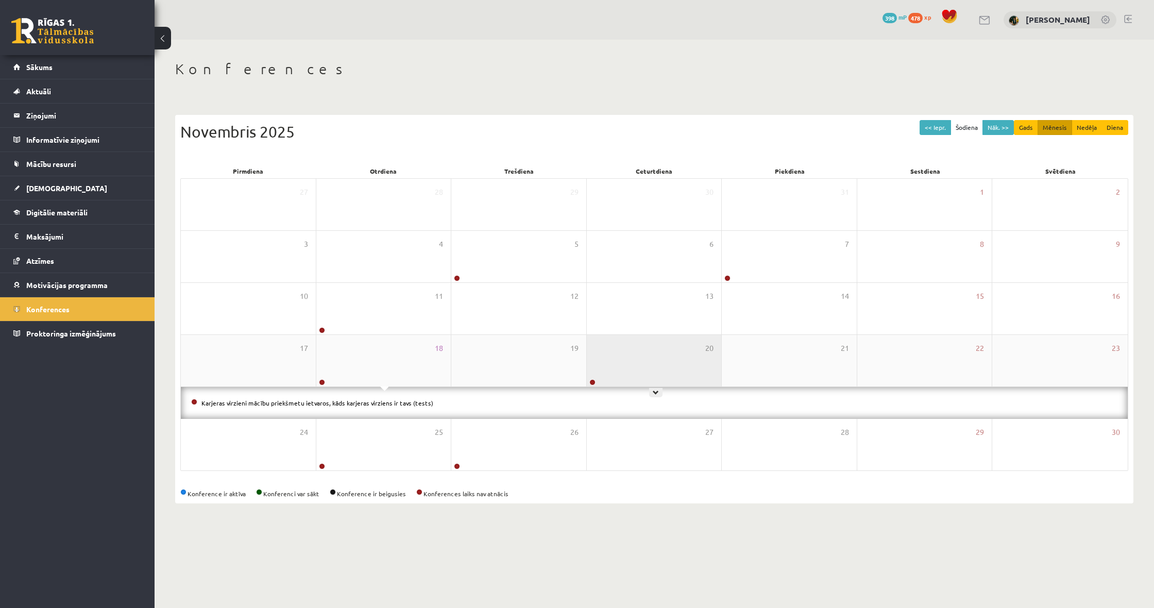
click at [690, 353] on div "20" at bounding box center [654, 361] width 135 height 52
click at [1130, 15] on link at bounding box center [1129, 19] width 8 height 8
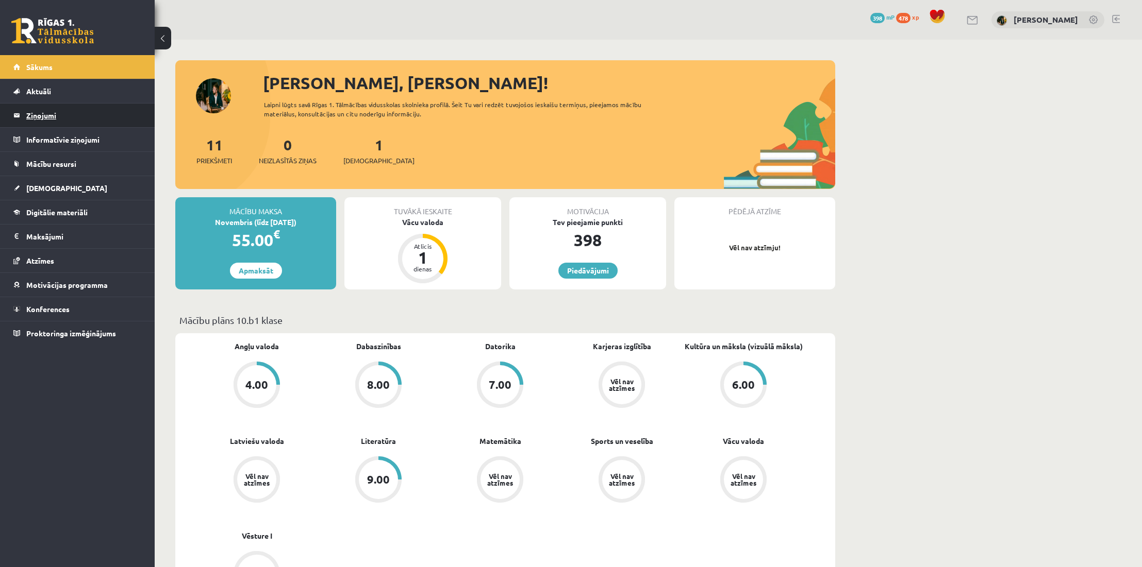
click at [96, 111] on legend "Ziņojumi 0" at bounding box center [83, 116] width 115 height 24
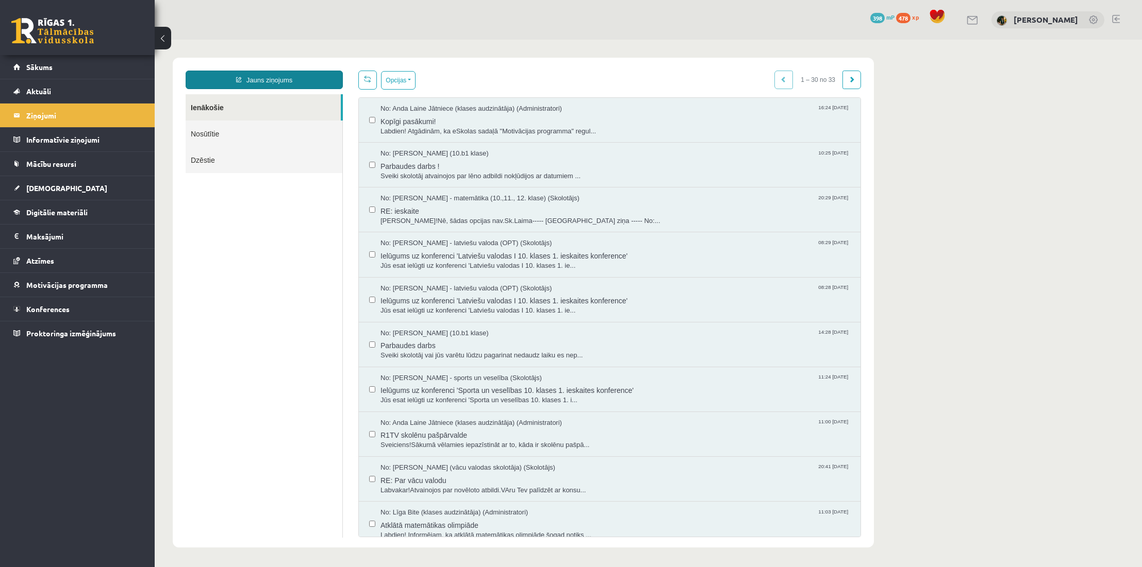
click at [288, 81] on link "Jauns ziņojums" at bounding box center [264, 80] width 157 height 19
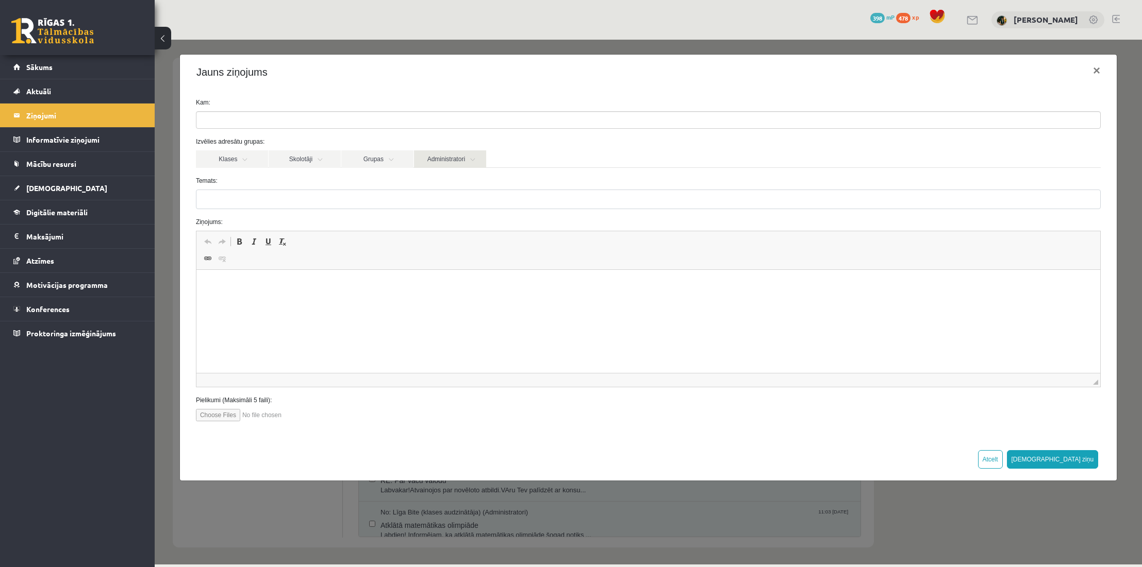
click at [473, 160] on link "Administratori" at bounding box center [450, 159] width 72 height 18
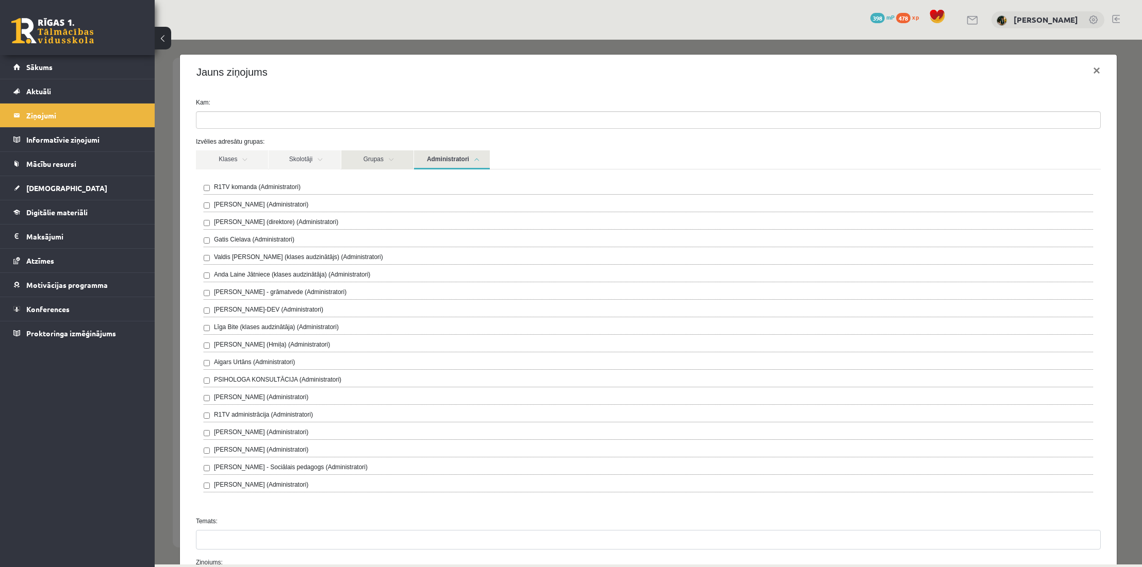
click at [369, 160] on link "Grupas" at bounding box center [377, 159] width 72 height 19
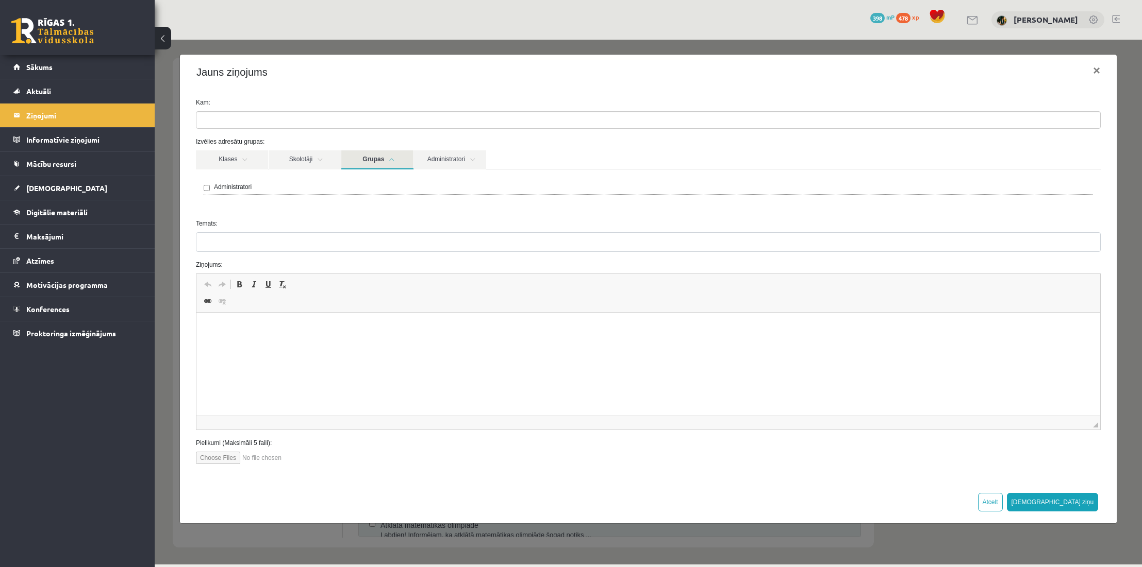
click at [369, 160] on link "Grupas" at bounding box center [377, 159] width 72 height 19
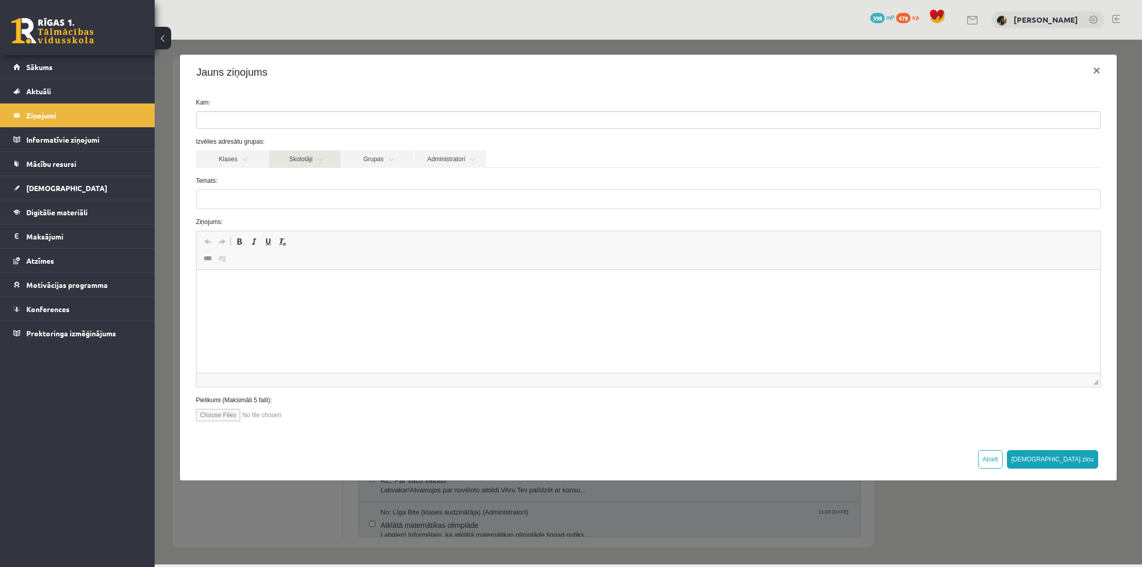
click at [323, 160] on link "Skolotāji" at bounding box center [305, 159] width 72 height 18
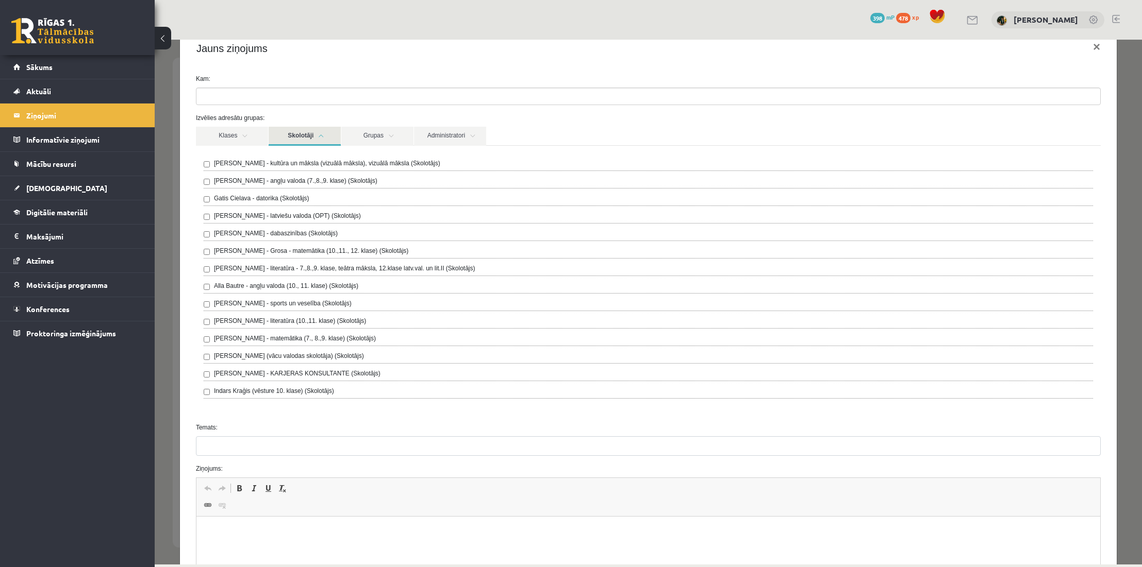
scroll to position [8, 0]
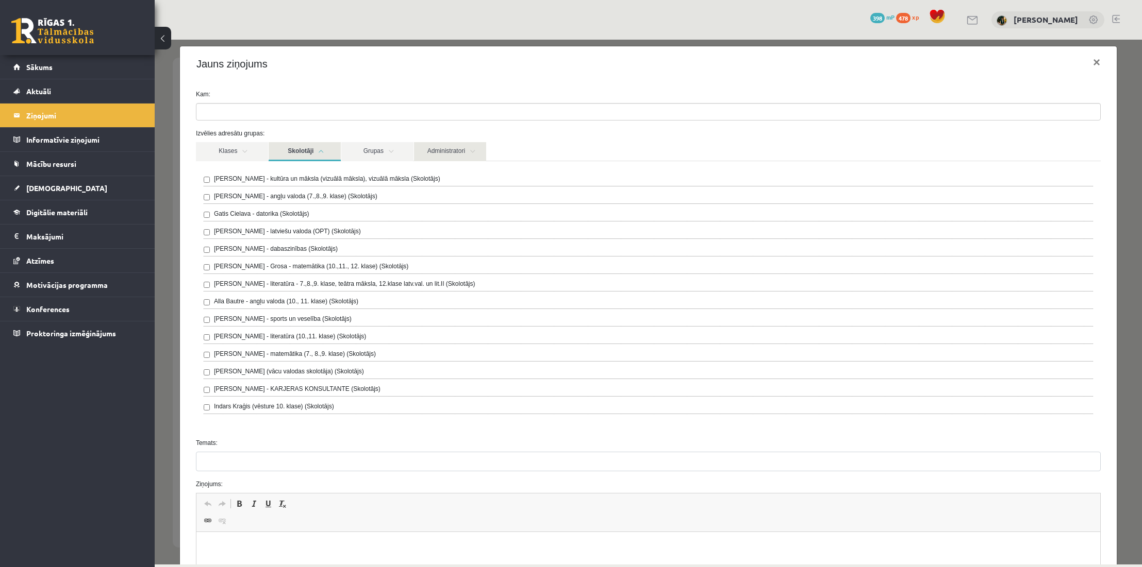
click at [431, 150] on link "Administratori" at bounding box center [450, 151] width 72 height 19
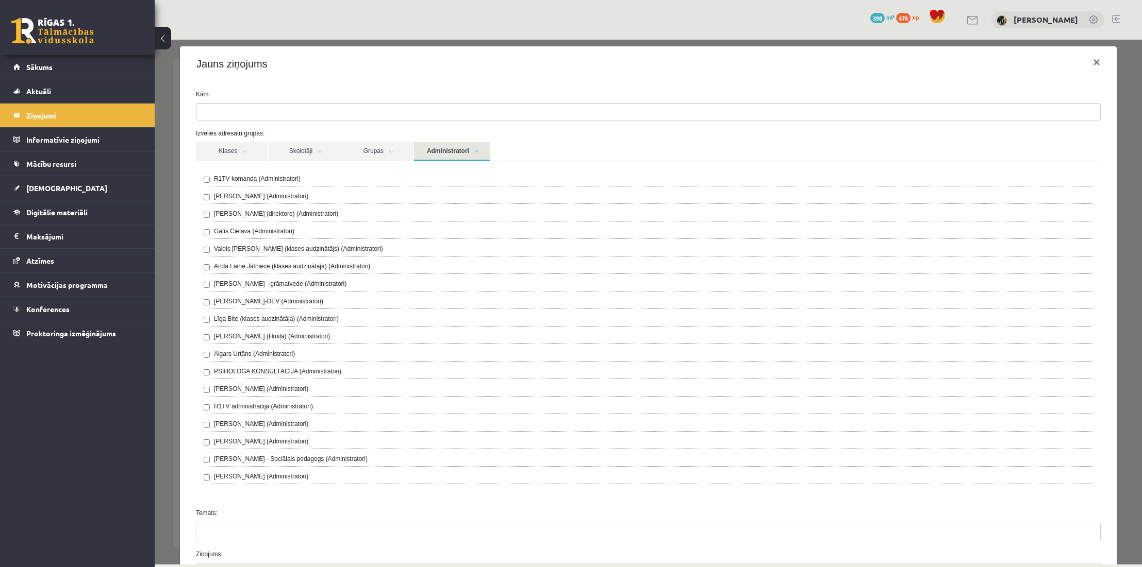
click at [273, 180] on label "R1TV komanda (Administratori)" at bounding box center [257, 178] width 87 height 9
click at [472, 157] on link "Administratori" at bounding box center [452, 151] width 76 height 19
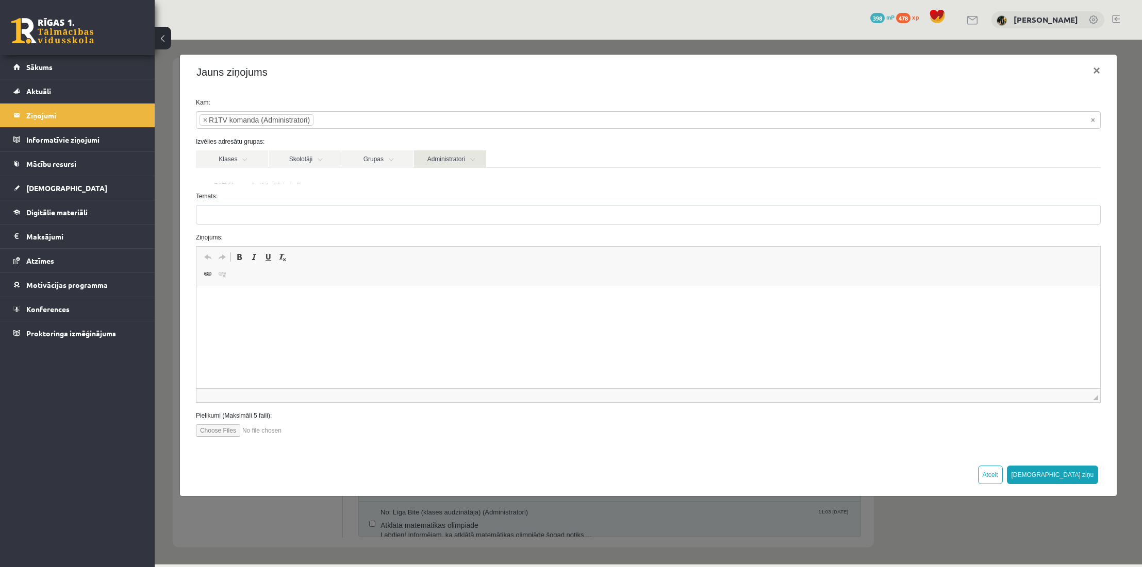
scroll to position [0, 0]
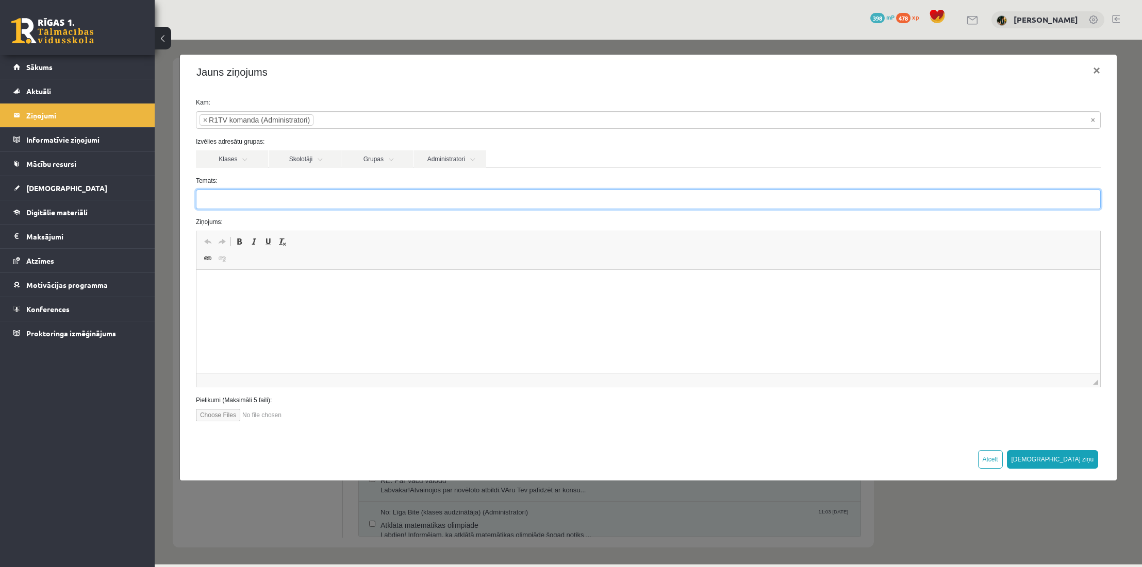
click at [428, 195] on input "Temats:" at bounding box center [648, 200] width 905 height 20
type input "**********"
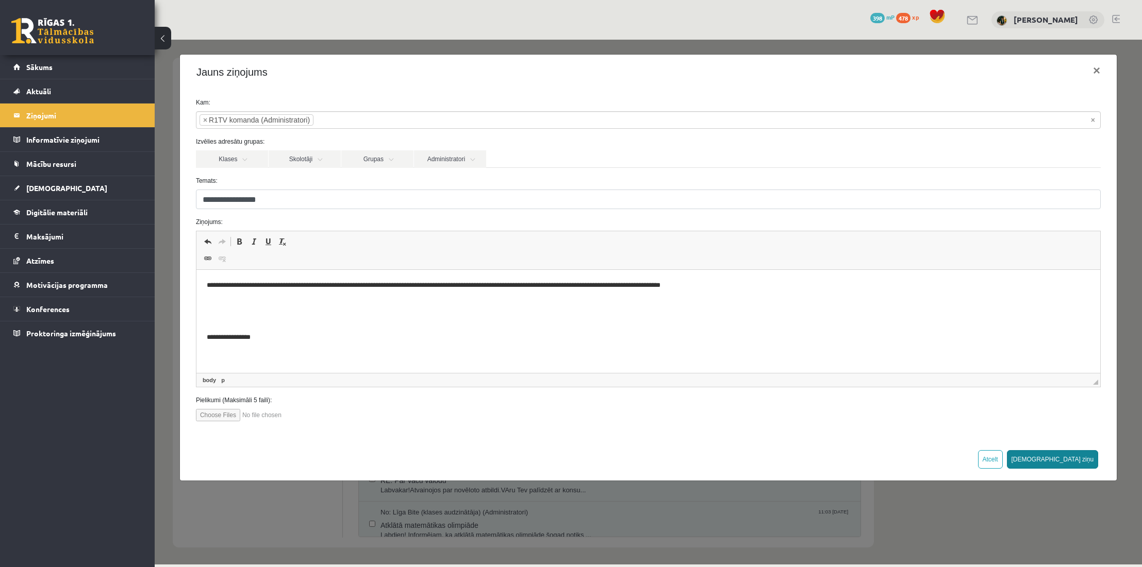
click at [1089, 460] on button "[DEMOGRAPHIC_DATA] ziņu" at bounding box center [1053, 459] width 92 height 19
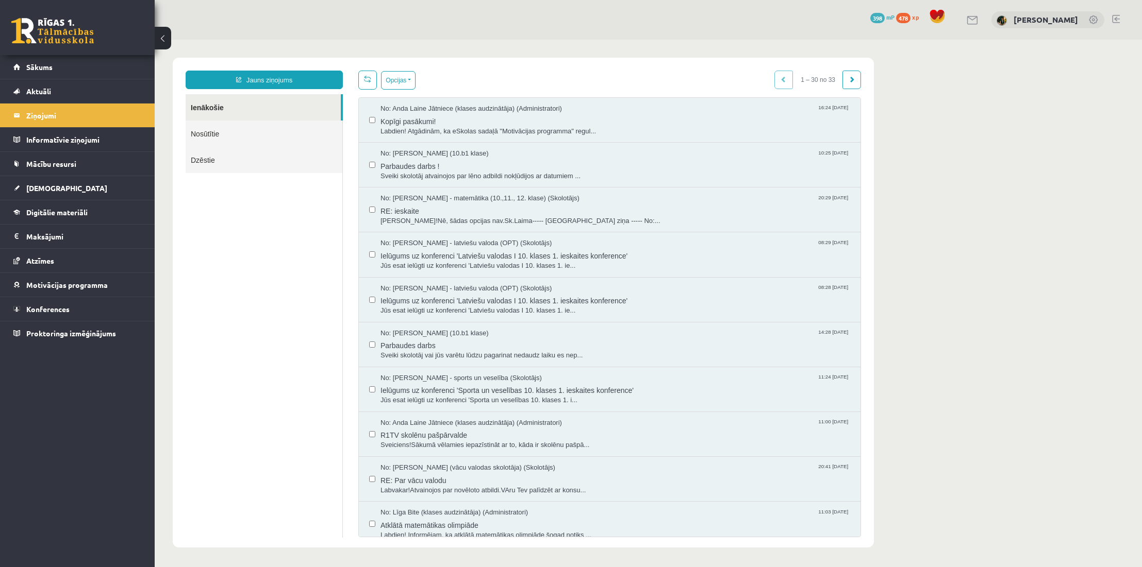
click at [1115, 21] on link at bounding box center [1116, 19] width 8 height 8
